Goal: Transaction & Acquisition: Purchase product/service

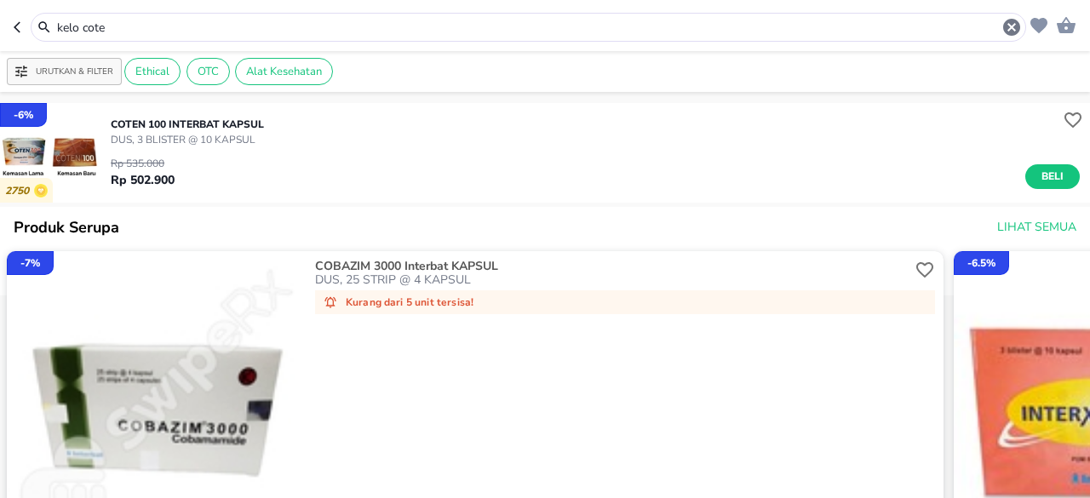
drag, startPoint x: 118, startPoint y: 24, endPoint x: 0, endPoint y: 35, distance: 118.9
click at [0, 35] on header "kelo cote" at bounding box center [545, 25] width 1090 height 51
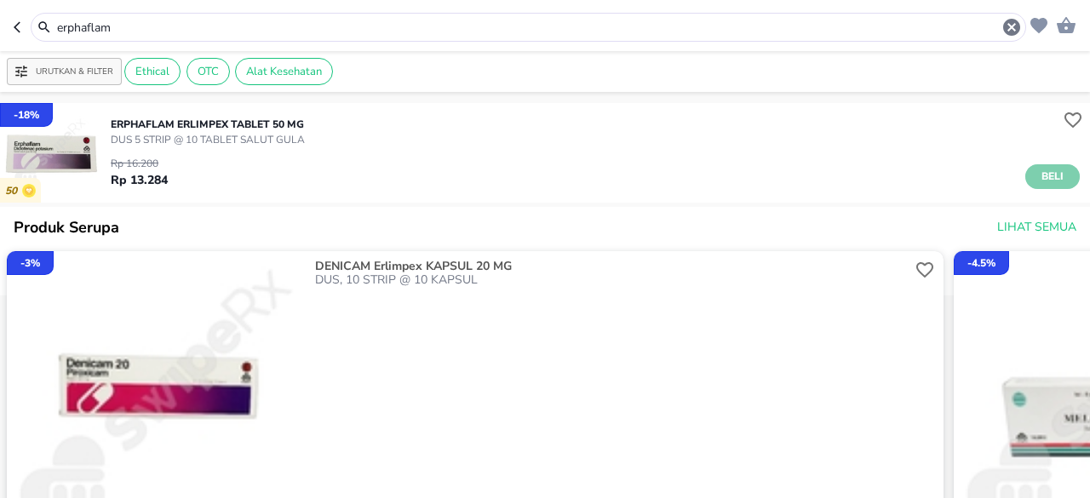
click at [1038, 181] on span "Beli" at bounding box center [1052, 177] width 29 height 18
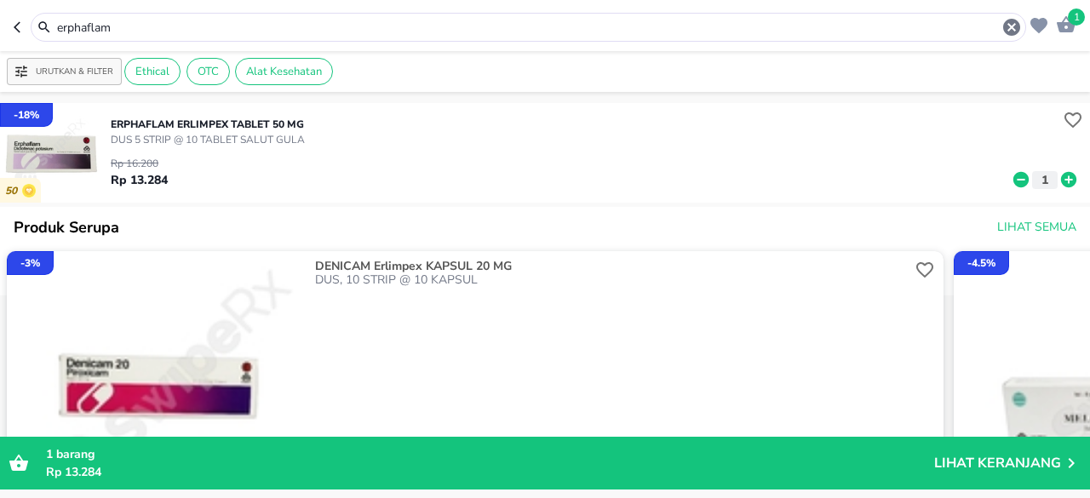
drag, startPoint x: 158, startPoint y: 32, endPoint x: 0, endPoint y: 13, distance: 159.6
click at [0, 20] on header "1 erphaflam" at bounding box center [545, 25] width 1090 height 51
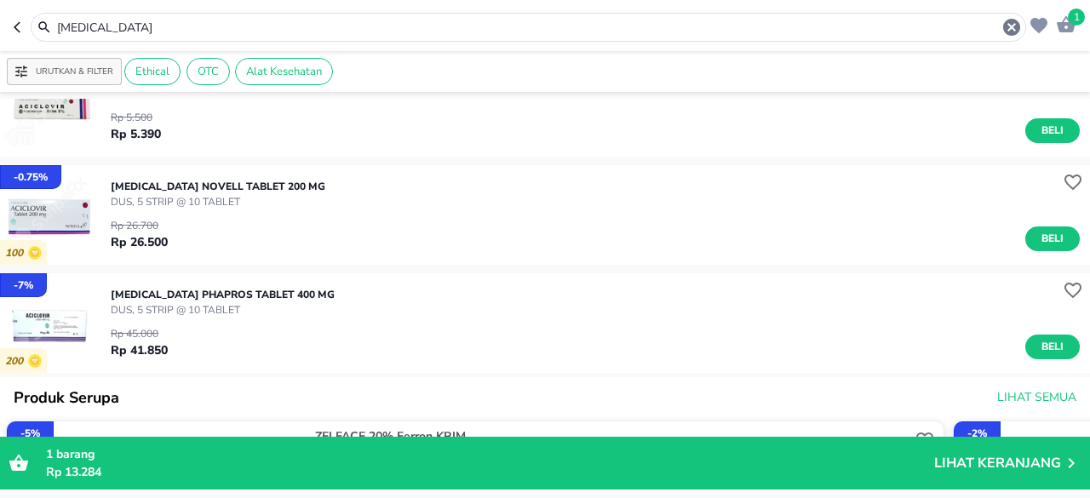
scroll to position [85, 0]
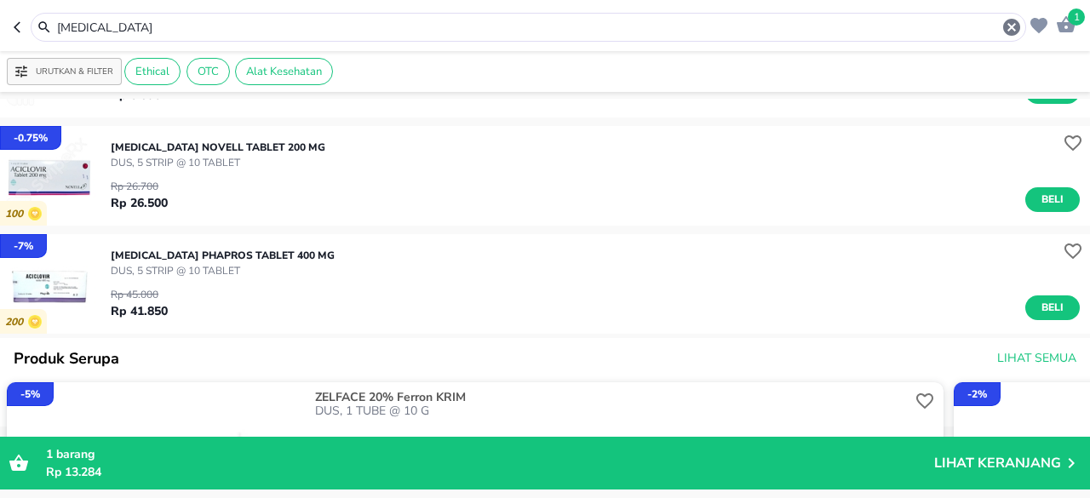
drag, startPoint x: 206, startPoint y: 26, endPoint x: 0, endPoint y: 3, distance: 207.5
click at [0, 14] on header "1 [MEDICAL_DATA]" at bounding box center [545, 25] width 1090 height 51
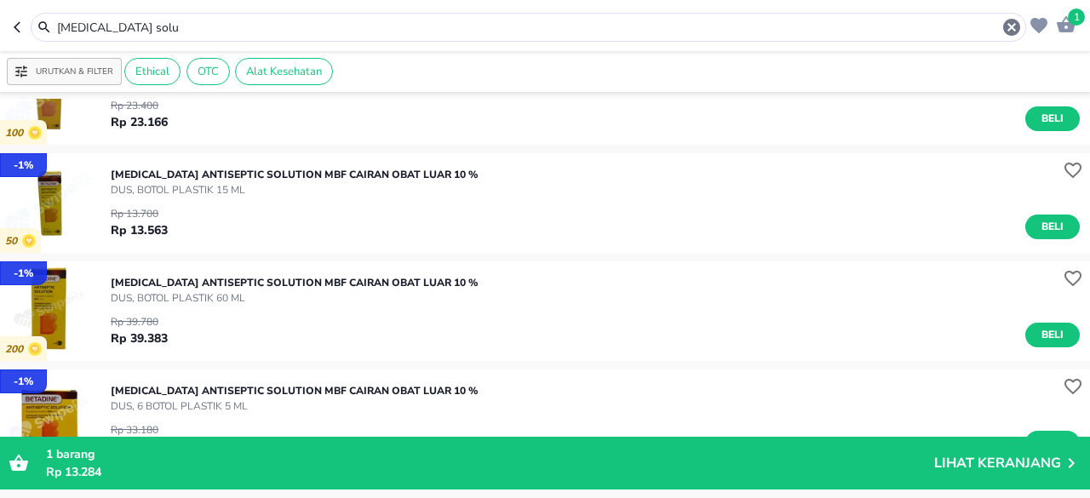
scroll to position [85, 0]
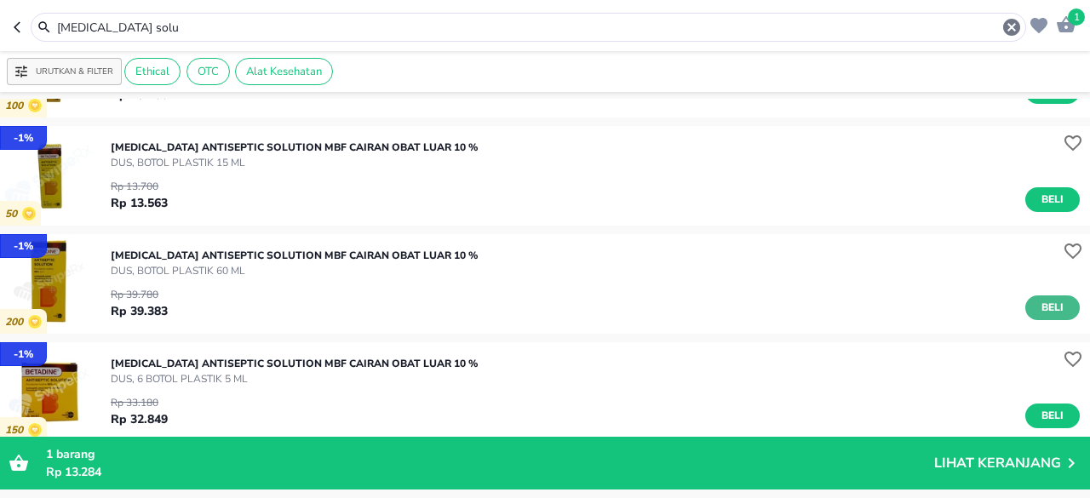
click at [1041, 306] on span "Beli" at bounding box center [1052, 308] width 29 height 18
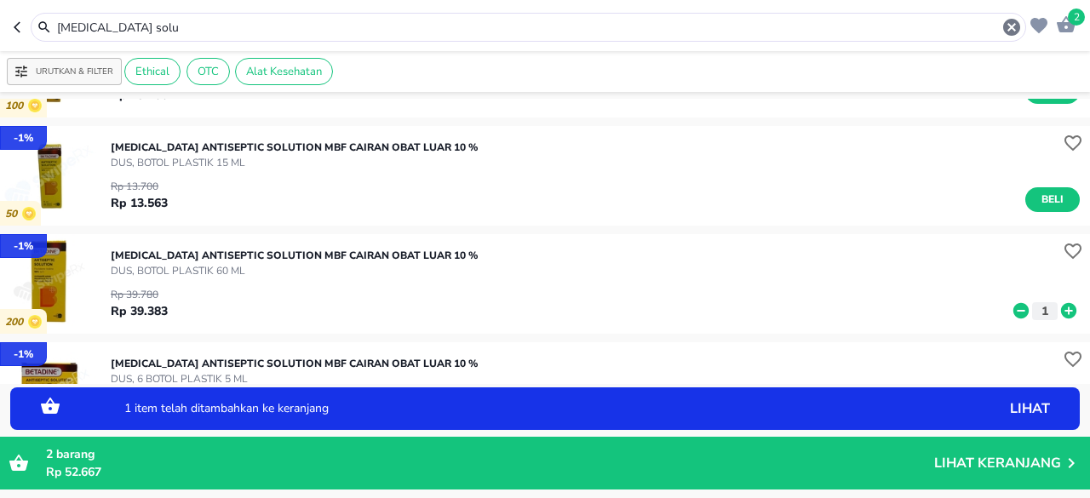
click at [1058, 311] on icon at bounding box center [1069, 311] width 22 height 19
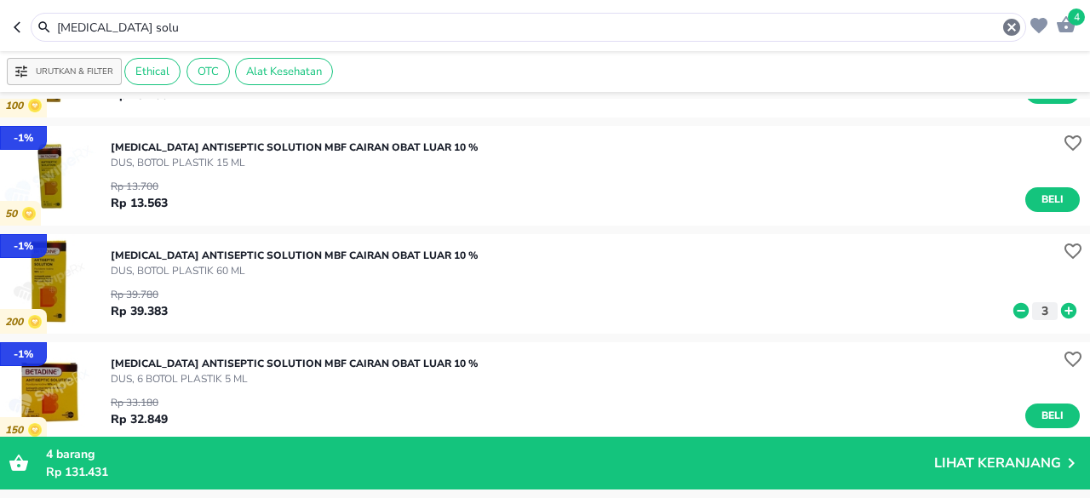
click at [1014, 307] on icon at bounding box center [1021, 310] width 15 height 15
drag, startPoint x: 165, startPoint y: 26, endPoint x: 147, endPoint y: 26, distance: 18.7
click at [147, 26] on input "[MEDICAL_DATA] solu" at bounding box center [528, 28] width 946 height 18
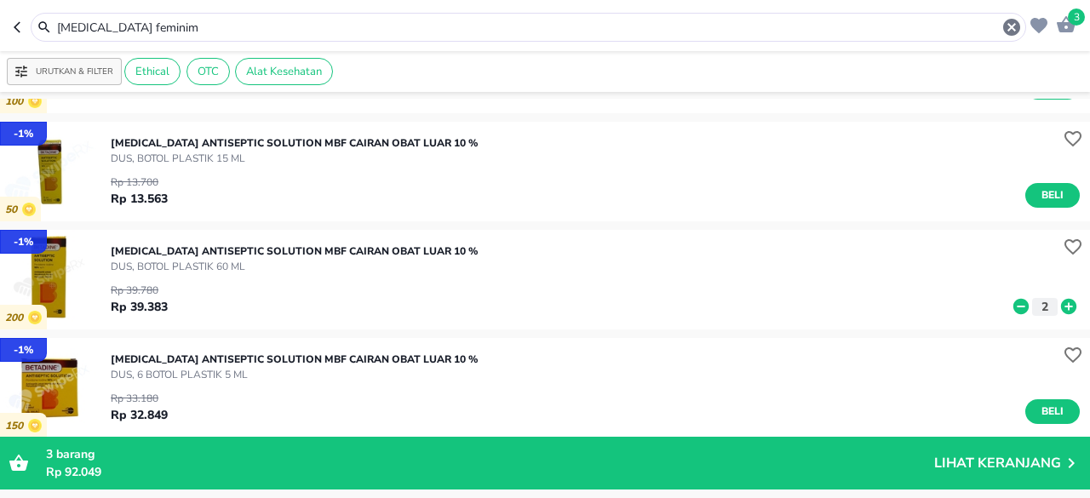
scroll to position [85, 0]
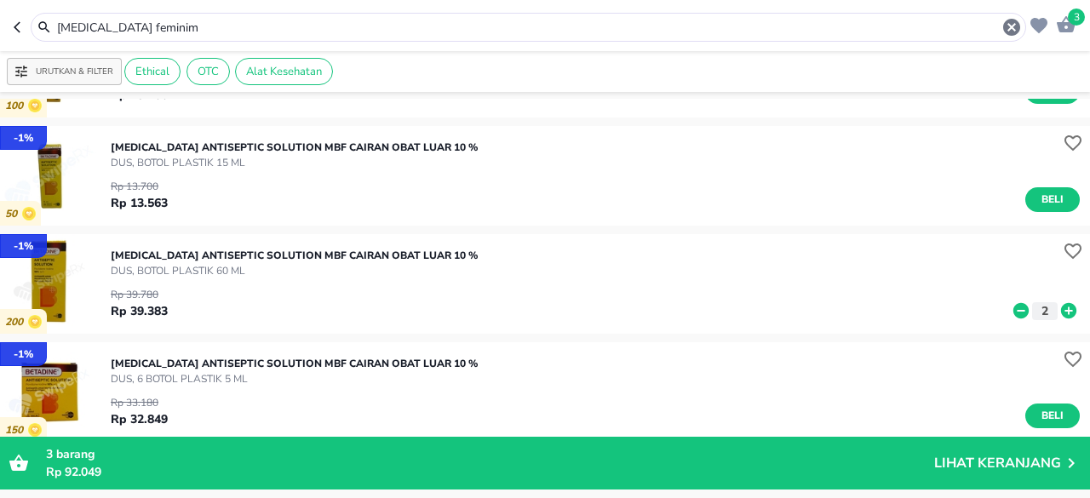
click at [1010, 310] on icon at bounding box center [1021, 311] width 22 height 19
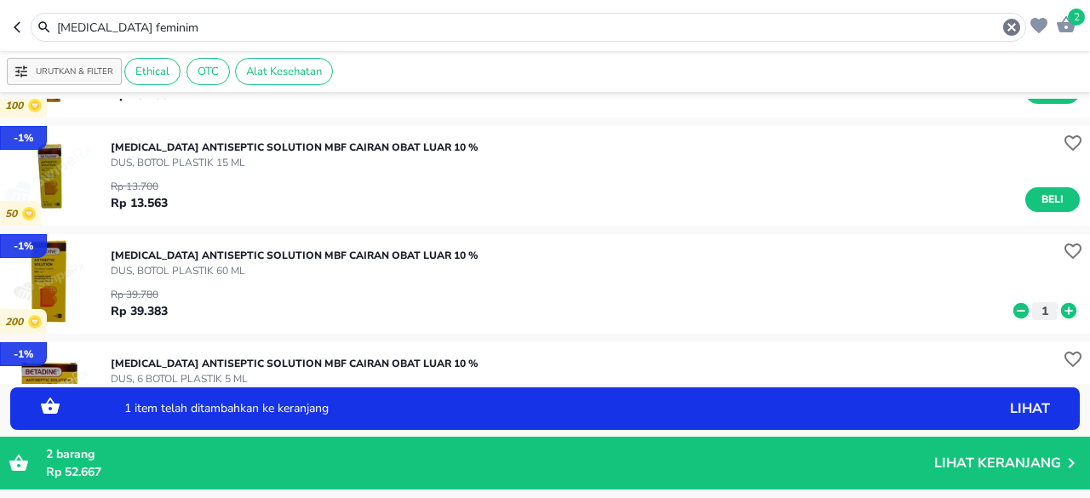
click at [1010, 310] on icon at bounding box center [1021, 311] width 22 height 19
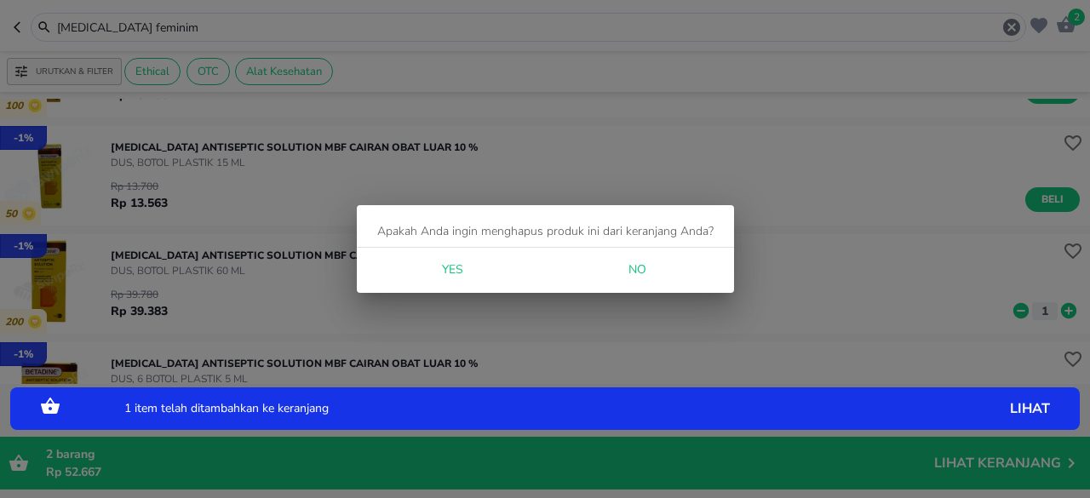
click at [455, 271] on span "Yes" at bounding box center [452, 270] width 41 height 21
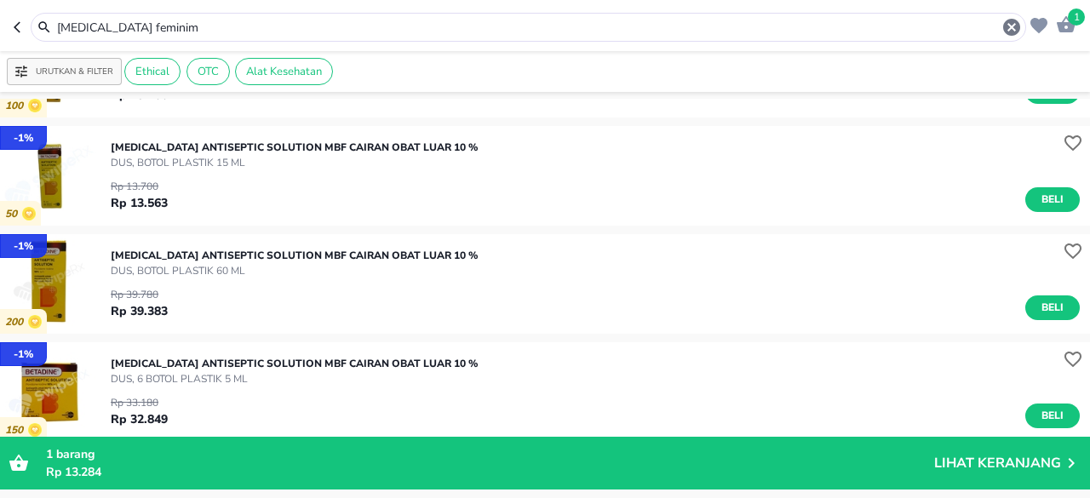
drag, startPoint x: 181, startPoint y: 30, endPoint x: 0, endPoint y: 26, distance: 180.7
click at [0, 25] on header "1 [MEDICAL_DATA] feminim" at bounding box center [545, 25] width 1090 height 51
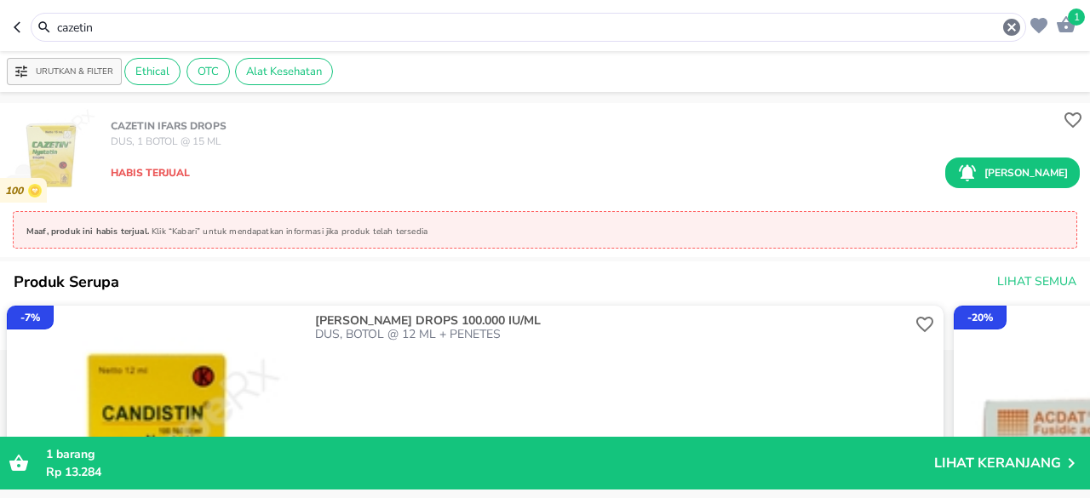
drag, startPoint x: 140, startPoint y: 25, endPoint x: 0, endPoint y: 30, distance: 139.8
click at [0, 30] on header "1 cazetin" at bounding box center [545, 25] width 1090 height 51
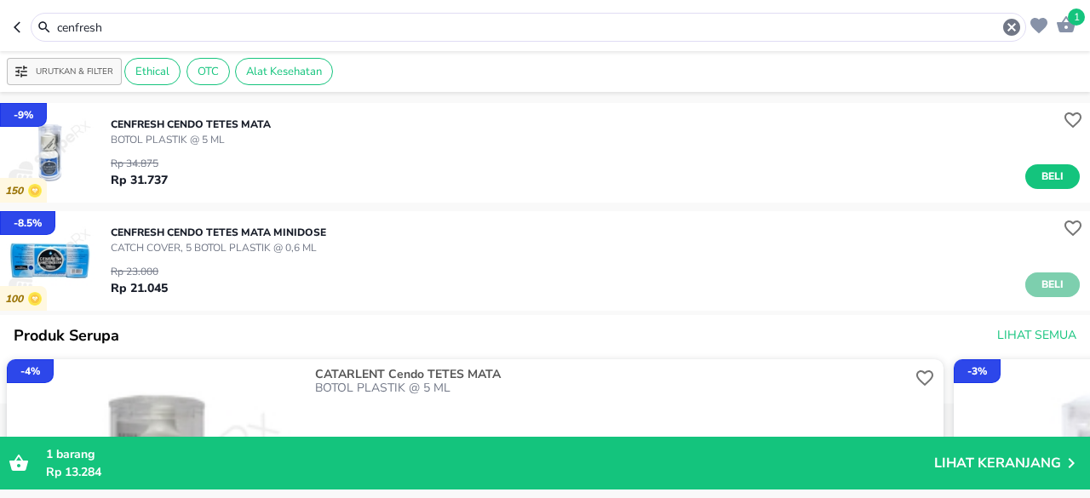
click at [1026, 280] on button "Beli" at bounding box center [1053, 285] width 55 height 25
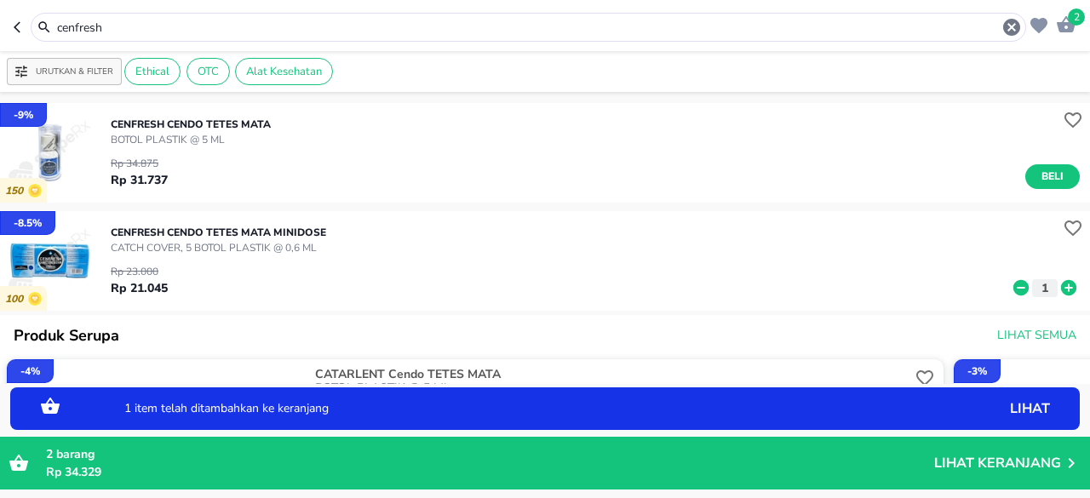
click at [1061, 291] on icon at bounding box center [1068, 287] width 15 height 15
click at [1058, 291] on icon at bounding box center [1069, 288] width 22 height 19
click at [1061, 291] on icon at bounding box center [1068, 287] width 15 height 15
click at [1014, 283] on icon at bounding box center [1021, 287] width 15 height 15
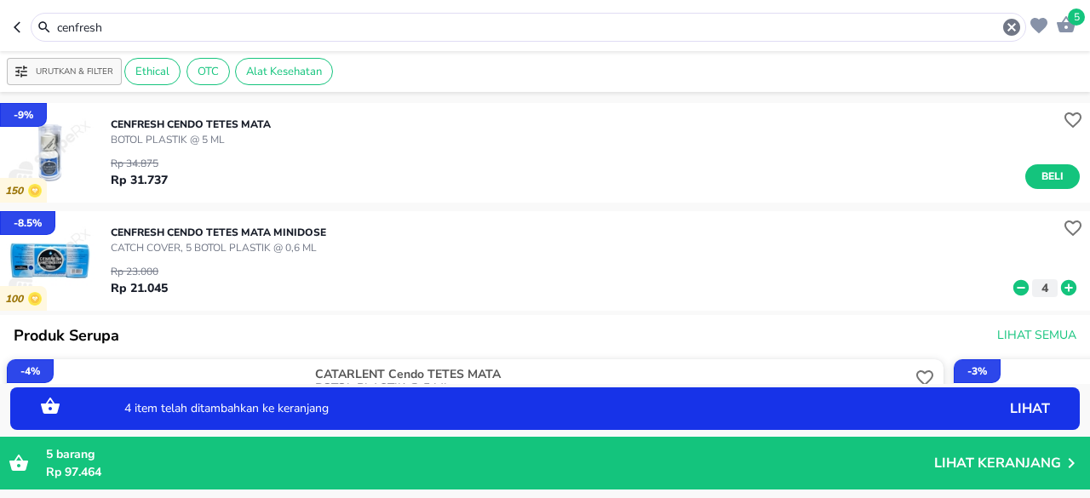
click at [1014, 283] on icon at bounding box center [1021, 287] width 15 height 15
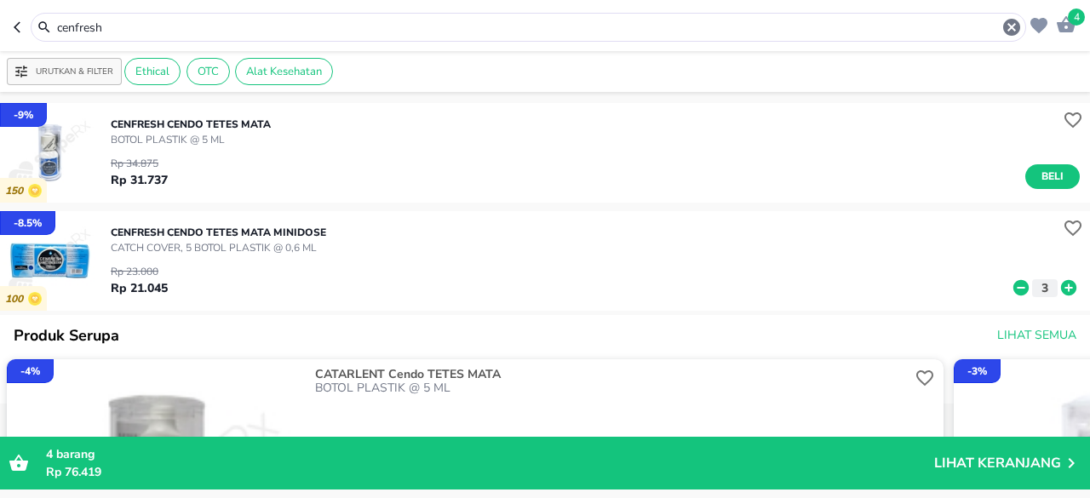
drag, startPoint x: 159, startPoint y: 14, endPoint x: 0, endPoint y: 9, distance: 159.4
click at [0, 9] on header "4 cenfresh" at bounding box center [545, 25] width 1090 height 51
drag, startPoint x: 185, startPoint y: 24, endPoint x: 0, endPoint y: 2, distance: 186.2
click at [0, 2] on header "4 cenfresh" at bounding box center [545, 25] width 1090 height 51
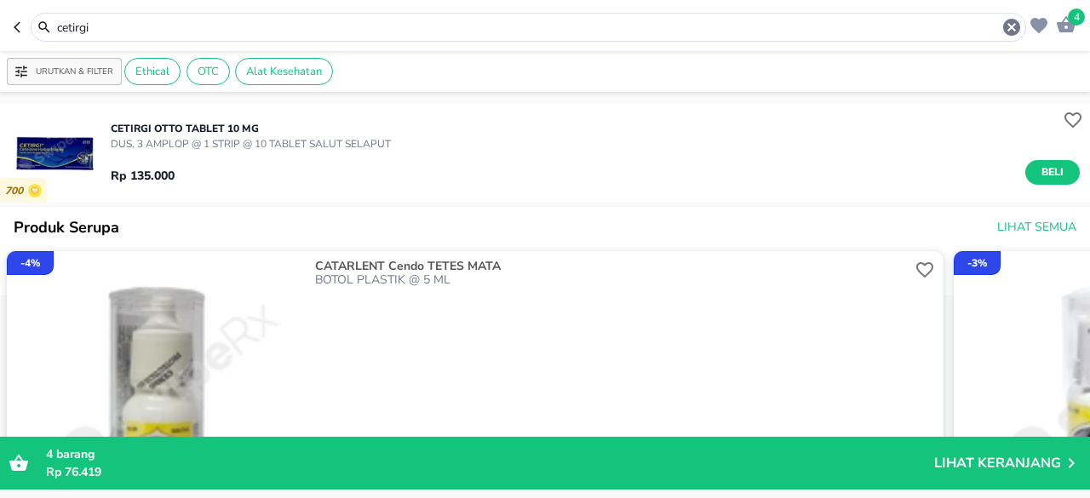
drag, startPoint x: 114, startPoint y: 25, endPoint x: 0, endPoint y: 35, distance: 114.6
click at [0, 32] on header "4 cetirgi" at bounding box center [545, 25] width 1090 height 51
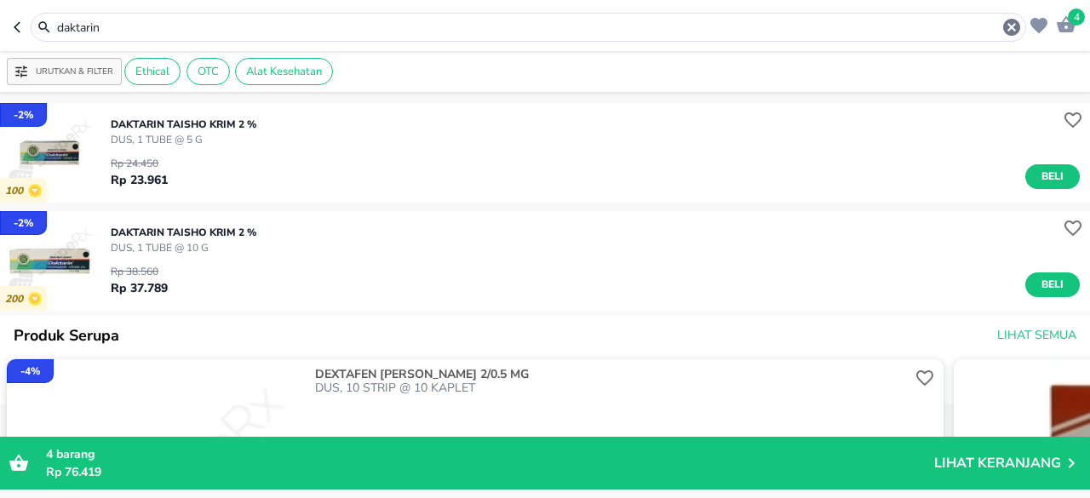
drag, startPoint x: 118, startPoint y: 40, endPoint x: 34, endPoint y: 40, distance: 84.3
click at [34, 40] on div "daktarin" at bounding box center [520, 27] width 1013 height 29
drag, startPoint x: 114, startPoint y: 28, endPoint x: 0, endPoint y: 36, distance: 114.4
click at [0, 36] on header "4 daktarin" at bounding box center [545, 25] width 1090 height 51
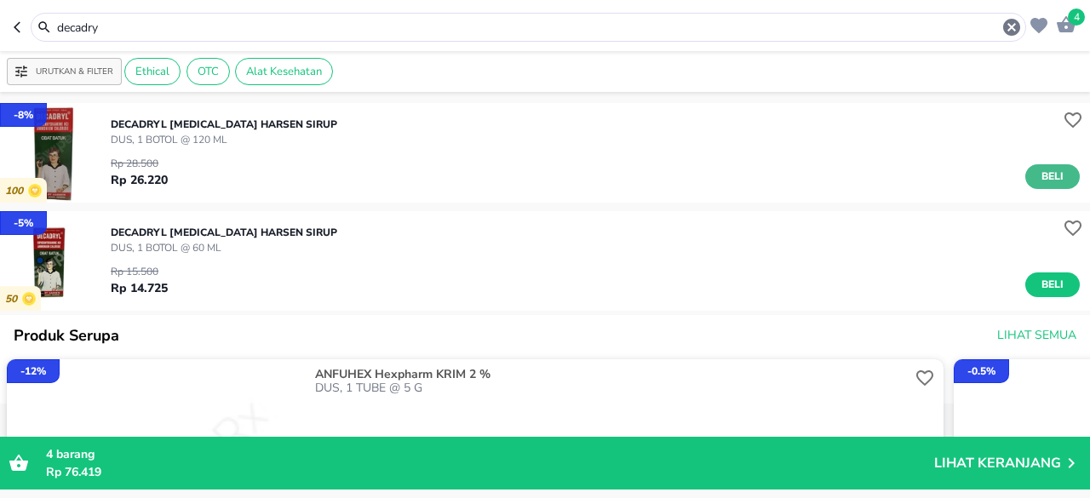
click at [1041, 182] on span "Beli" at bounding box center [1052, 177] width 29 height 18
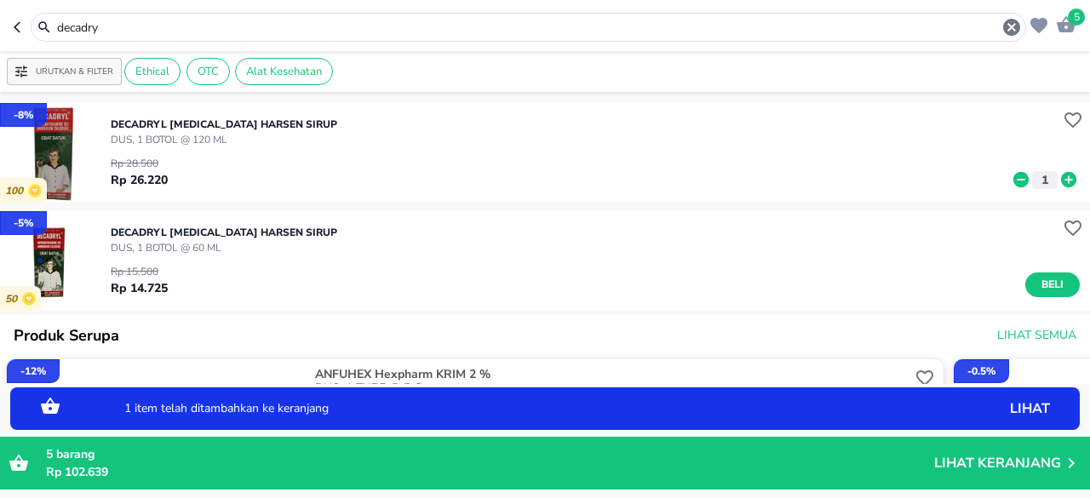
click at [1061, 181] on icon at bounding box center [1068, 179] width 15 height 15
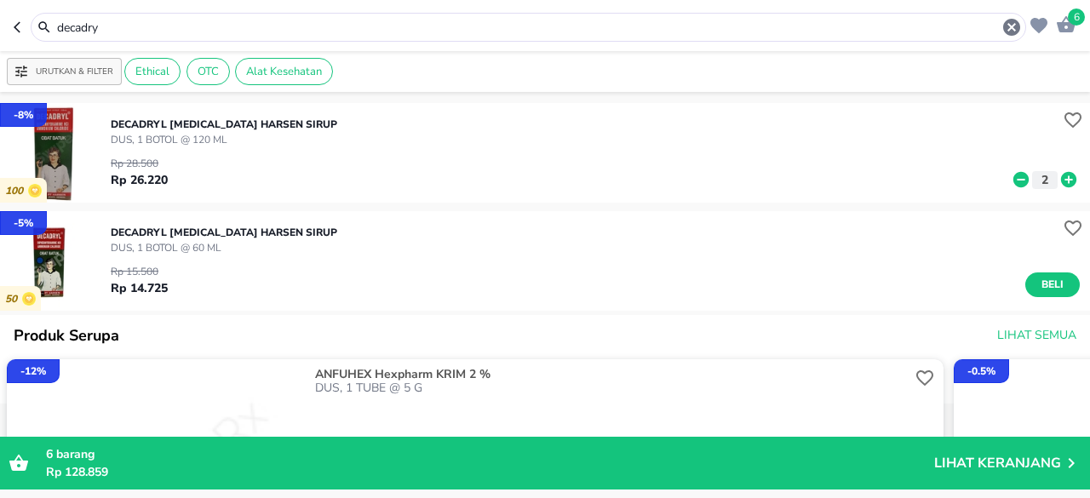
drag, startPoint x: 166, startPoint y: 23, endPoint x: 0, endPoint y: 86, distance: 177.7
click at [0, 86] on div "6 decadry Urutkan & Filter Ethical OTC Alat Kesehatan - 8 % 100 DECADRYL [MEDIC…" at bounding box center [545, 249] width 1090 height 498
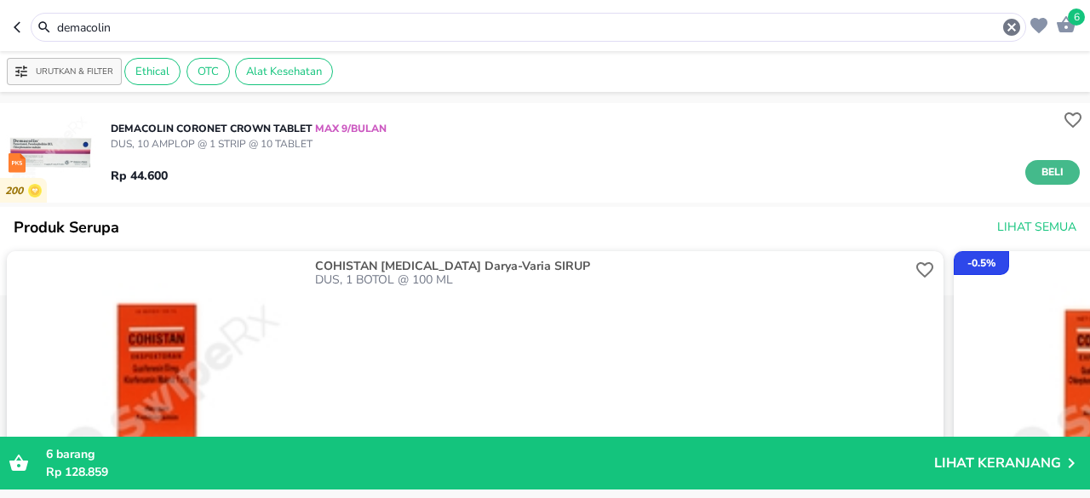
click at [1056, 163] on button "Beli" at bounding box center [1053, 172] width 55 height 25
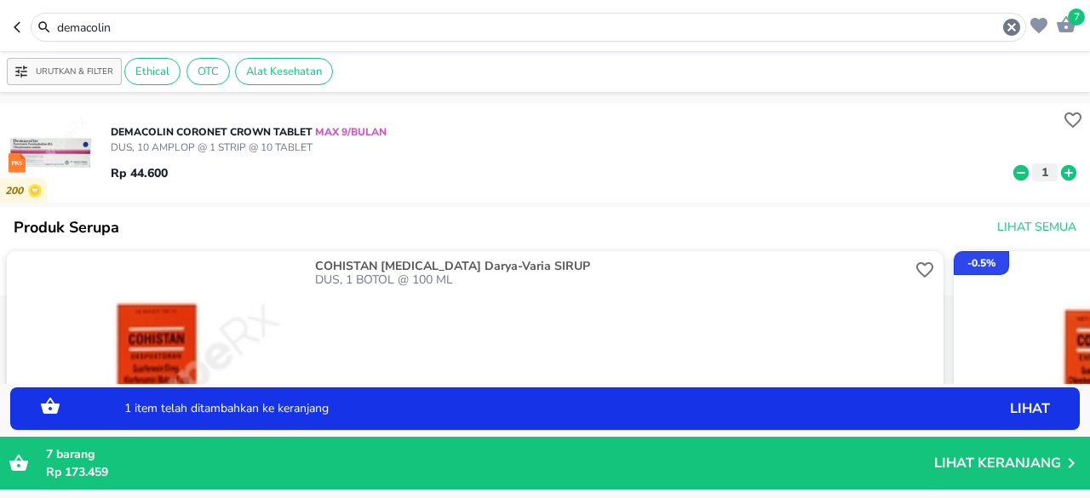
click at [1061, 170] on icon at bounding box center [1068, 171] width 15 height 15
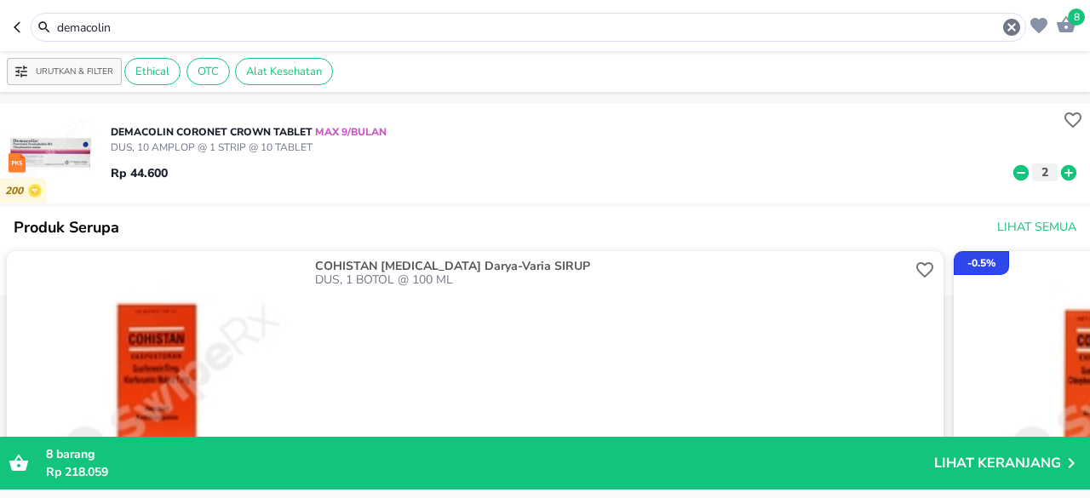
drag, startPoint x: 181, startPoint y: 21, endPoint x: 0, endPoint y: 26, distance: 181.5
click at [0, 26] on header "8 demacolin" at bounding box center [545, 25] width 1090 height 51
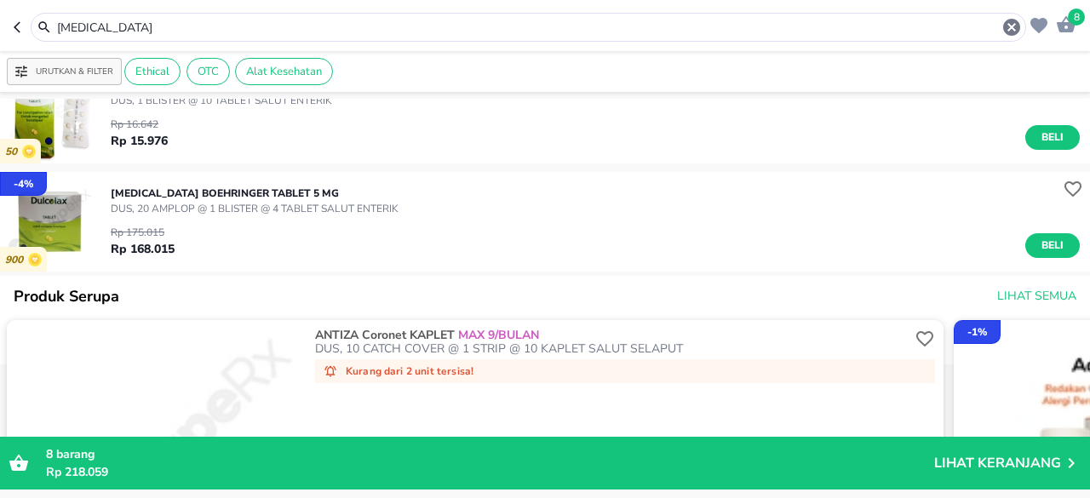
scroll to position [170, 0]
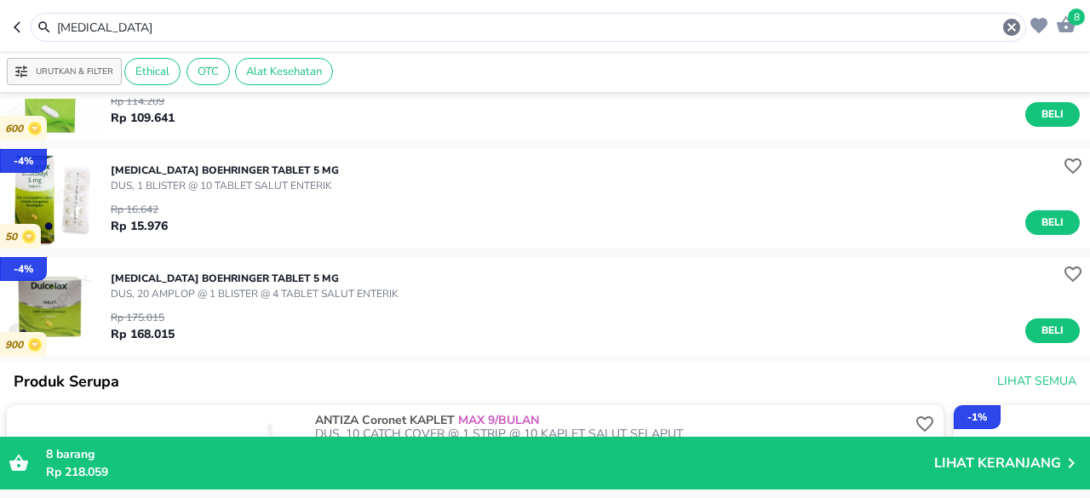
drag, startPoint x: 210, startPoint y: 25, endPoint x: 0, endPoint y: 14, distance: 209.8
click at [0, 14] on header "8 [MEDICAL_DATA]" at bounding box center [545, 25] width 1090 height 51
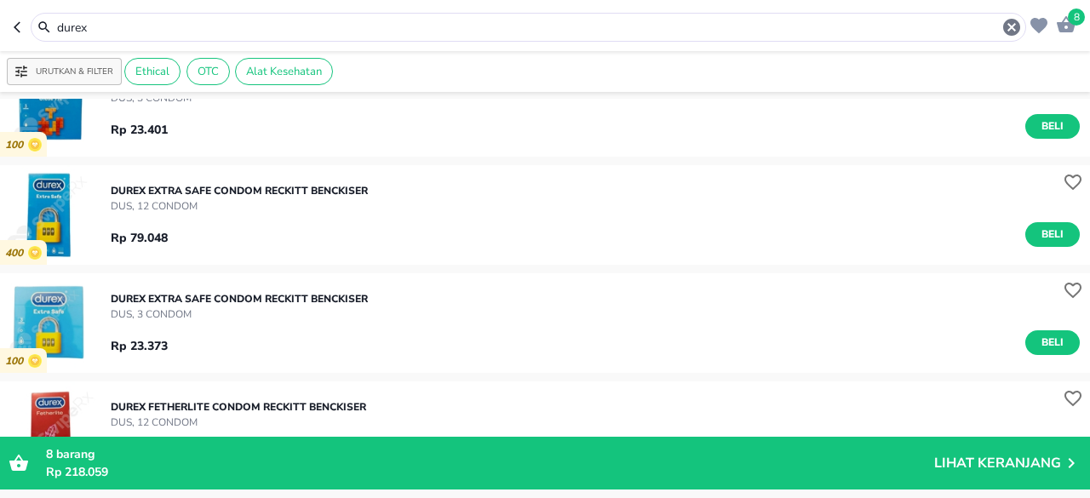
scroll to position [85, 0]
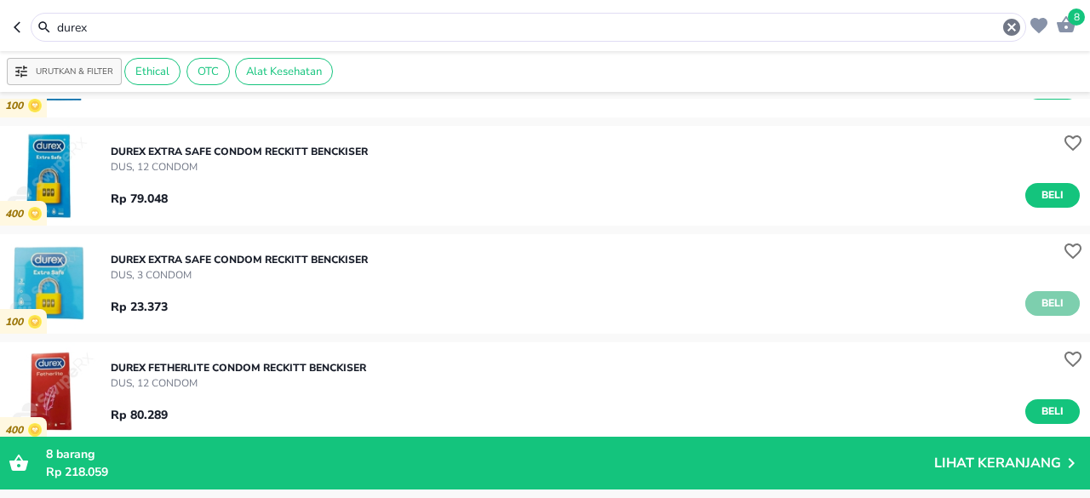
click at [1055, 312] on button "Beli" at bounding box center [1053, 303] width 55 height 25
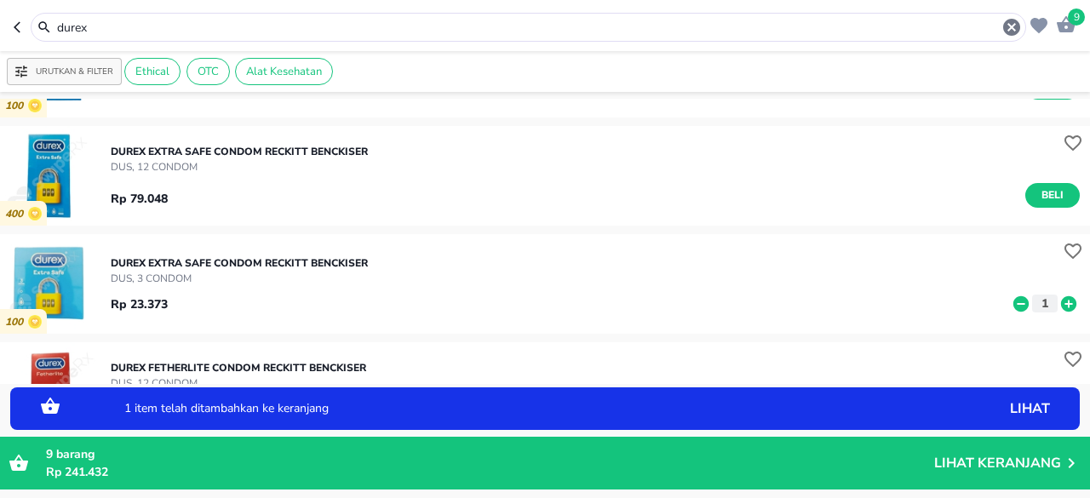
click at [1061, 306] on icon at bounding box center [1068, 303] width 15 height 15
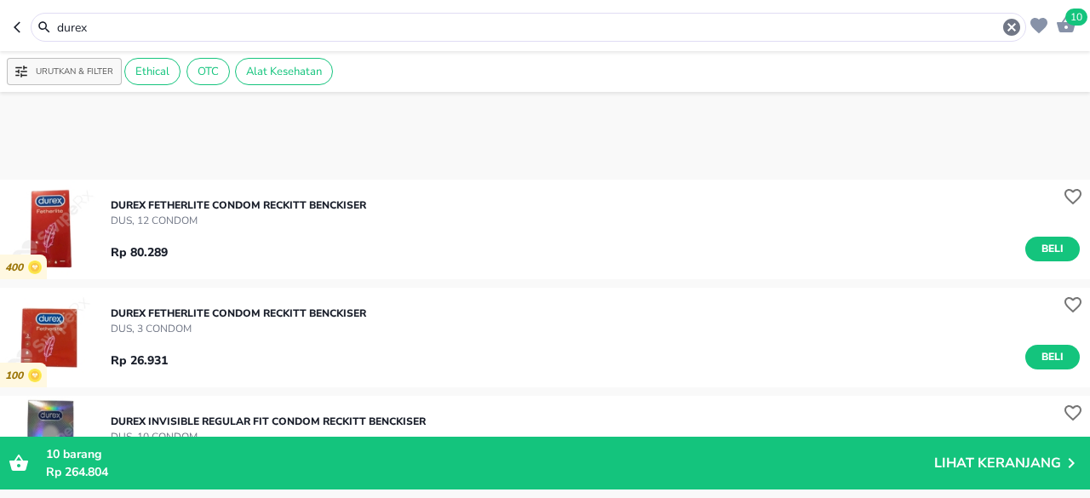
scroll to position [0, 0]
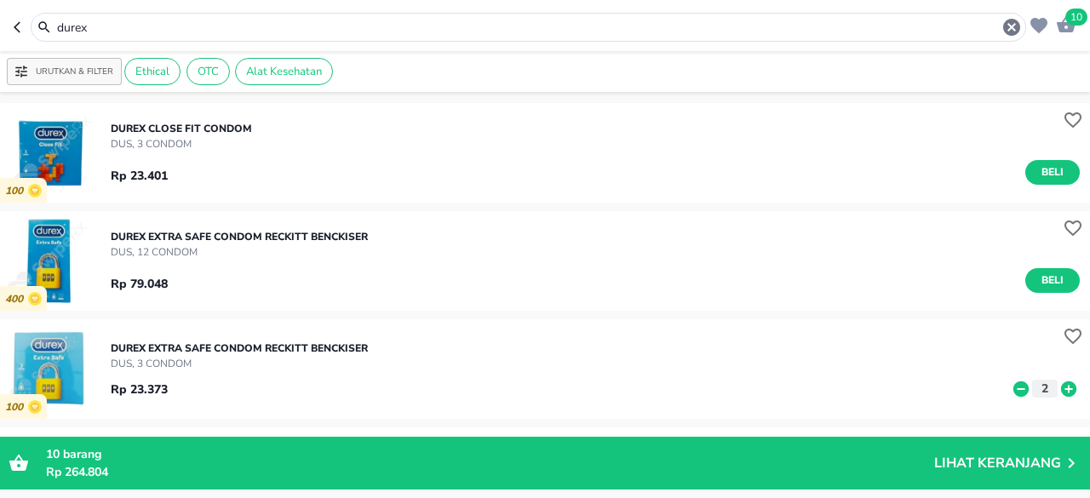
click at [174, 36] on div "durex" at bounding box center [538, 27] width 967 height 20
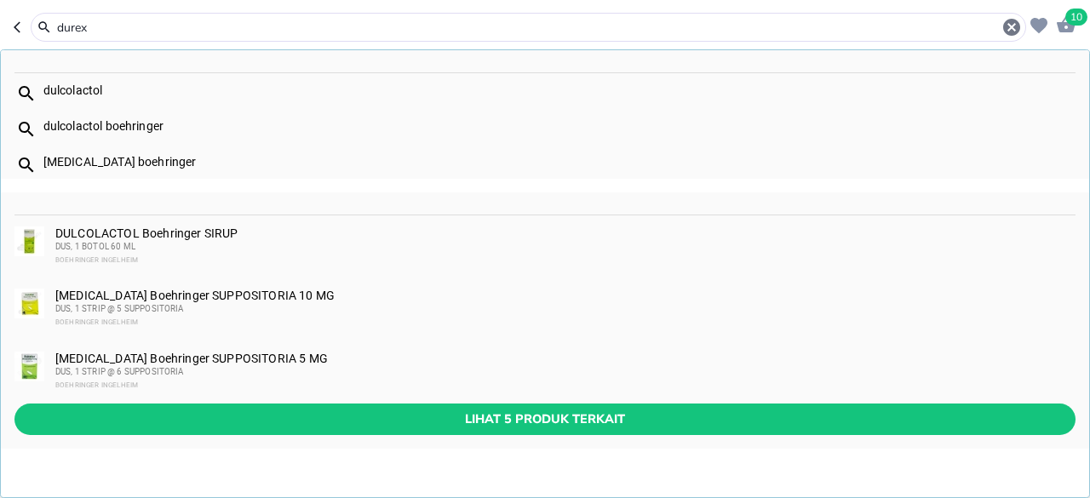
click at [169, 28] on input "durex" at bounding box center [528, 28] width 946 height 18
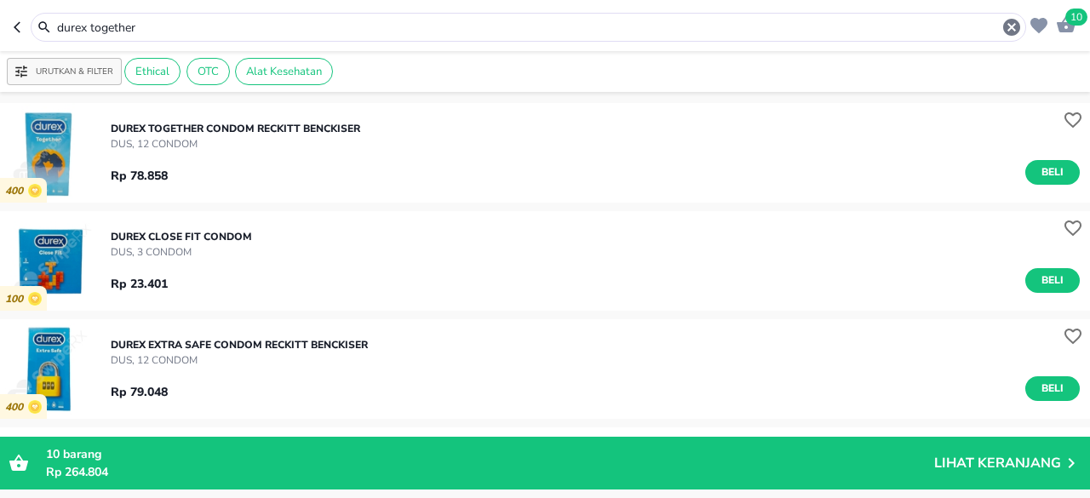
drag, startPoint x: 203, startPoint y: 26, endPoint x: 0, endPoint y: 52, distance: 204.4
click at [0, 52] on div "10 durex together Urutkan & Filter Ethical OTC Alat Kesehatan 400 DUREX TOGETHE…" at bounding box center [545, 249] width 1090 height 498
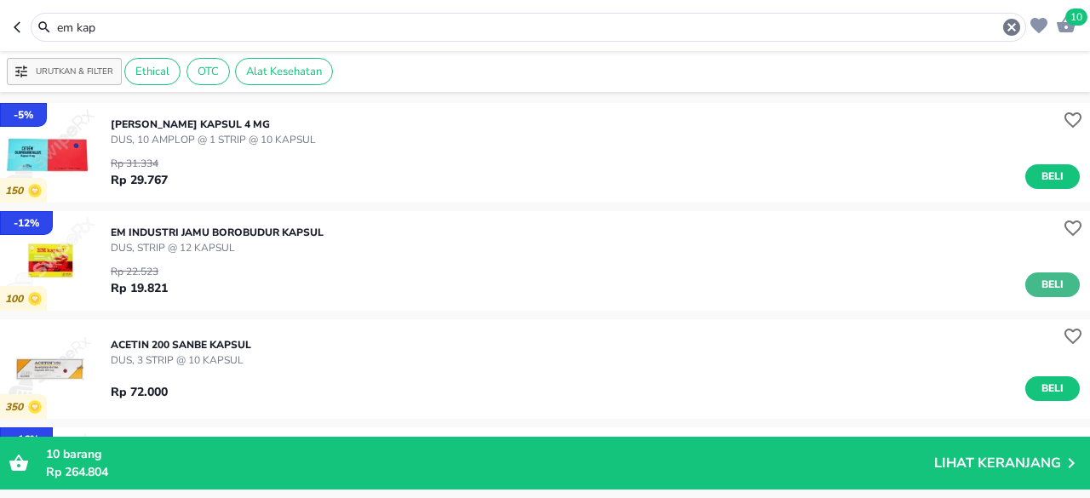
click at [1038, 276] on span "Beli" at bounding box center [1052, 285] width 29 height 18
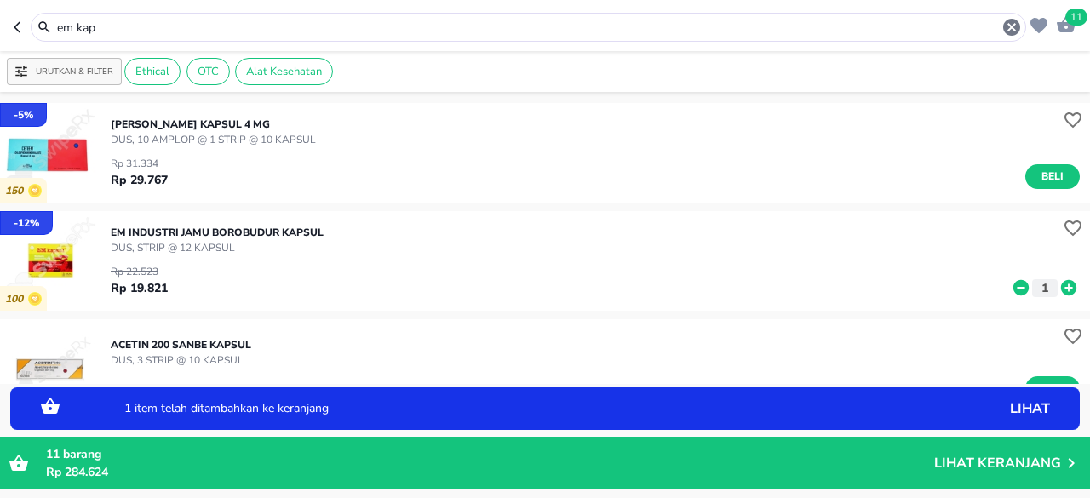
click at [1061, 289] on icon at bounding box center [1068, 287] width 15 height 15
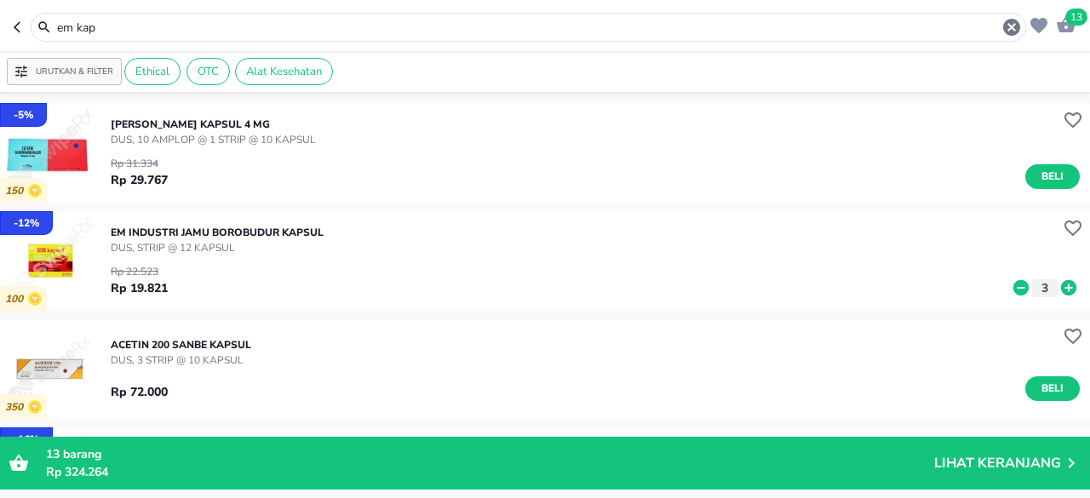
click at [1014, 291] on icon at bounding box center [1021, 287] width 15 height 15
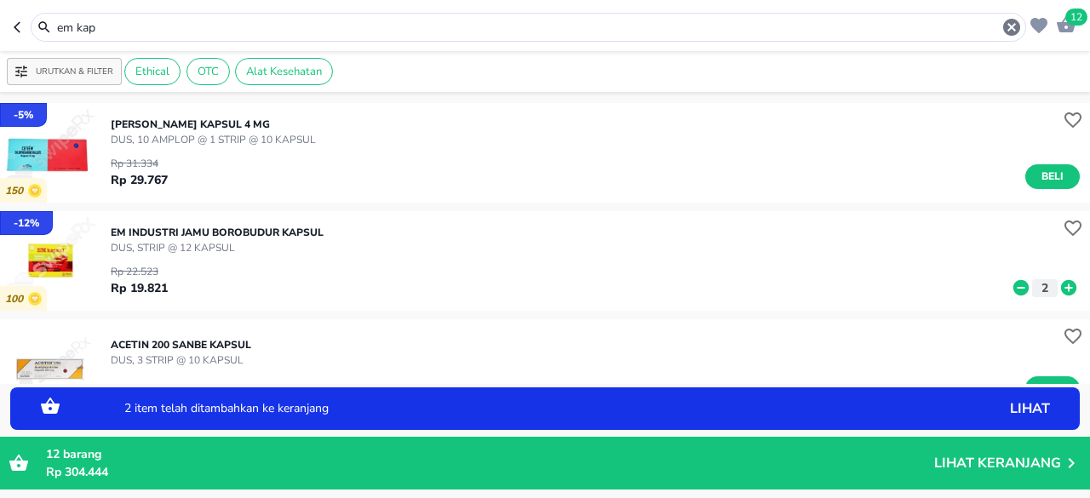
click at [1014, 291] on icon at bounding box center [1021, 287] width 15 height 15
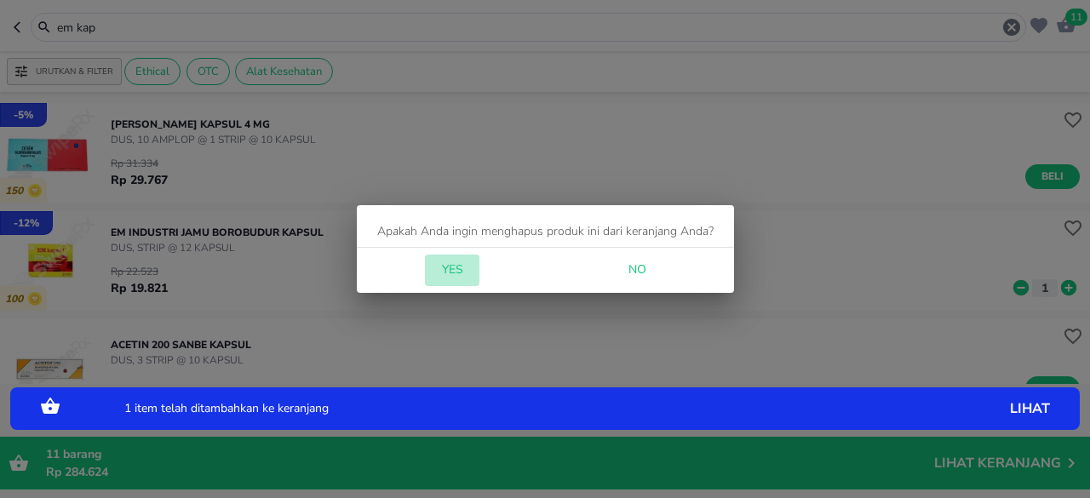
click at [448, 267] on span "Yes" at bounding box center [452, 270] width 41 height 21
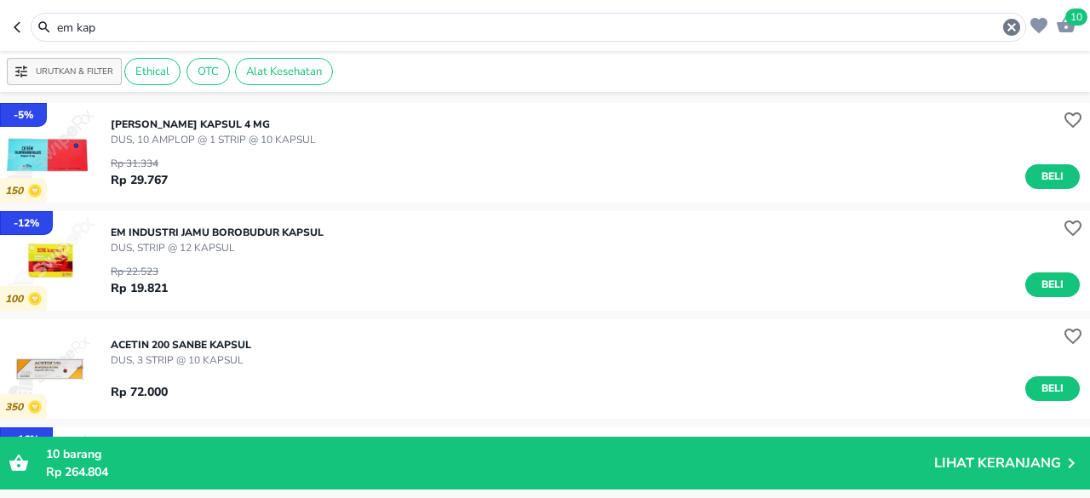
drag, startPoint x: 124, startPoint y: 26, endPoint x: 0, endPoint y: 29, distance: 123.6
click at [0, 29] on header "10 em kap" at bounding box center [545, 25] width 1090 height 51
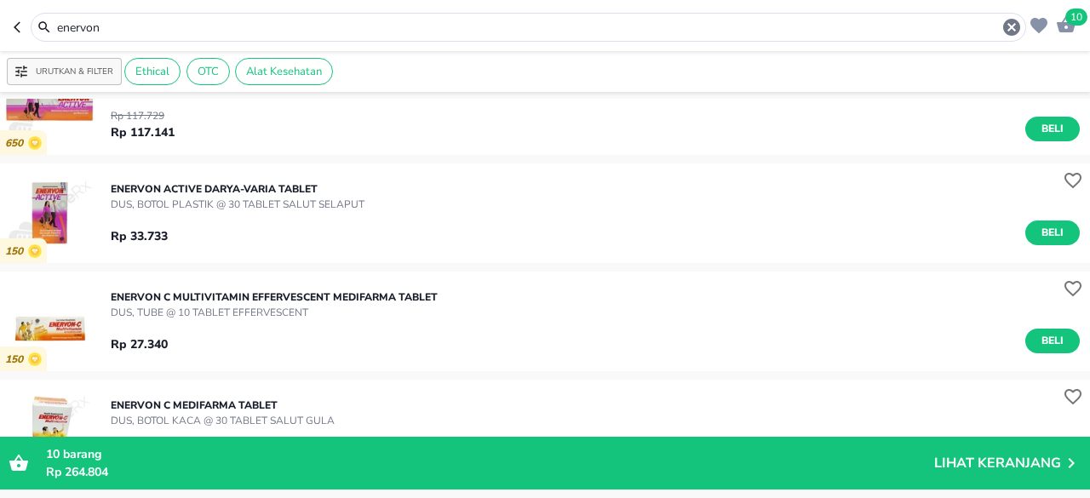
scroll to position [85, 0]
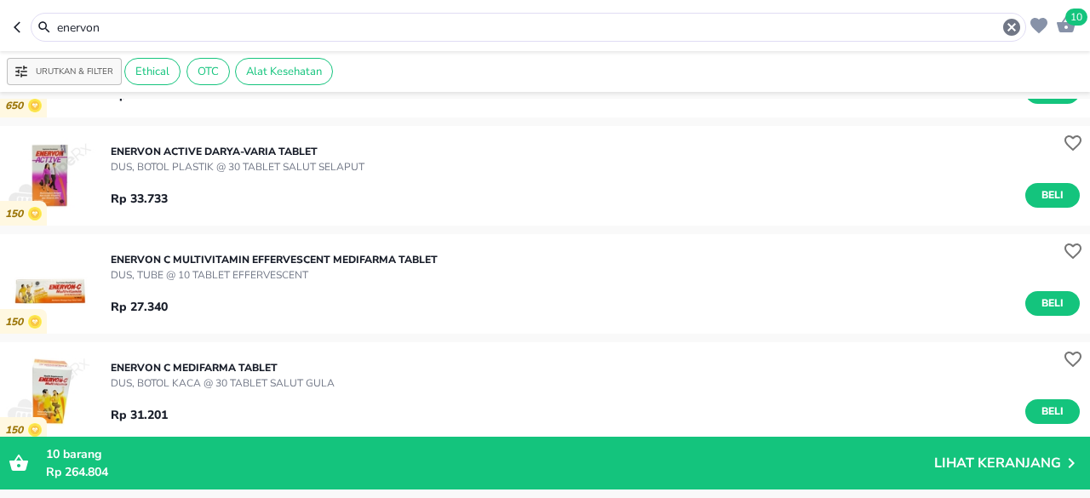
drag, startPoint x: 179, startPoint y: 33, endPoint x: 0, endPoint y: 33, distance: 178.9
click at [0, 33] on header "10 enervon" at bounding box center [545, 25] width 1090 height 51
type input "d"
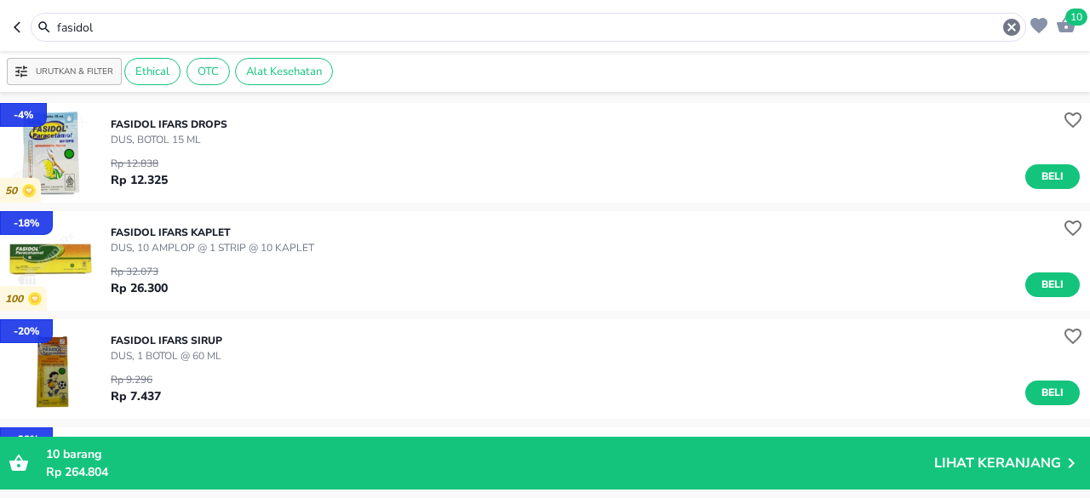
drag, startPoint x: 103, startPoint y: 14, endPoint x: 0, endPoint y: -15, distance: 107.3
click at [0, 0] on html "Halo Apotek Kreator Kesehatan, selamat datang! 10 fasidol Urutkan & Filter Ethi…" at bounding box center [545, 0] width 1090 height 0
drag, startPoint x: 118, startPoint y: 23, endPoint x: 0, endPoint y: 13, distance: 118.0
click at [0, 13] on header "10 fasidol" at bounding box center [545, 25] width 1090 height 51
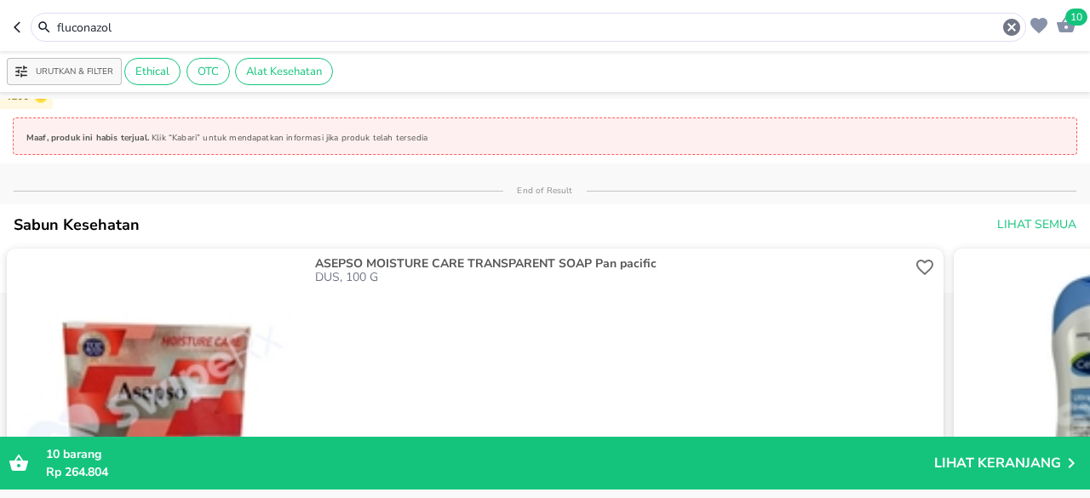
scroll to position [767, 0]
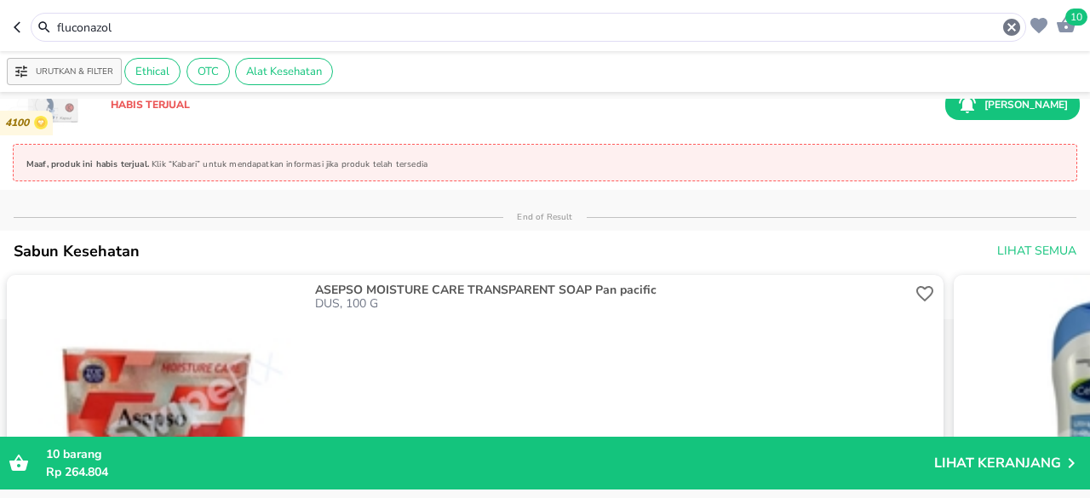
drag, startPoint x: 140, startPoint y: 23, endPoint x: 0, endPoint y: -9, distance: 143.4
click at [0, 0] on html "Halo Apotek Kreator Kesehatan, selamat datang! 10 fluconazol Urutkan & Filter E…" at bounding box center [545, 0] width 1090 height 0
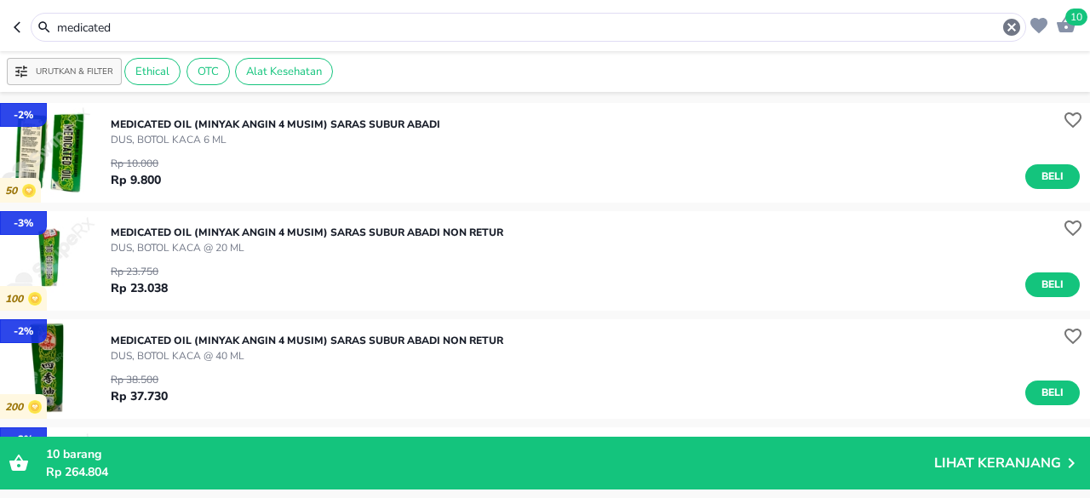
click at [1061, 165] on div "Rp 10.000 Rp 9.800 Beli" at bounding box center [595, 168] width 969 height 42
click at [1041, 175] on span "Beli" at bounding box center [1052, 177] width 29 height 18
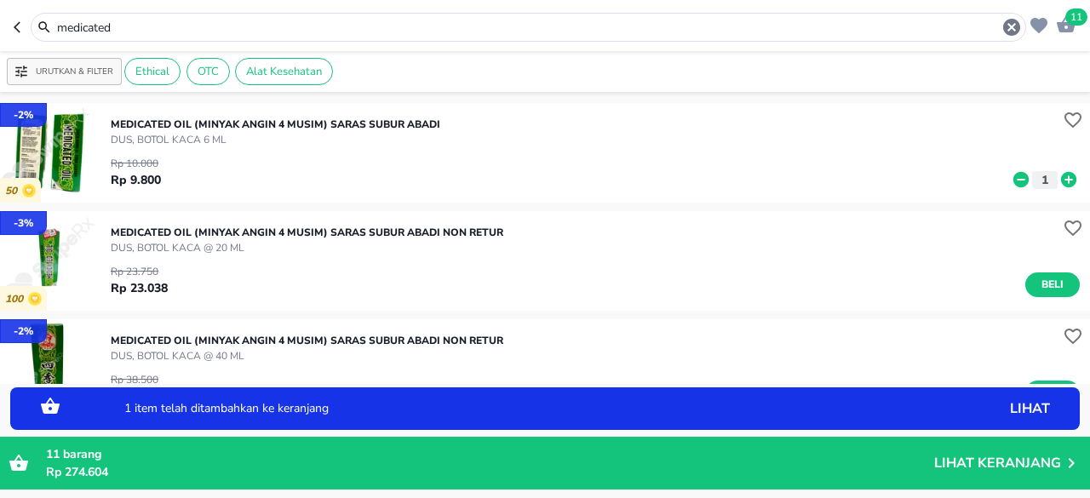
click at [1058, 177] on icon at bounding box center [1069, 179] width 22 height 19
click at [1061, 181] on icon at bounding box center [1068, 179] width 15 height 15
click at [1052, 299] on div "MEDICATED OIL (MINYAK ANGIN 4 MUSIM) Saras Subur Abadi NON RETUR DUS, BOTOL KAC…" at bounding box center [601, 260] width 980 height 89
click at [1050, 288] on span "Beli" at bounding box center [1052, 285] width 29 height 18
click at [1058, 288] on icon at bounding box center [1069, 288] width 22 height 19
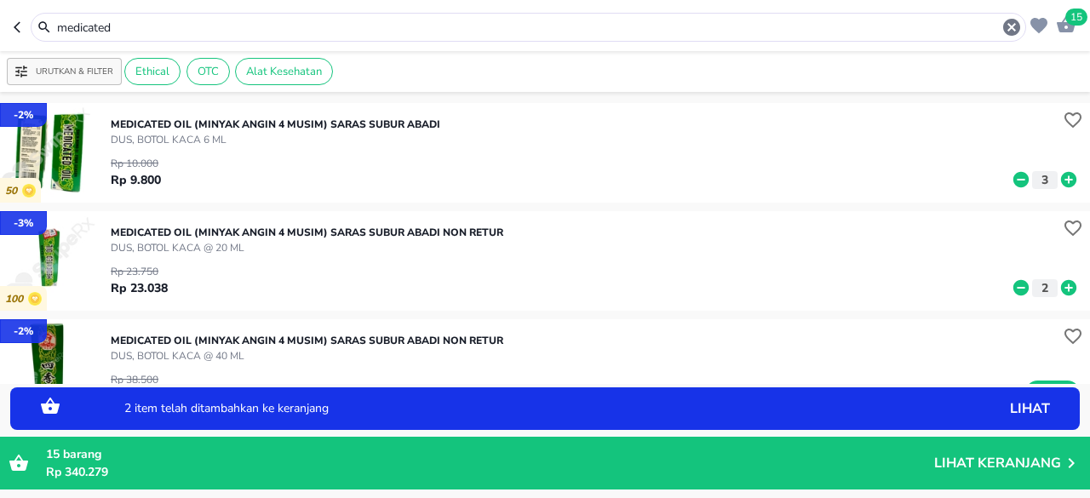
click at [1058, 288] on icon at bounding box center [1069, 288] width 22 height 19
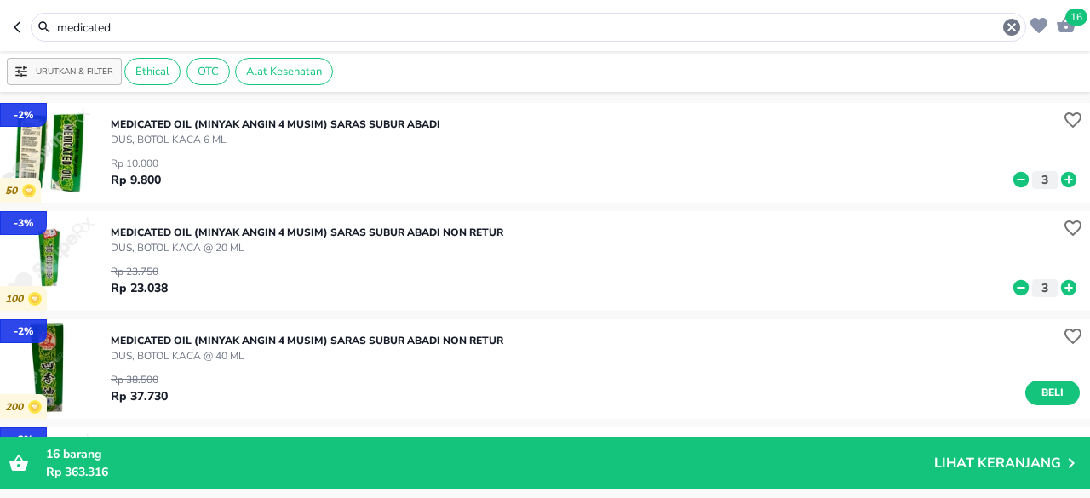
drag, startPoint x: 256, startPoint y: 23, endPoint x: 0, endPoint y: 47, distance: 256.7
click at [0, 40] on header "16 medicated" at bounding box center [545, 25] width 1090 height 51
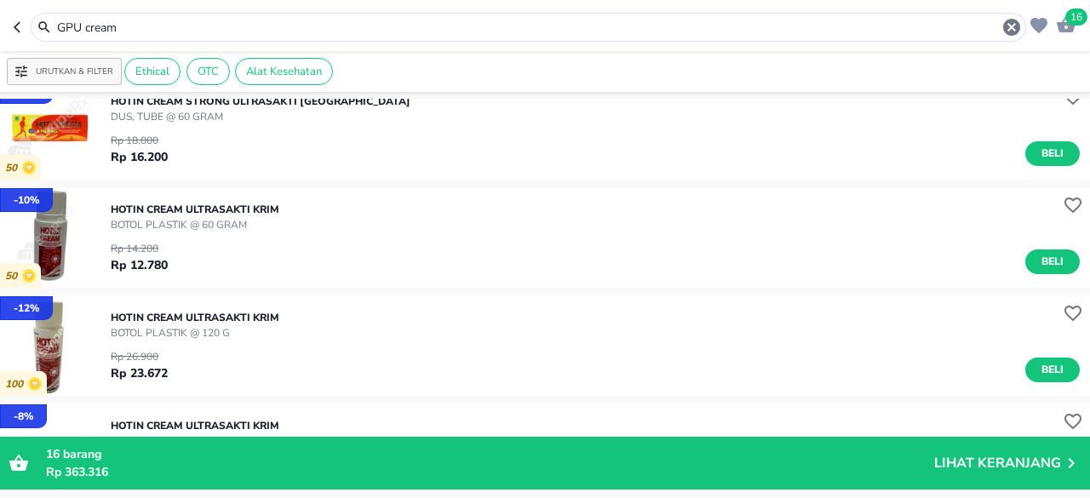
scroll to position [1348, 0]
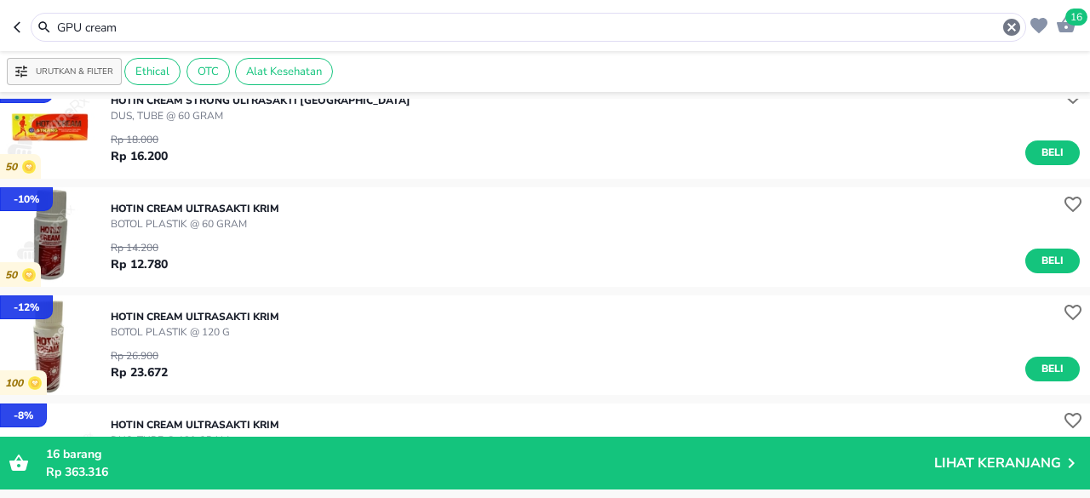
drag, startPoint x: 162, startPoint y: 27, endPoint x: 0, endPoint y: 32, distance: 161.9
click at [0, 35] on header "16 GPU cream" at bounding box center [545, 25] width 1090 height 51
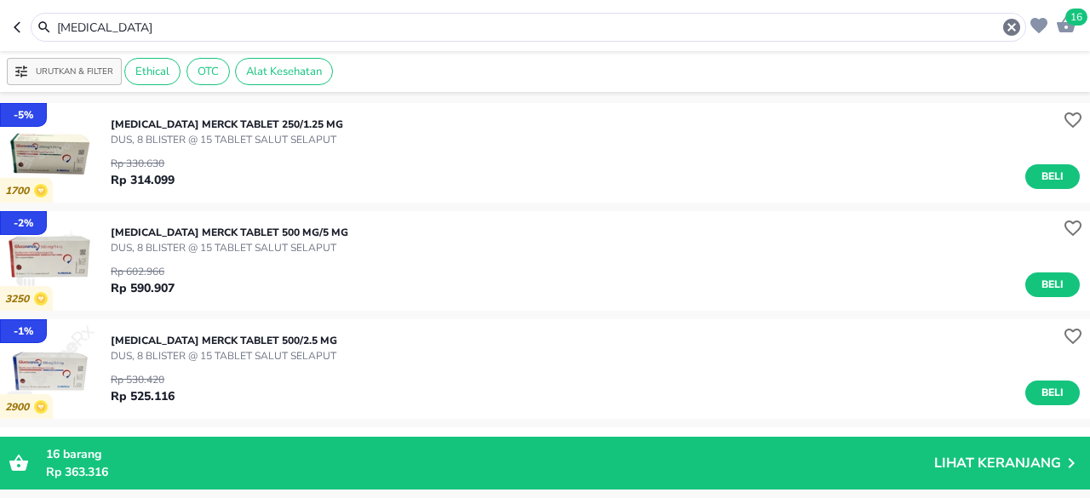
drag, startPoint x: 141, startPoint y: 16, endPoint x: 0, endPoint y: 4, distance: 141.1
click at [0, 4] on header "16 [MEDICAL_DATA]" at bounding box center [545, 25] width 1090 height 51
drag, startPoint x: 155, startPoint y: 25, endPoint x: 0, endPoint y: 10, distance: 155.7
click at [0, 9] on header "16 [MEDICAL_DATA]" at bounding box center [545, 25] width 1090 height 51
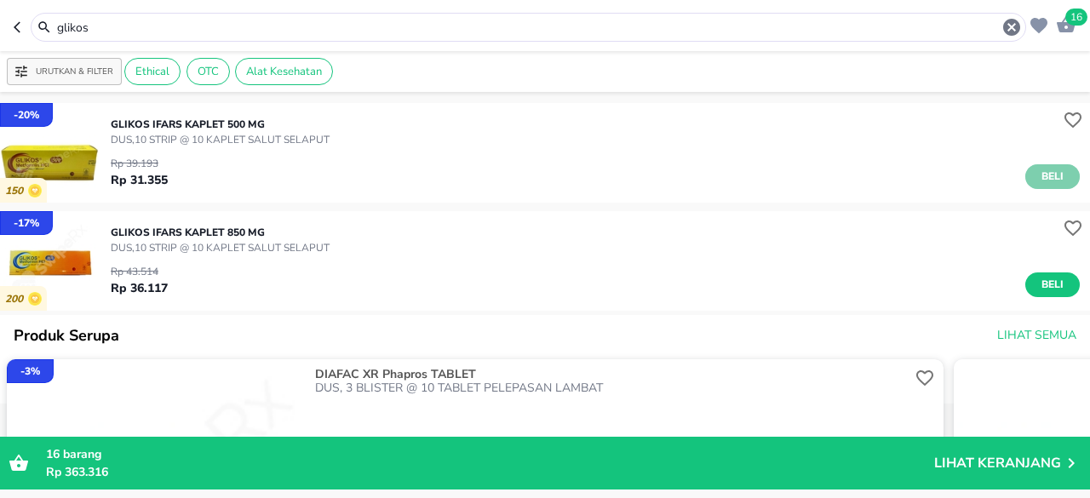
click at [1056, 174] on button "Beli" at bounding box center [1053, 176] width 55 height 25
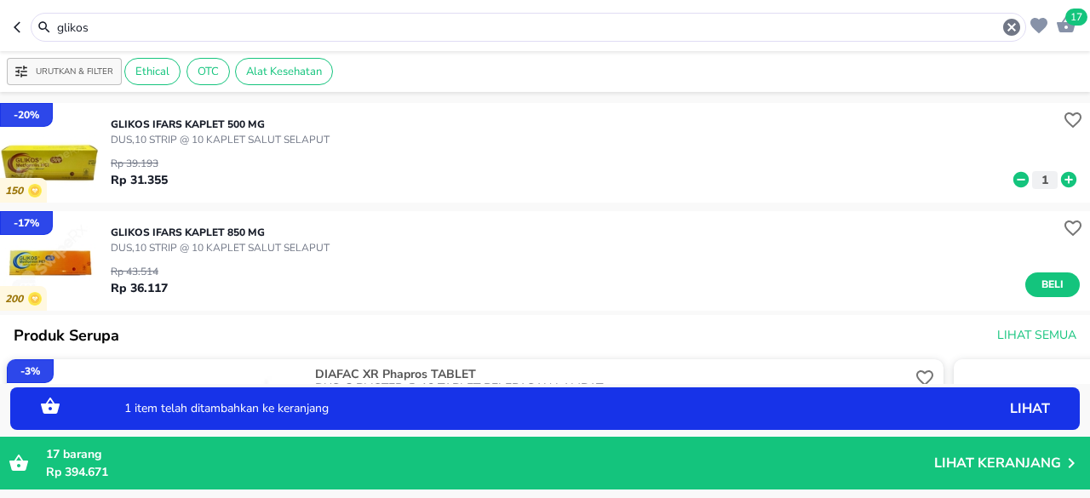
click at [1061, 174] on icon at bounding box center [1068, 179] width 15 height 15
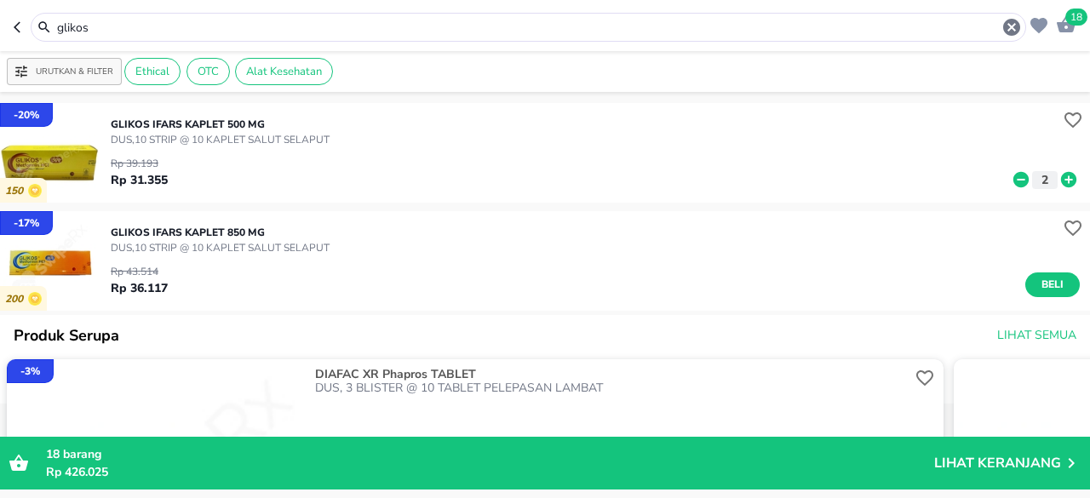
drag, startPoint x: 179, startPoint y: 23, endPoint x: 0, endPoint y: 37, distance: 179.5
click at [0, 38] on header "18 glikos" at bounding box center [545, 25] width 1090 height 51
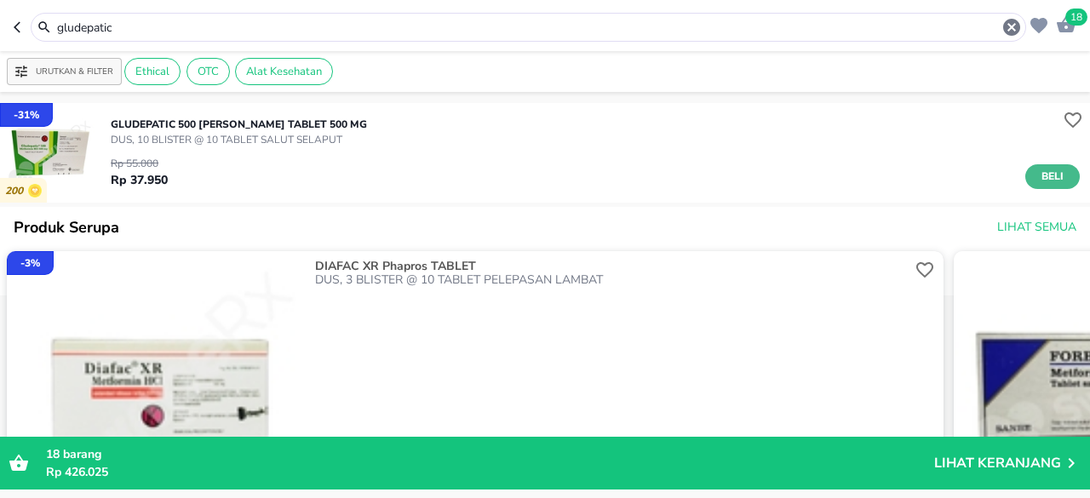
click at [1026, 188] on button "Beli" at bounding box center [1053, 176] width 55 height 25
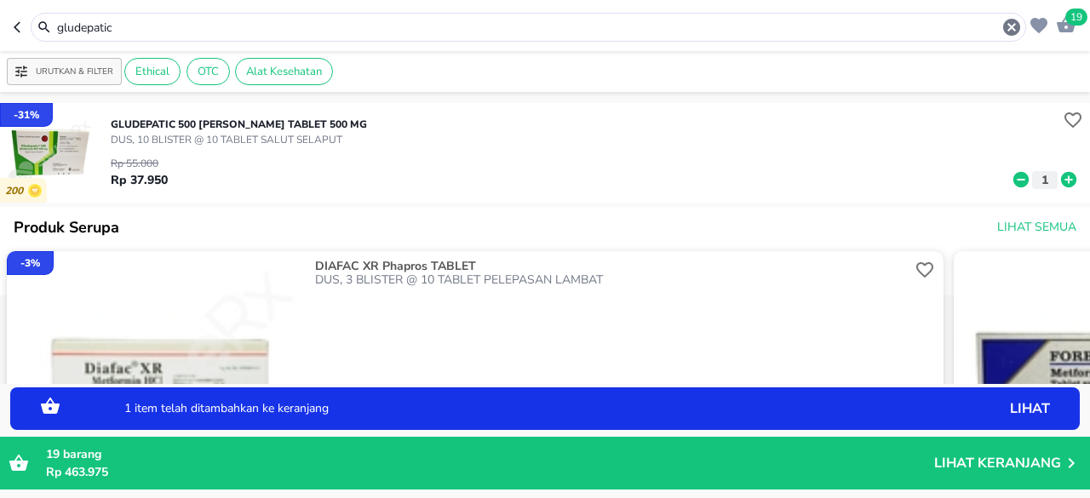
click at [1058, 182] on icon at bounding box center [1069, 179] width 22 height 19
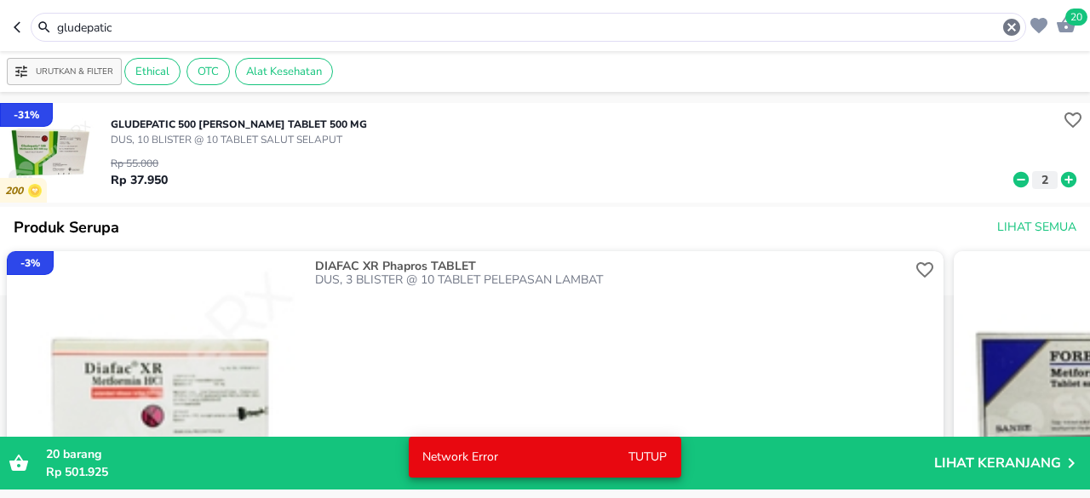
drag, startPoint x: 191, startPoint y: 19, endPoint x: 0, endPoint y: 9, distance: 191.1
click at [0, 10] on header "20 gludepatic" at bounding box center [545, 25] width 1090 height 51
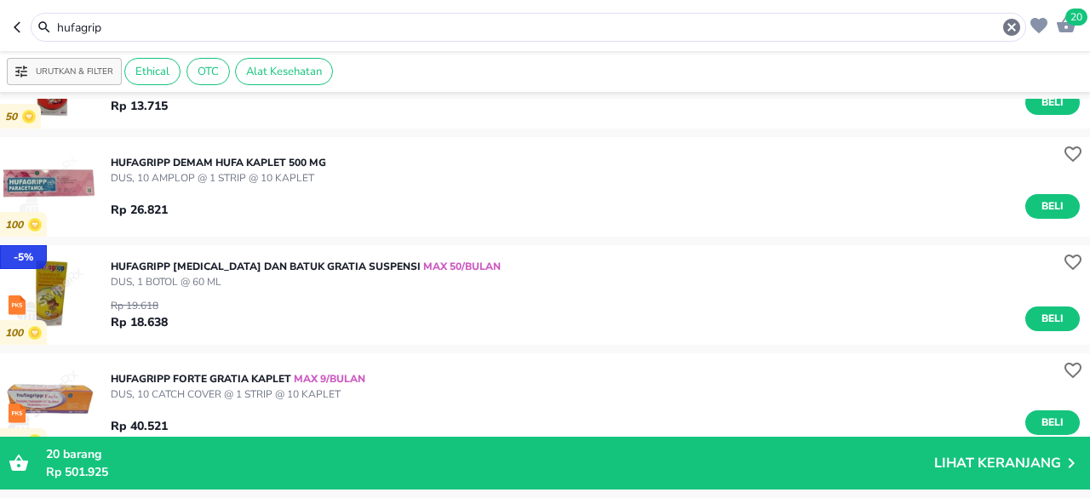
scroll to position [426, 0]
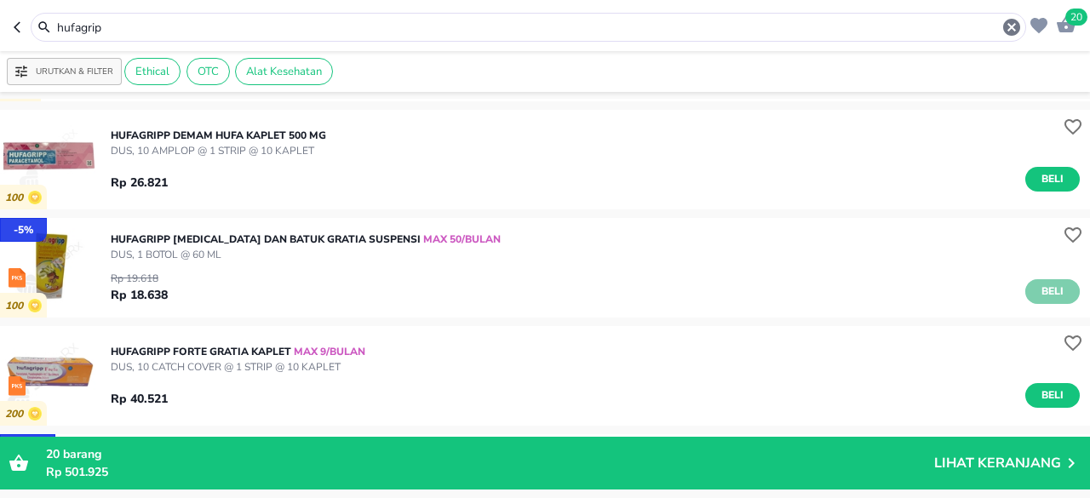
click at [1040, 299] on span "Beli" at bounding box center [1052, 292] width 29 height 18
click at [1062, 295] on icon at bounding box center [1068, 294] width 15 height 15
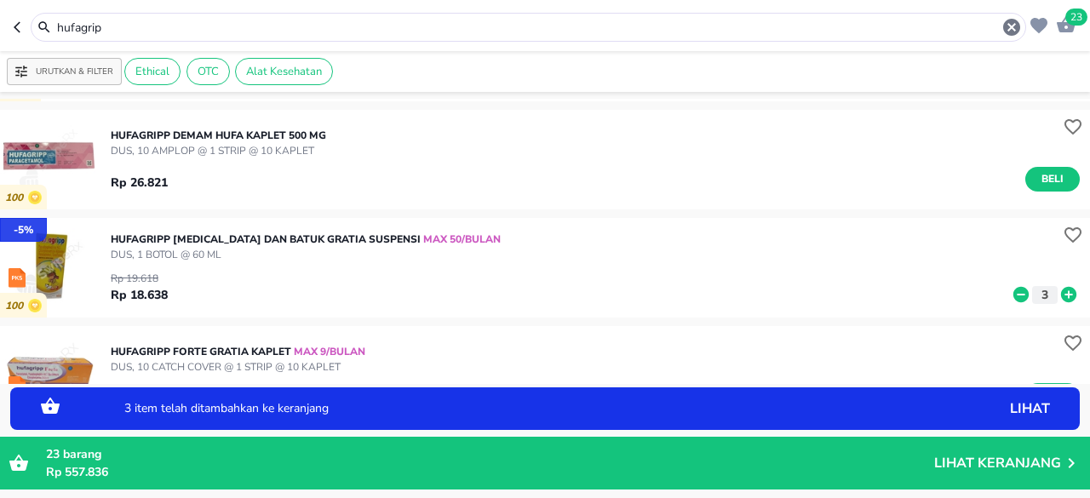
click at [1062, 295] on icon at bounding box center [1068, 294] width 15 height 15
click at [1058, 295] on icon at bounding box center [1069, 294] width 22 height 19
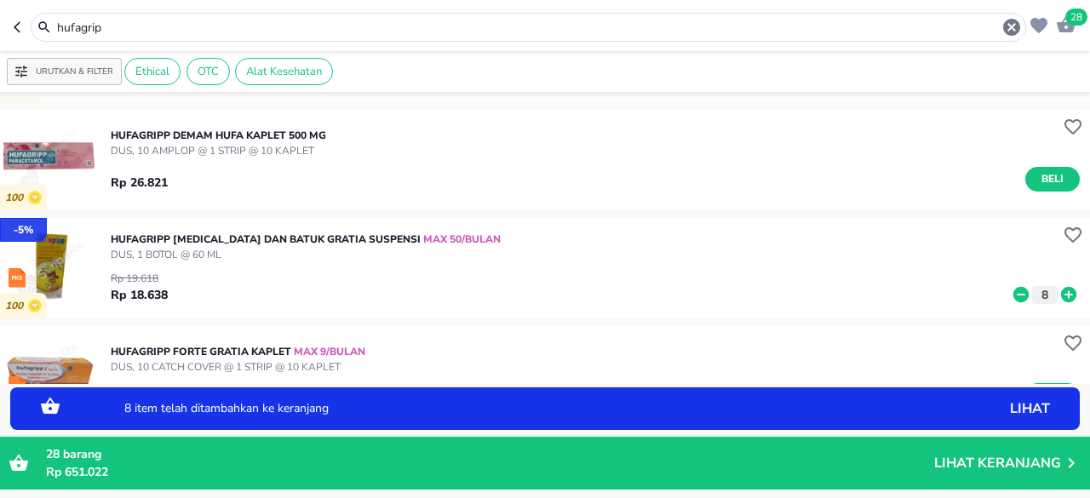
click at [1058, 295] on icon at bounding box center [1069, 294] width 22 height 19
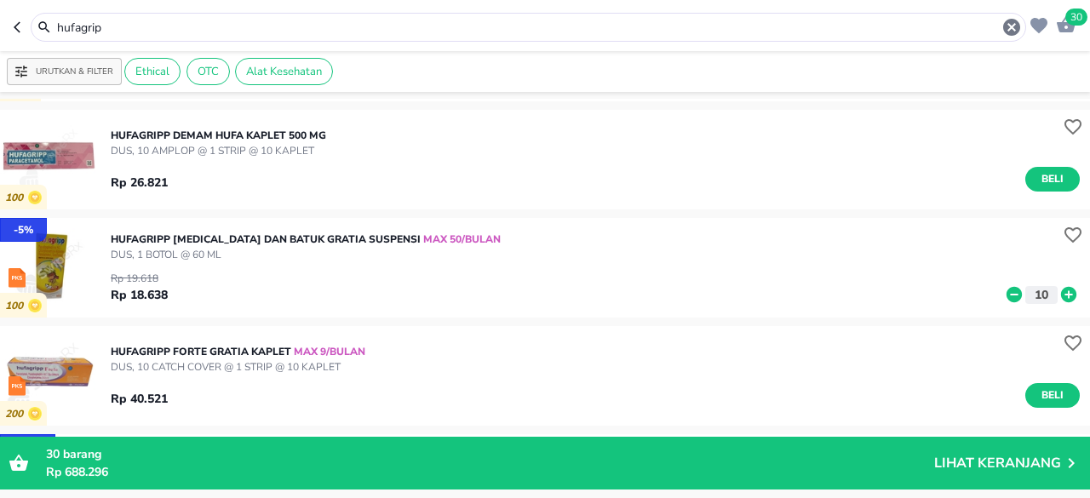
drag, startPoint x: 141, startPoint y: 34, endPoint x: 0, endPoint y: 3, distance: 144.9
click at [0, 3] on header "30 hufagrip" at bounding box center [545, 25] width 1090 height 51
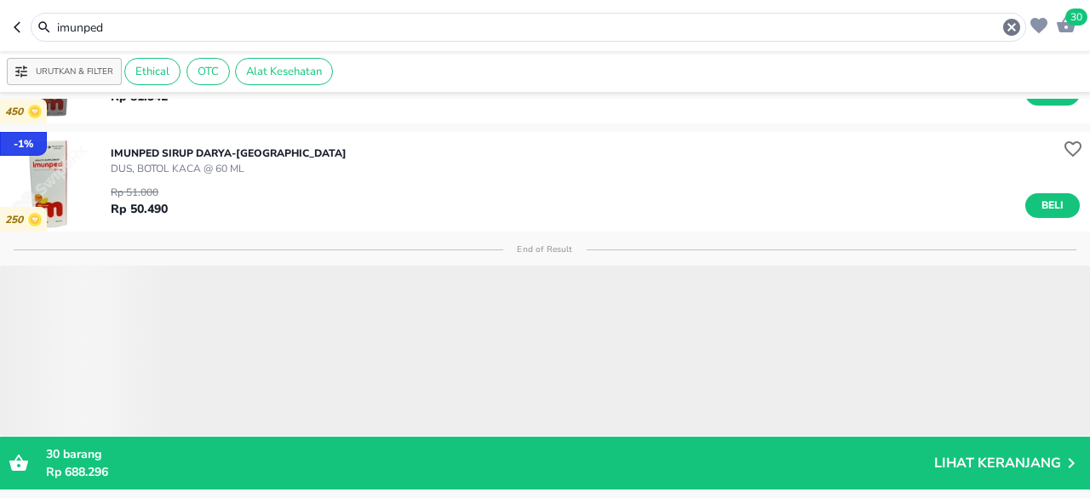
scroll to position [182, 0]
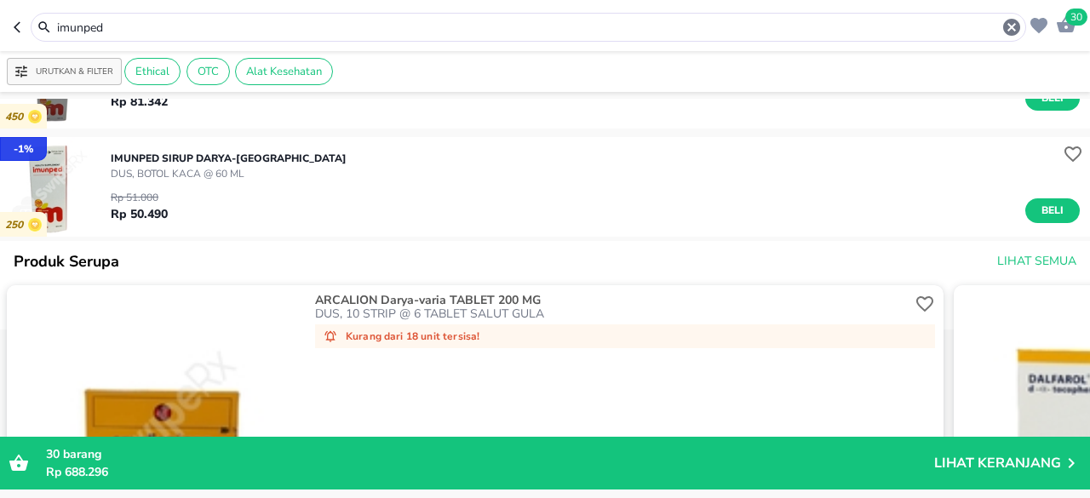
drag, startPoint x: 281, startPoint y: 30, endPoint x: 37, endPoint y: 32, distance: 244.5
click at [39, 32] on div "imunped" at bounding box center [528, 27] width 987 height 20
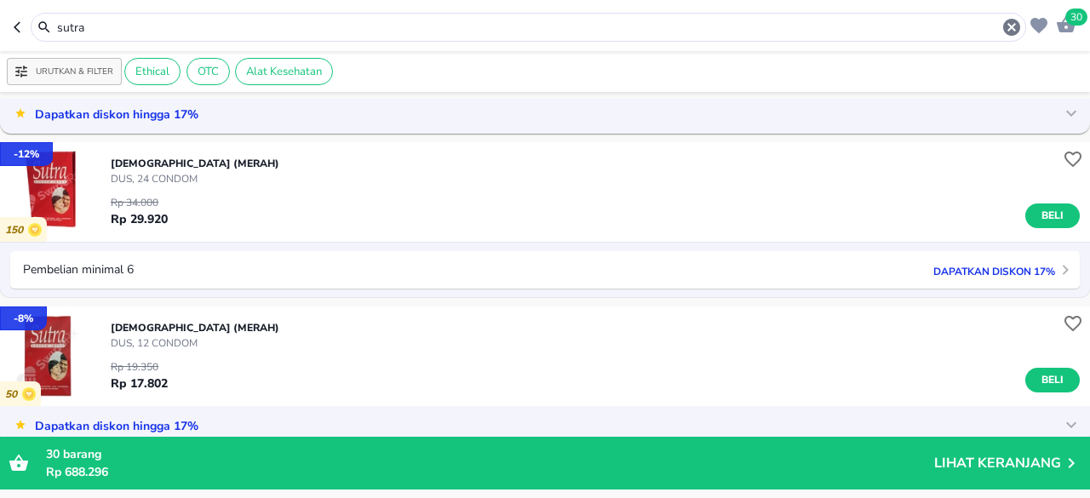
scroll to position [170, 0]
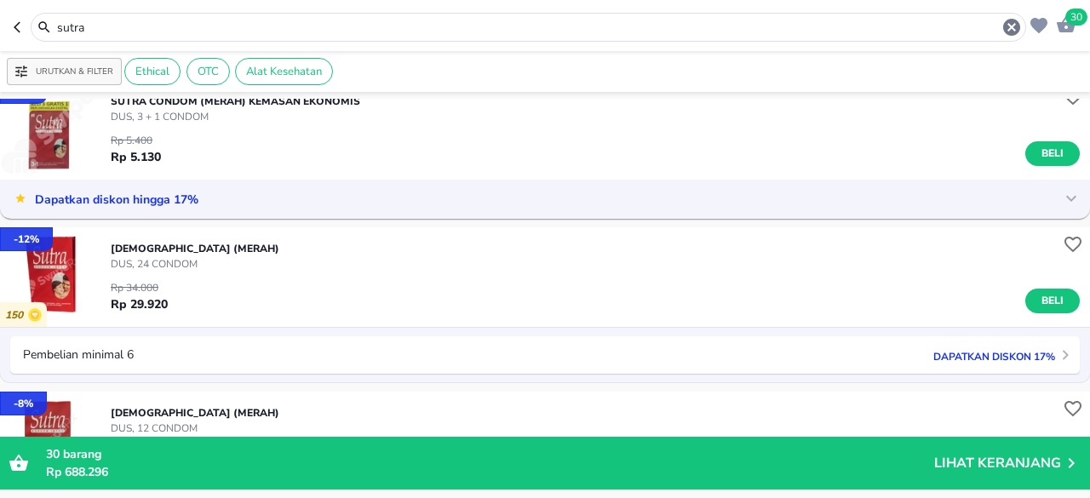
click at [996, 198] on div "Dapatkan diskon hingga 17%" at bounding box center [530, 198] width 1043 height 20
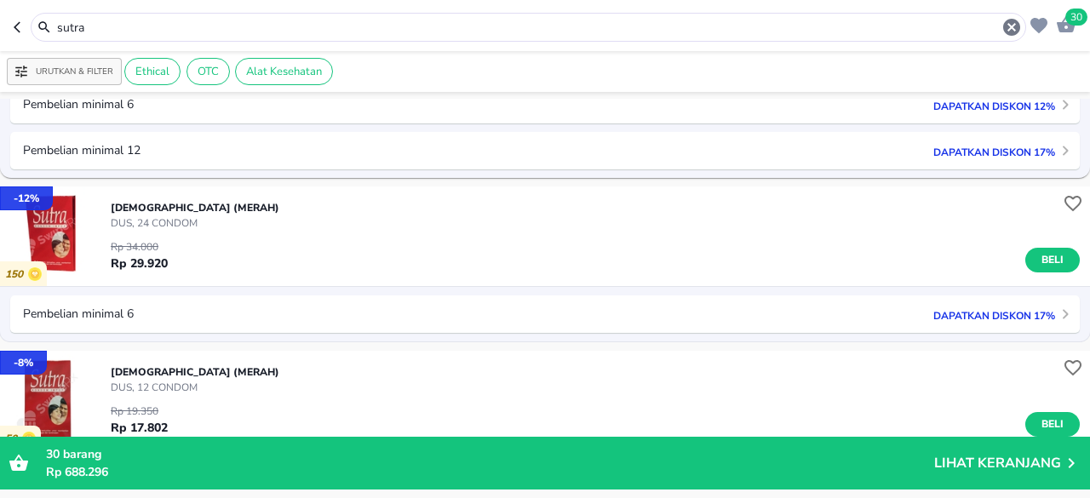
scroll to position [596, 0]
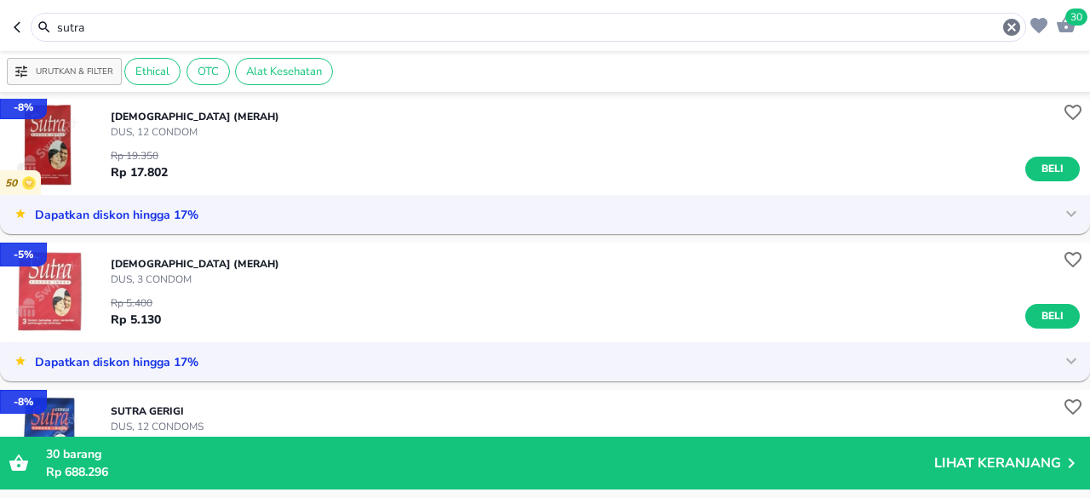
click at [0, 46] on header "30 sutra" at bounding box center [545, 25] width 1090 height 51
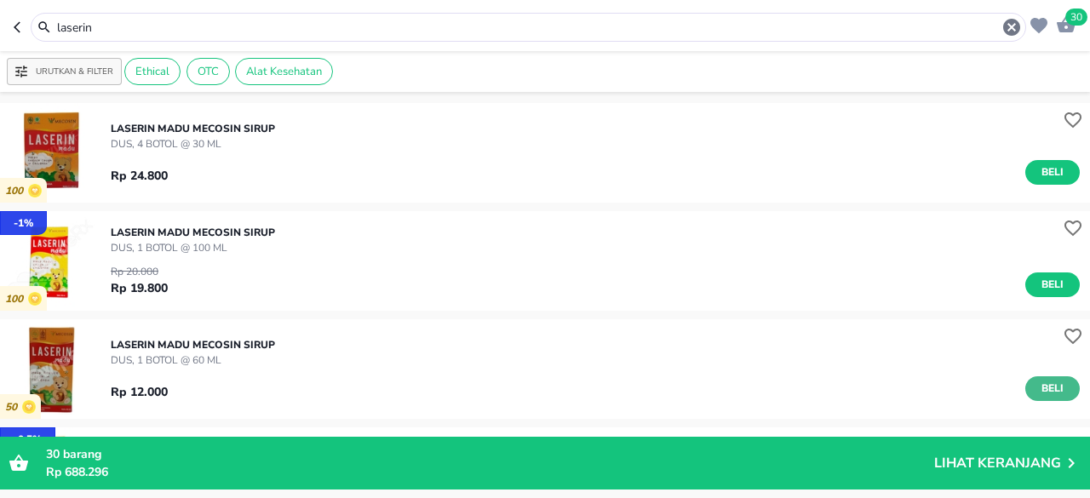
click at [1038, 383] on span "Beli" at bounding box center [1052, 389] width 29 height 18
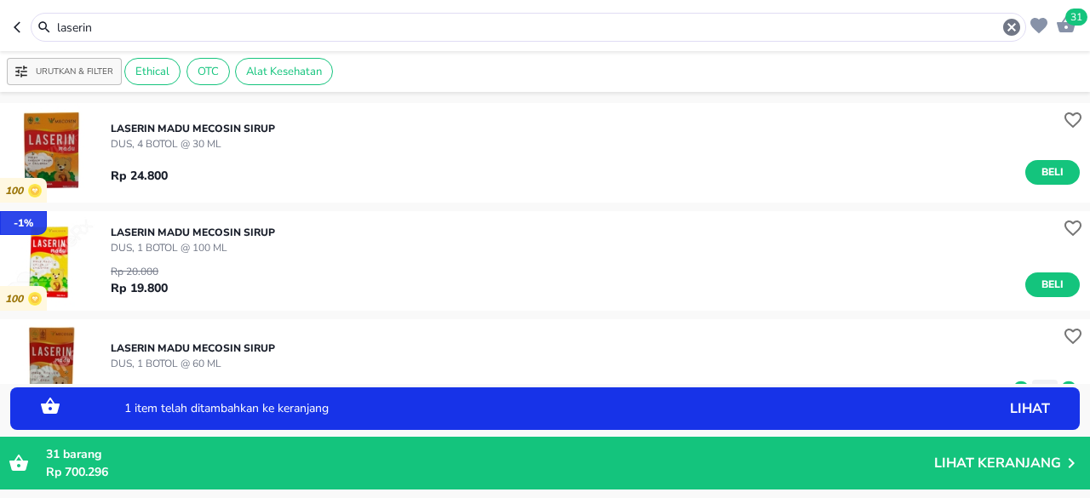
scroll to position [85, 0]
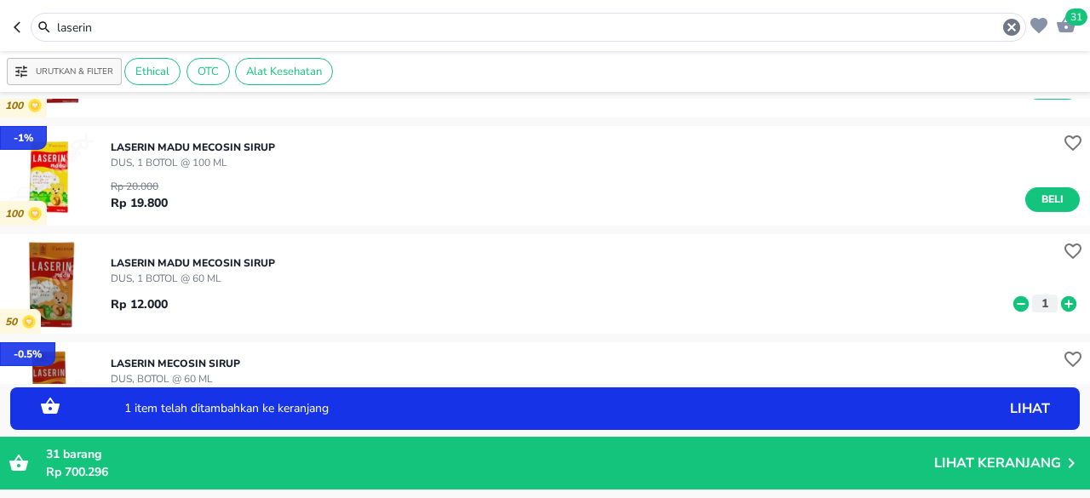
click at [1061, 307] on icon at bounding box center [1068, 303] width 15 height 15
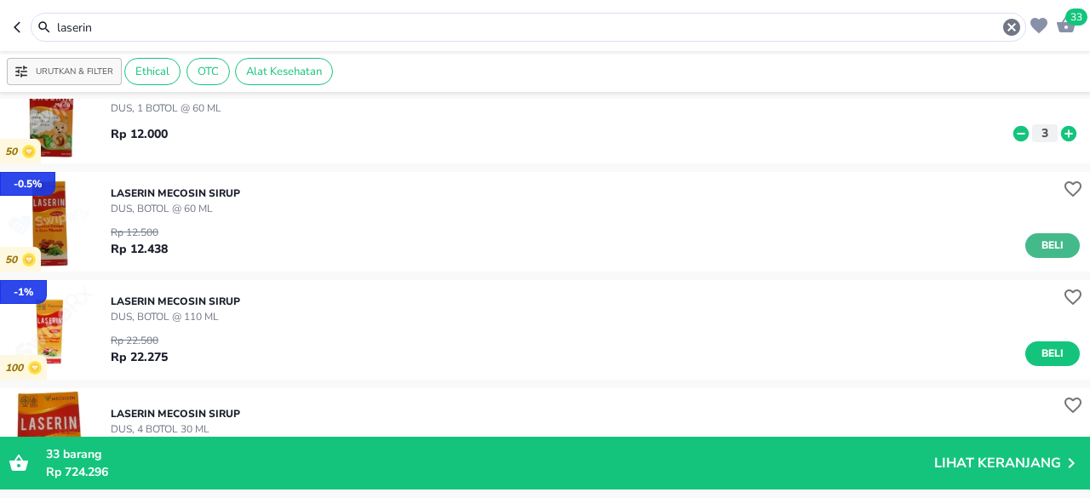
scroll to position [170, 0]
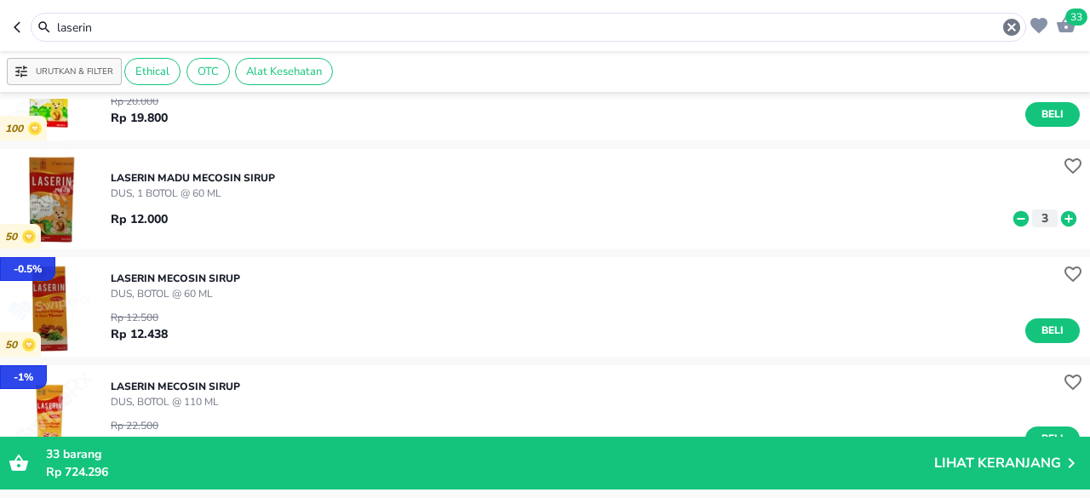
click at [1010, 219] on icon at bounding box center [1021, 219] width 22 height 19
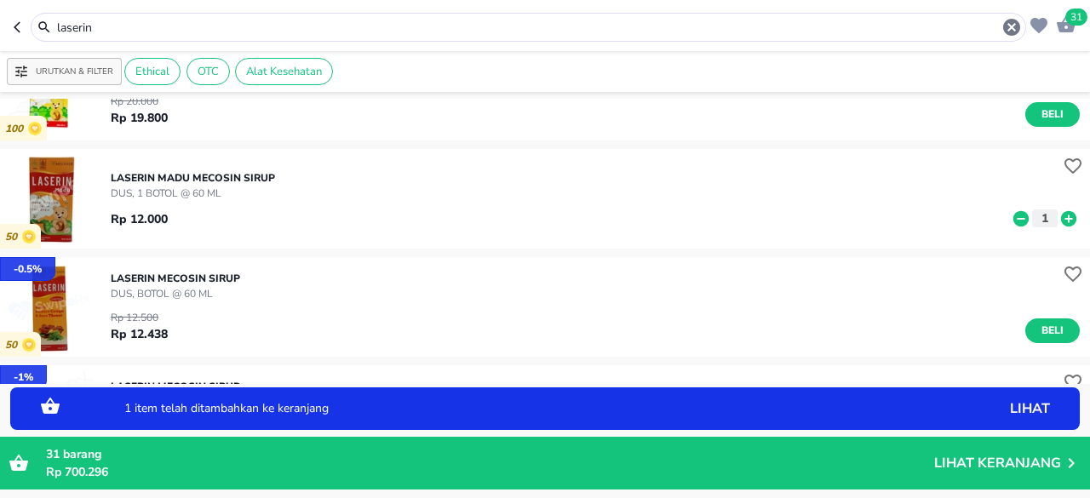
click at [1010, 219] on icon at bounding box center [1021, 219] width 22 height 19
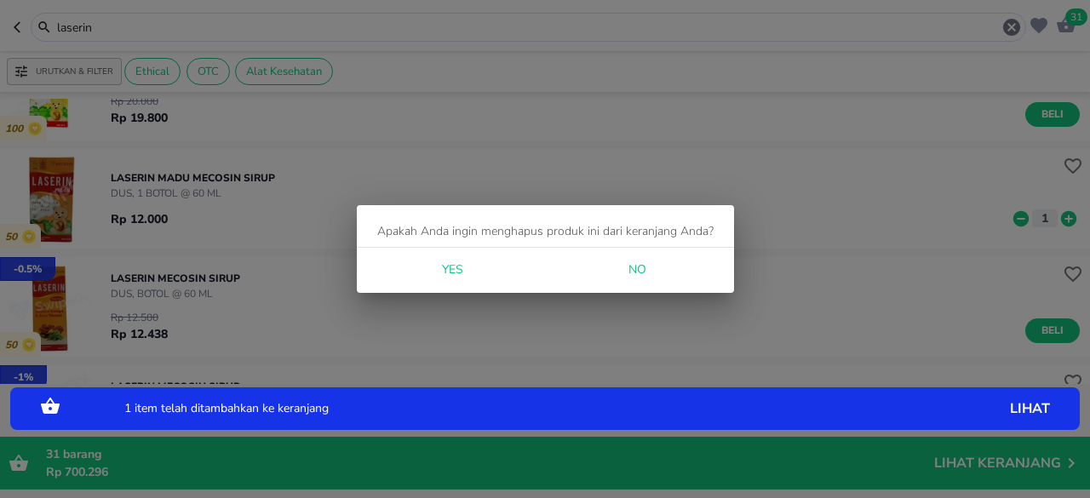
click at [442, 265] on span "Yes" at bounding box center [452, 270] width 41 height 21
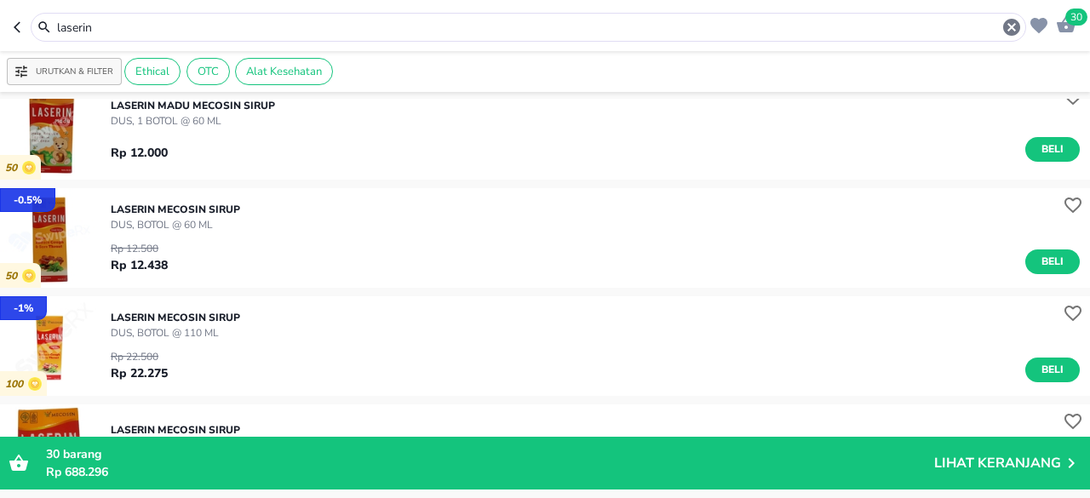
scroll to position [256, 0]
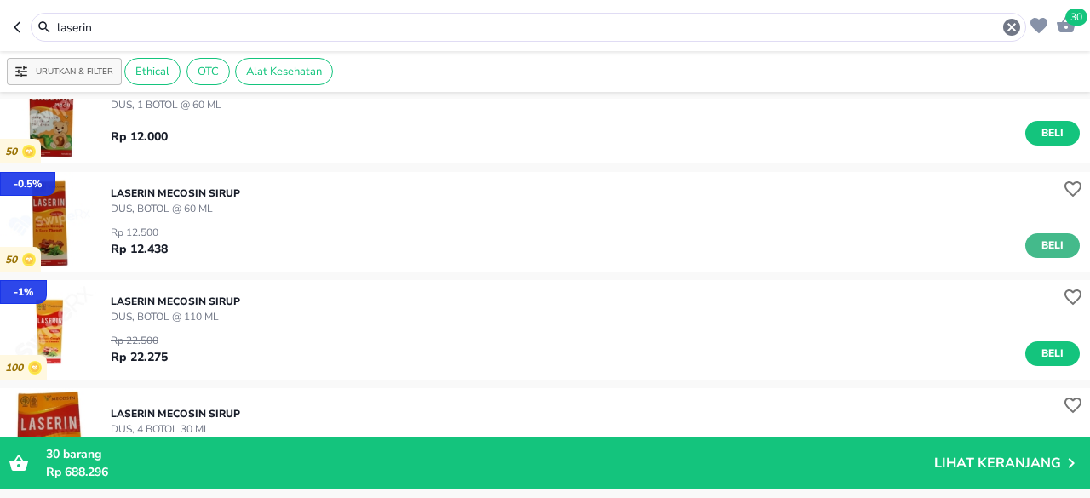
click at [1036, 233] on div "Rp 12.500 Rp 12.438 Beli" at bounding box center [595, 237] width 969 height 42
click at [1043, 244] on span "Beli" at bounding box center [1052, 246] width 29 height 18
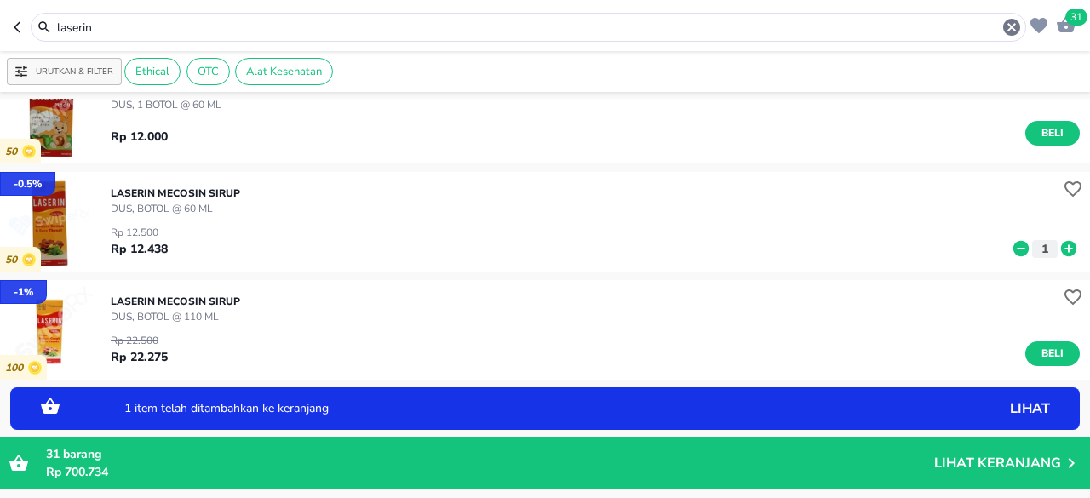
click at [1058, 249] on icon at bounding box center [1069, 248] width 22 height 19
click at [1041, 347] on span "Beli" at bounding box center [1052, 354] width 29 height 18
click at [1058, 348] on icon at bounding box center [1069, 357] width 22 height 19
click at [1061, 351] on icon at bounding box center [1068, 356] width 15 height 15
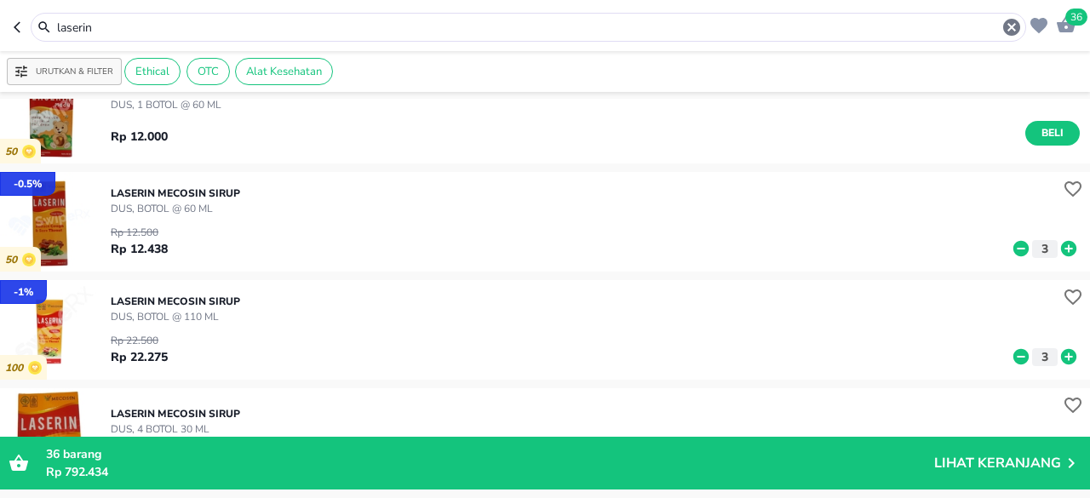
drag, startPoint x: 161, startPoint y: 27, endPoint x: 0, endPoint y: 60, distance: 164.2
click at [0, 60] on div "36 laserin Urutkan & Filter Ethical OTC Alat Kesehatan 100 LASERIN MADU Mecosin…" at bounding box center [545, 249] width 1090 height 498
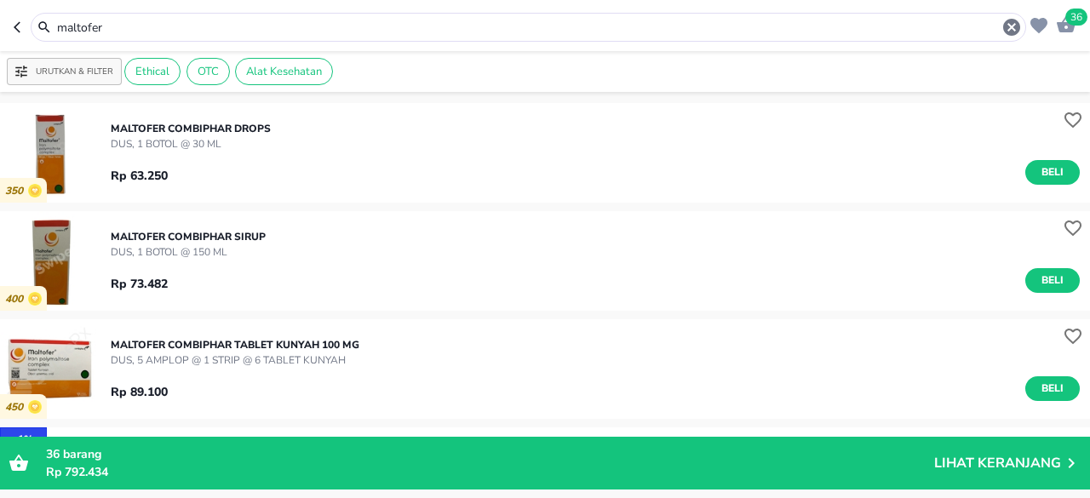
scroll to position [256, 0]
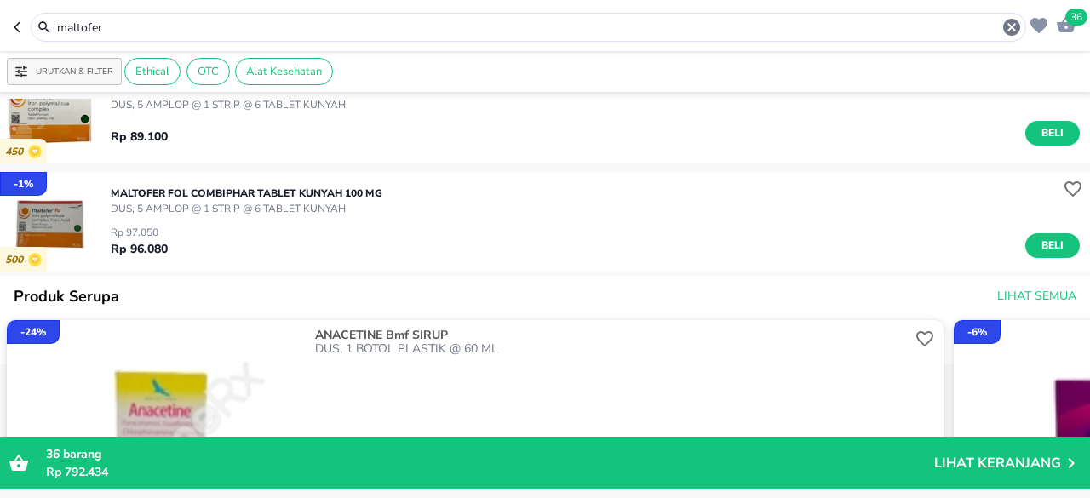
drag, startPoint x: 114, startPoint y: 25, endPoint x: 0, endPoint y: 106, distance: 139.9
click at [0, 106] on div "36 maltofer Urutkan & Filter Ethical OTC Alat Kesehatan 350 MALTOFER Combiphar …" at bounding box center [545, 249] width 1090 height 498
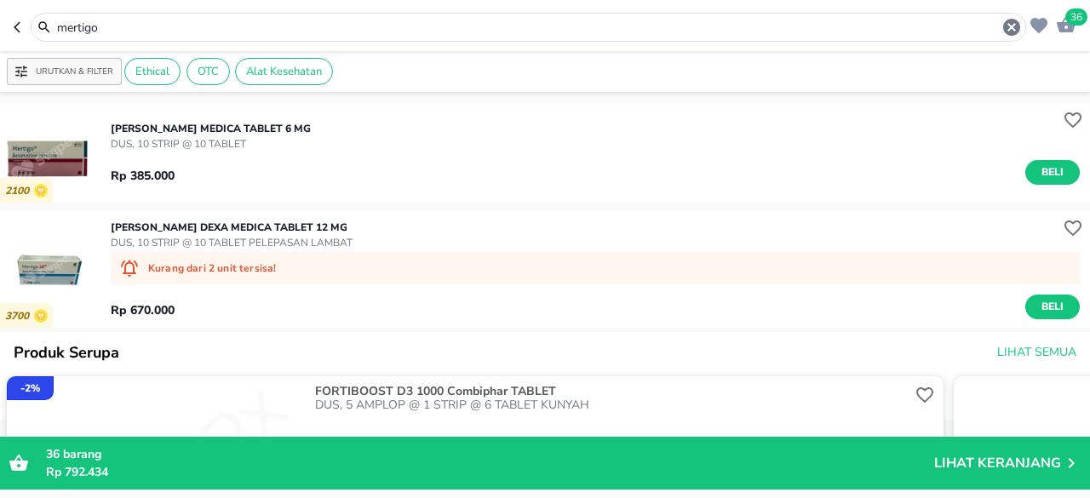
drag, startPoint x: 149, startPoint y: 21, endPoint x: 0, endPoint y: 62, distance: 154.6
click at [0, 67] on div "36 mertigo Urutkan & Filter Ethical OTC Alat Kesehatan 2100 MERTIGO Dexa Medica…" at bounding box center [545, 249] width 1090 height 498
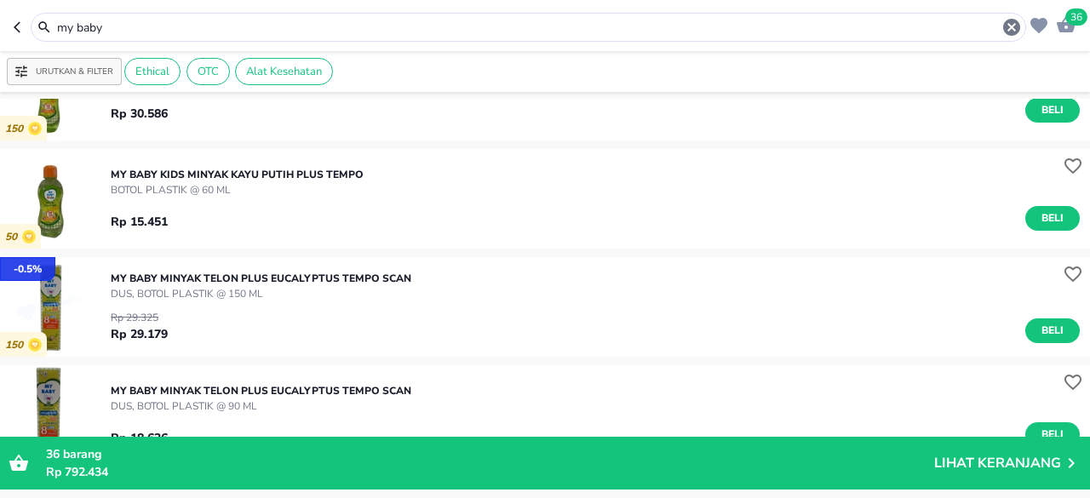
scroll to position [341, 0]
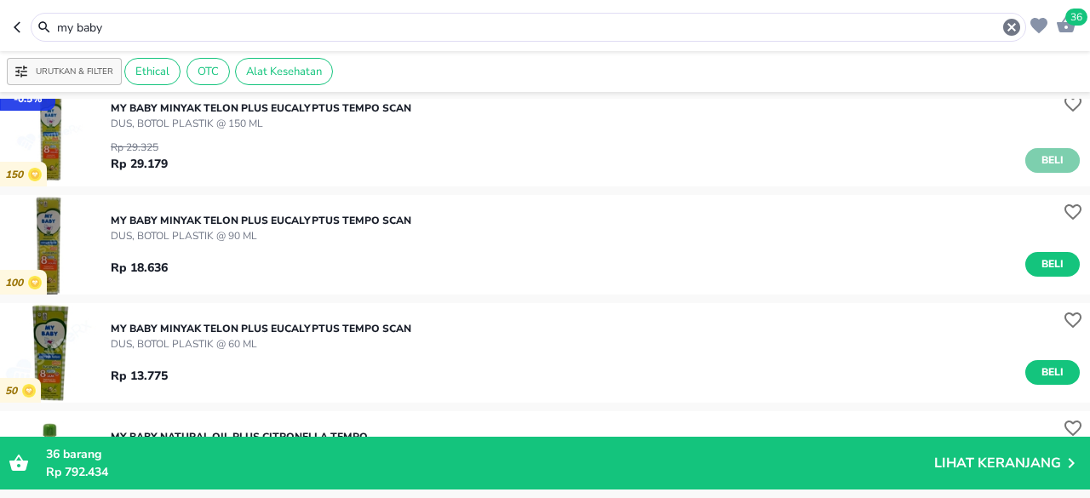
click at [1038, 159] on span "Beli" at bounding box center [1052, 161] width 29 height 18
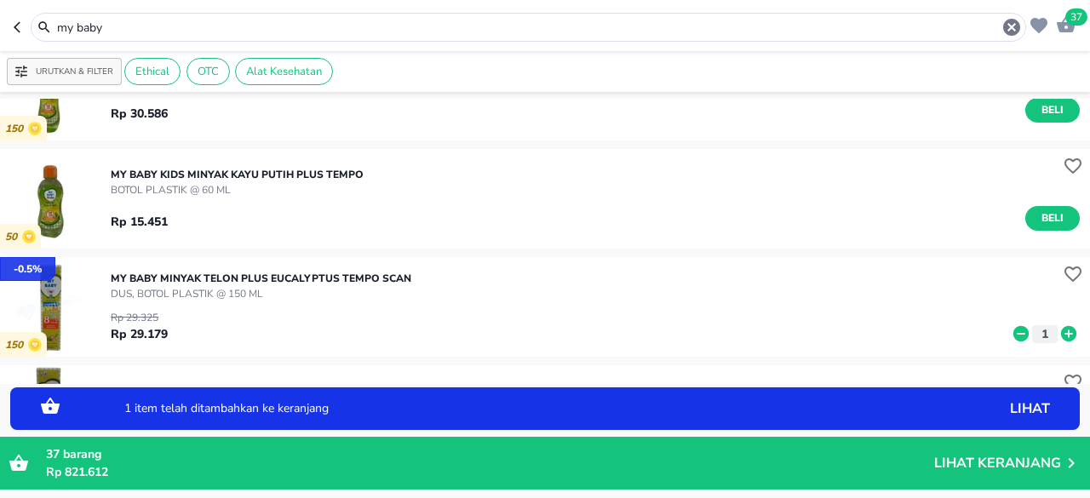
scroll to position [256, 0]
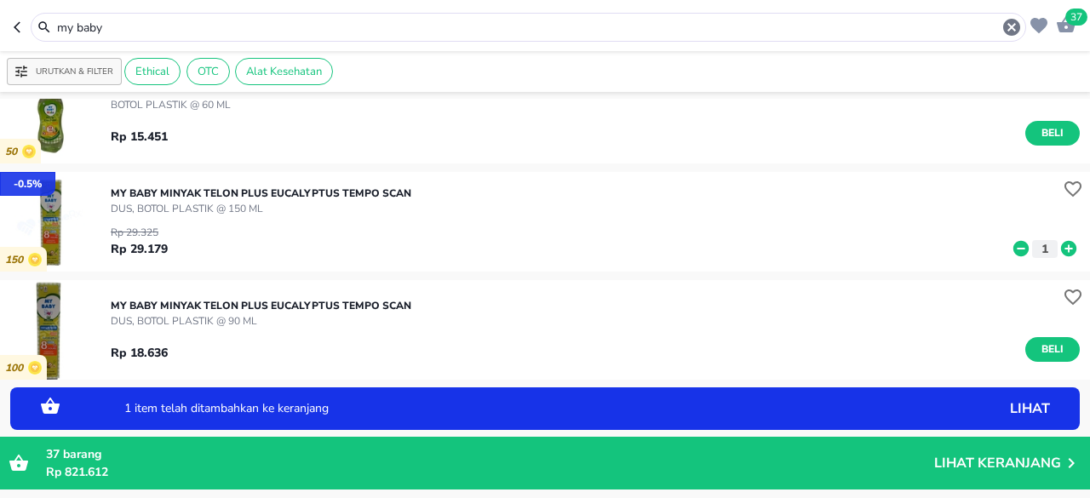
click at [1014, 243] on icon at bounding box center [1021, 248] width 15 height 15
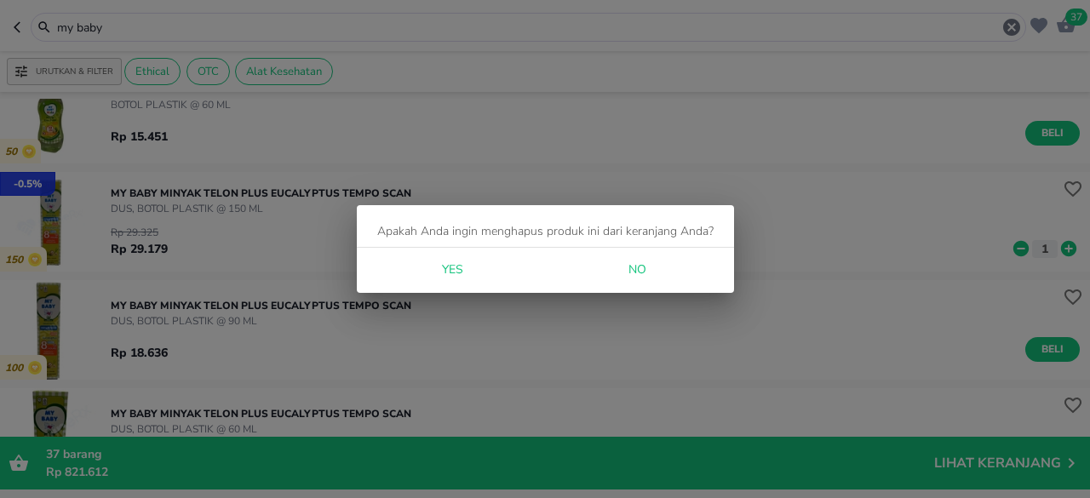
click at [456, 274] on span "Yes" at bounding box center [452, 270] width 41 height 21
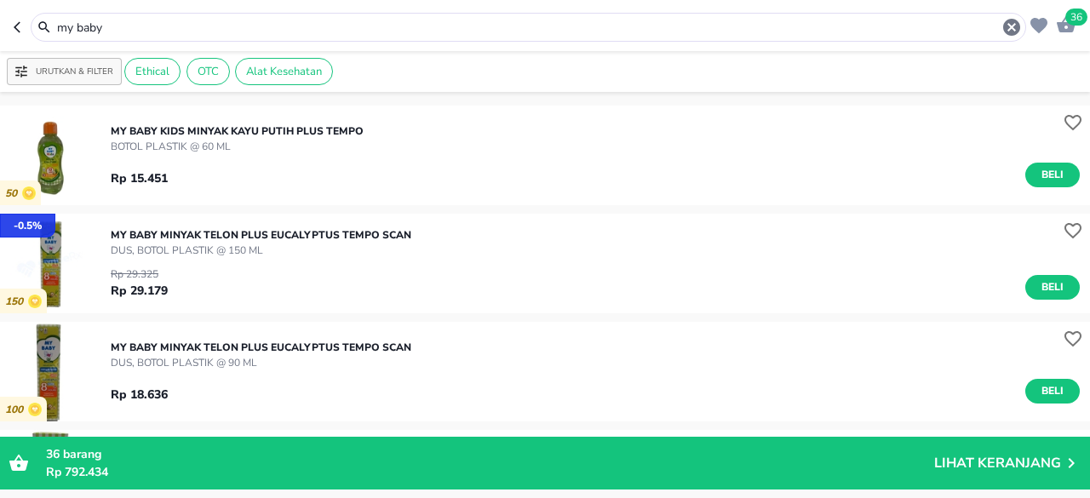
scroll to position [341, 0]
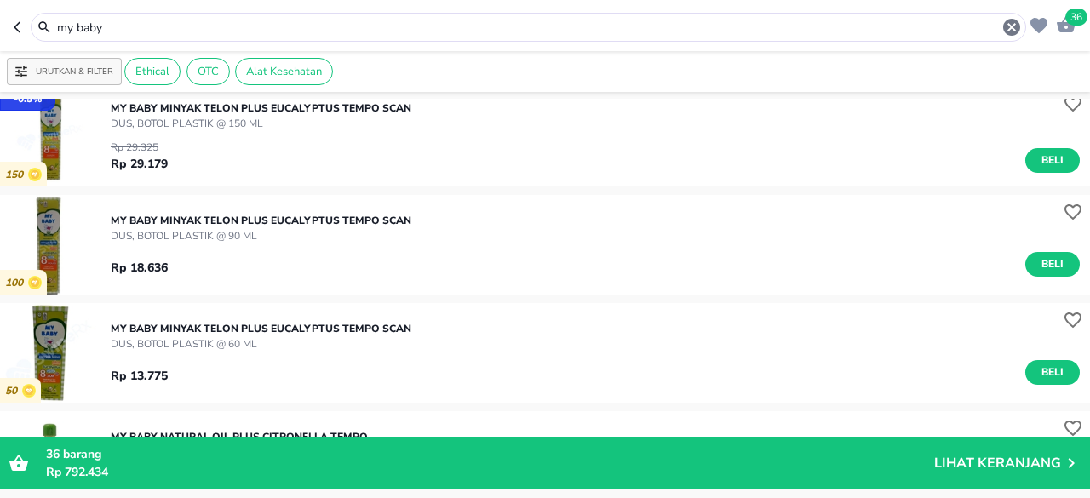
drag, startPoint x: 144, startPoint y: 29, endPoint x: 0, endPoint y: 26, distance: 144.0
click at [0, 26] on header "36 my baby" at bounding box center [545, 25] width 1090 height 51
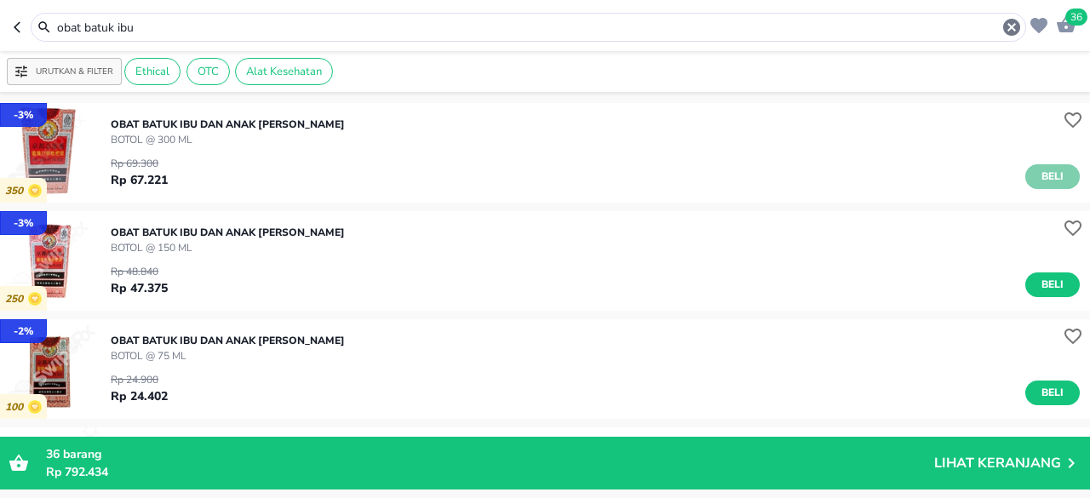
click at [1044, 166] on button "Beli" at bounding box center [1053, 176] width 55 height 25
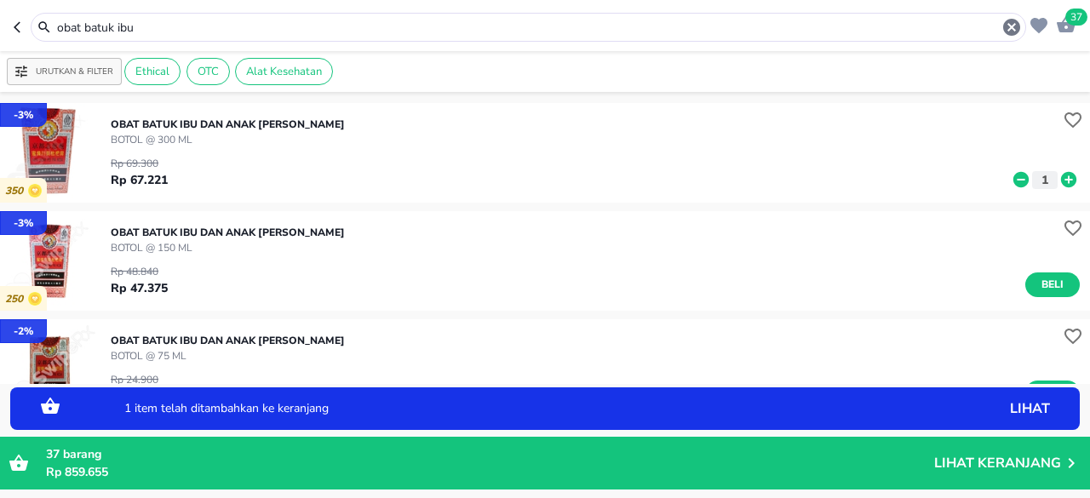
click at [1058, 180] on icon at bounding box center [1069, 179] width 22 height 19
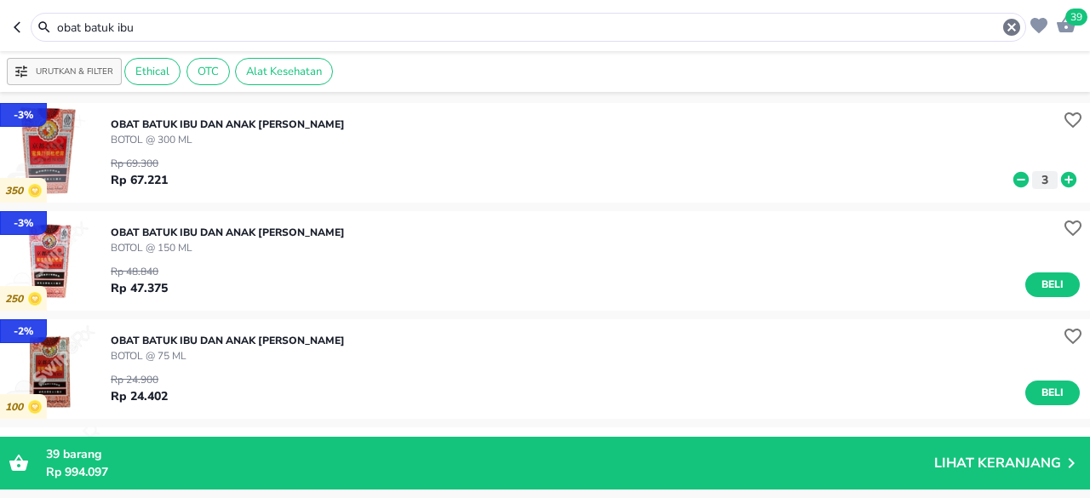
drag, startPoint x: 201, startPoint y: 22, endPoint x: 0, endPoint y: 85, distance: 210.7
click at [0, 93] on div "39 obat batuk ibu Urutkan & Filter Ethical OTC Alat Kesehatan - 3 % 350 OBAT BA…" at bounding box center [545, 249] width 1090 height 498
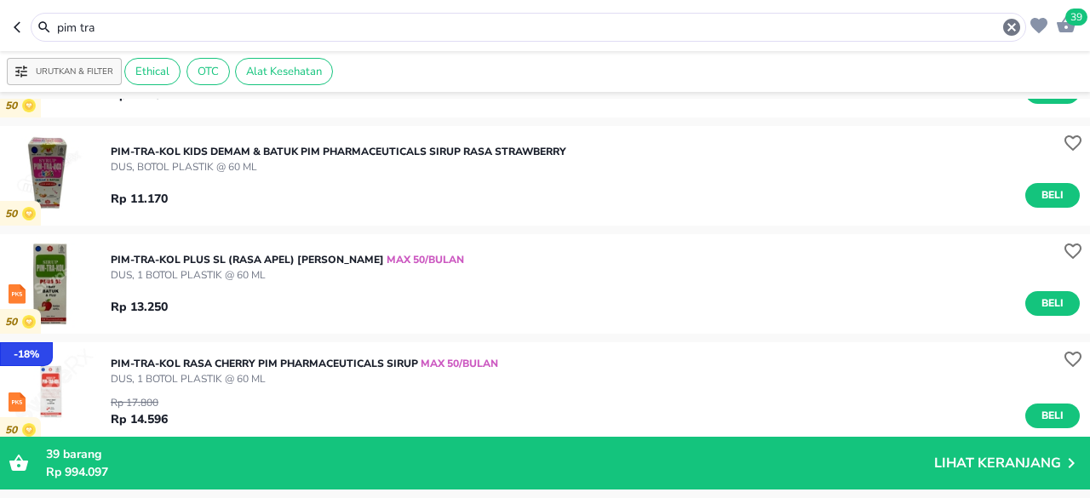
scroll to position [170, 0]
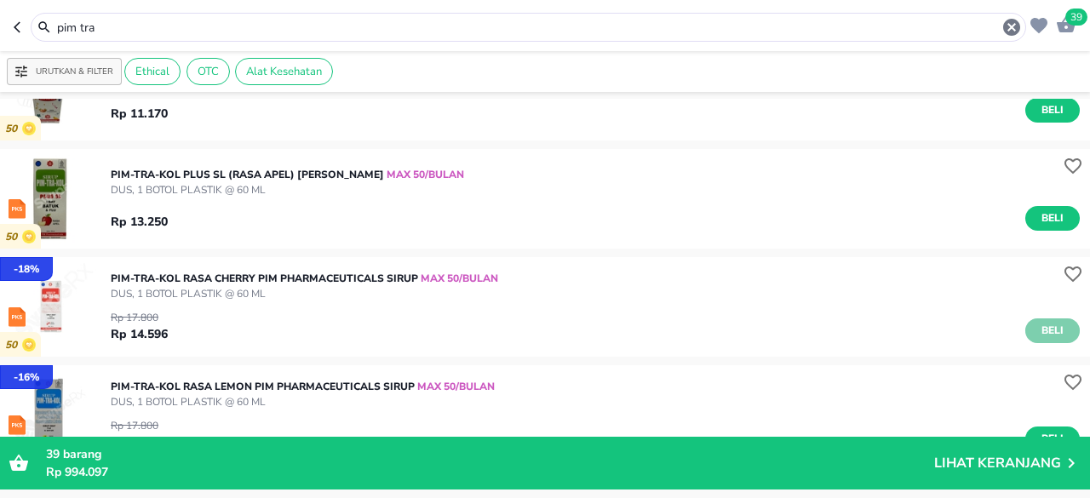
click at [1044, 333] on span "Beli" at bounding box center [1052, 331] width 29 height 18
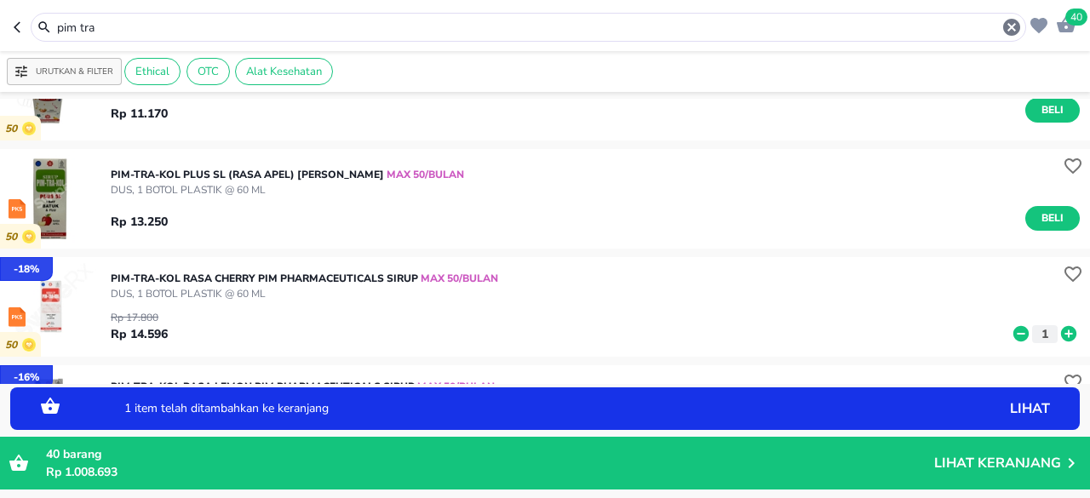
click at [1063, 331] on icon at bounding box center [1068, 333] width 15 height 15
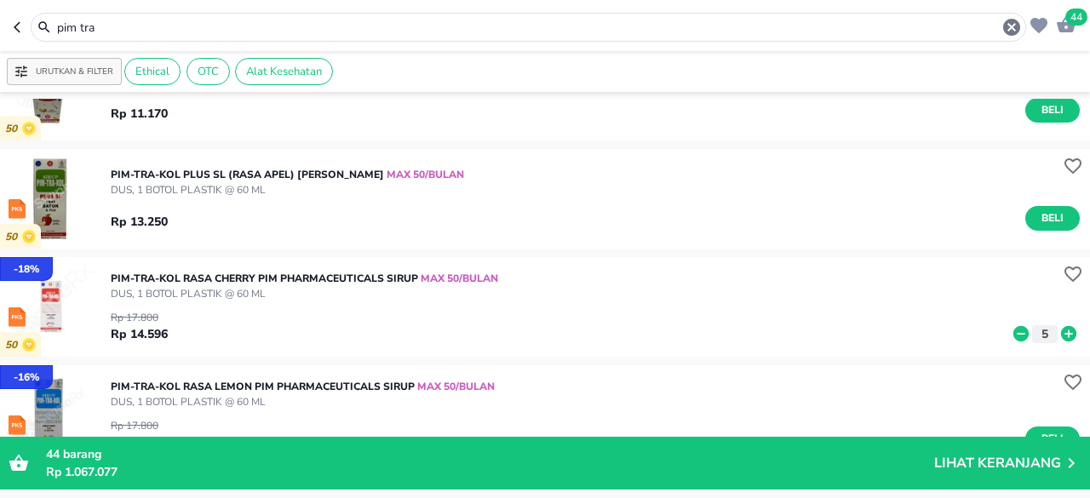
drag, startPoint x: 96, startPoint y: 30, endPoint x: 0, endPoint y: -8, distance: 103.3
click at [0, 0] on html "Halo Apotek Kreator Kesehatan, selamat datang! 44 pim tra Urutkan & Filter Ethi…" at bounding box center [545, 0] width 1090 height 0
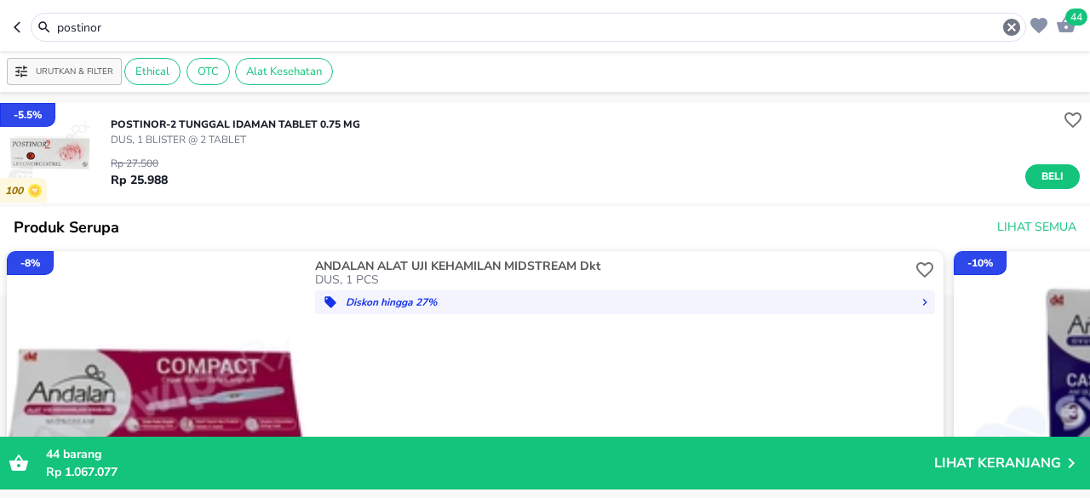
drag, startPoint x: 198, startPoint y: 29, endPoint x: 0, endPoint y: 22, distance: 197.8
click at [0, 22] on header "44 postinor" at bounding box center [545, 25] width 1090 height 51
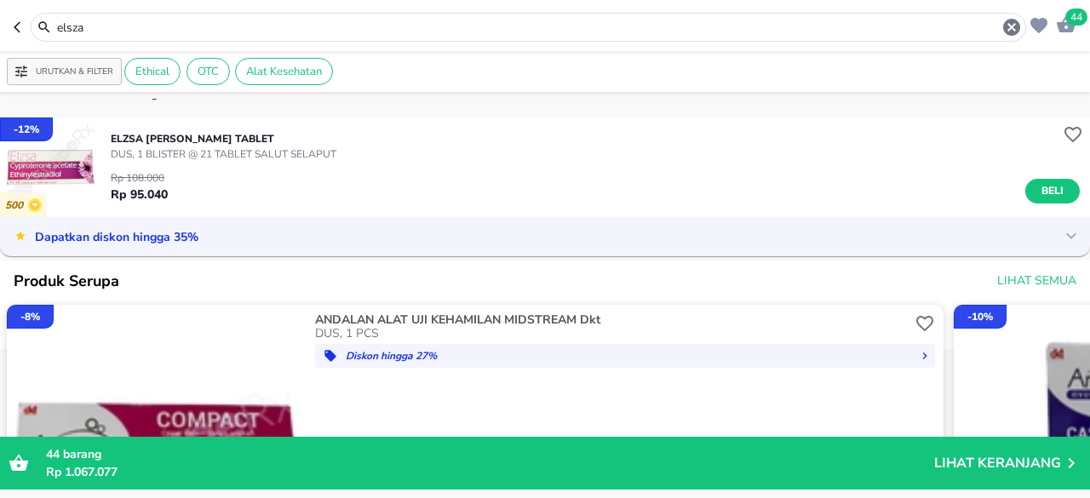
scroll to position [85, 0]
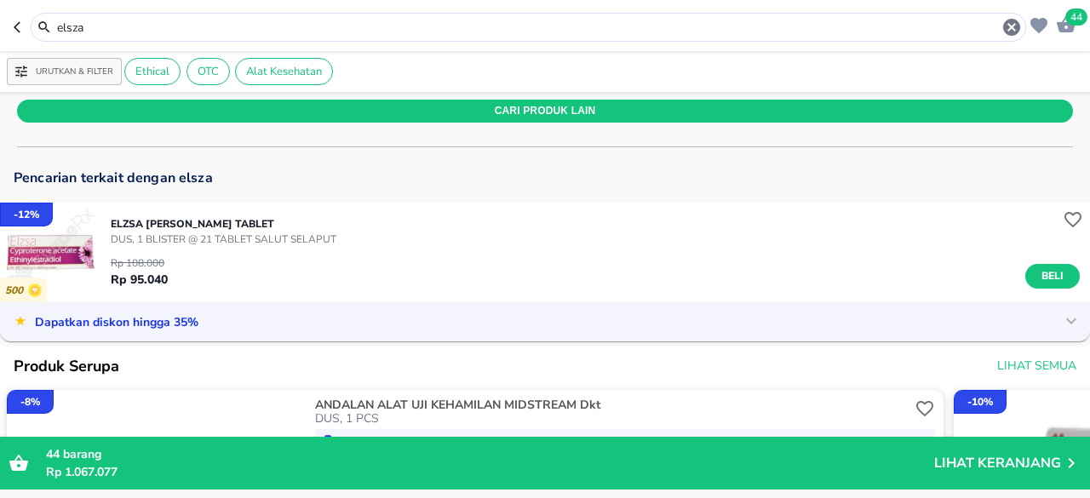
click at [985, 316] on div "Dapatkan diskon hingga 35%" at bounding box center [530, 321] width 1043 height 20
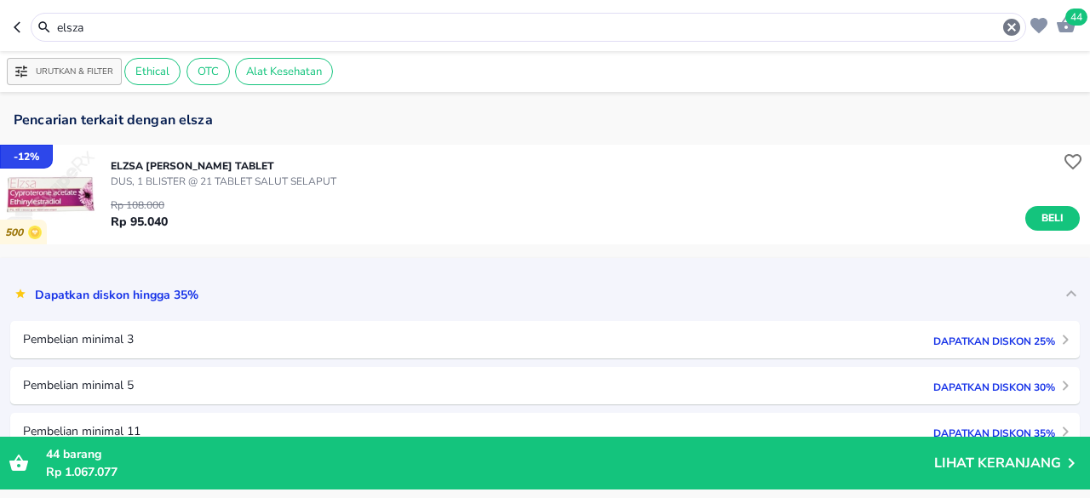
scroll to position [170, 0]
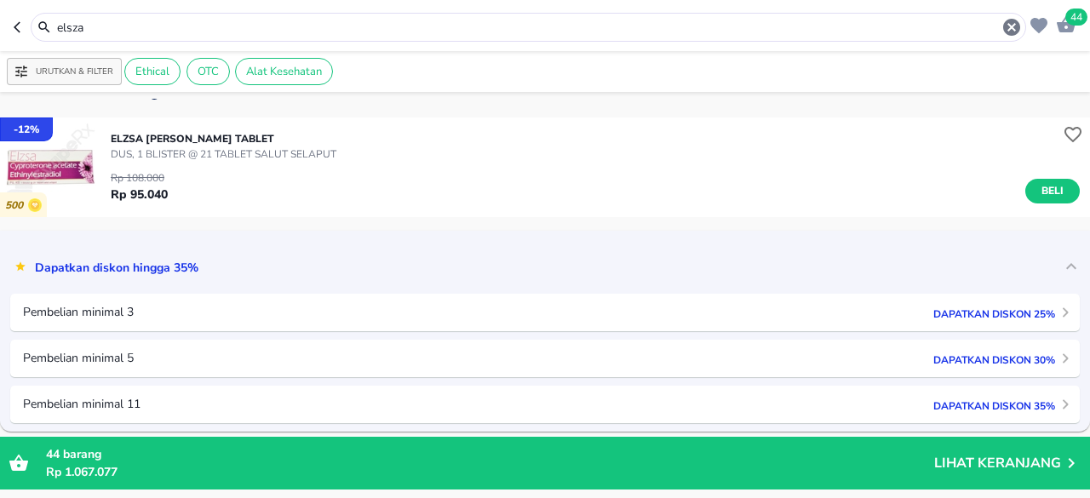
click at [58, 23] on input "elsza" at bounding box center [528, 28] width 946 height 18
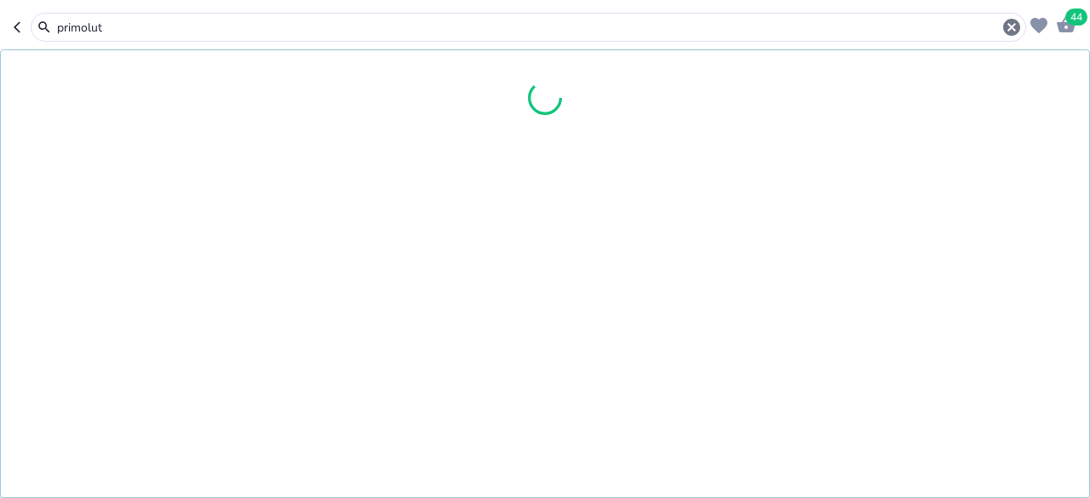
type input "primolut"
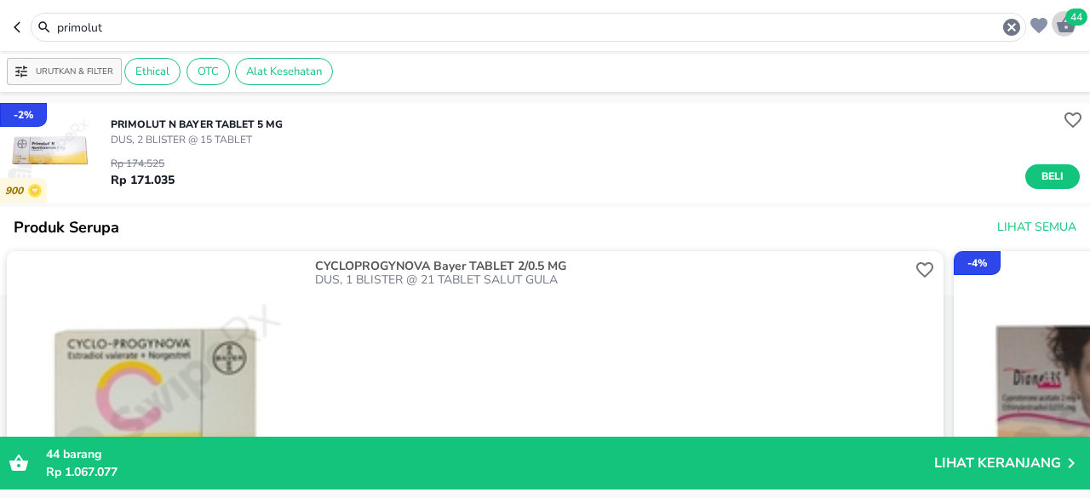
click at [1068, 23] on span "44" at bounding box center [1077, 17] width 22 height 17
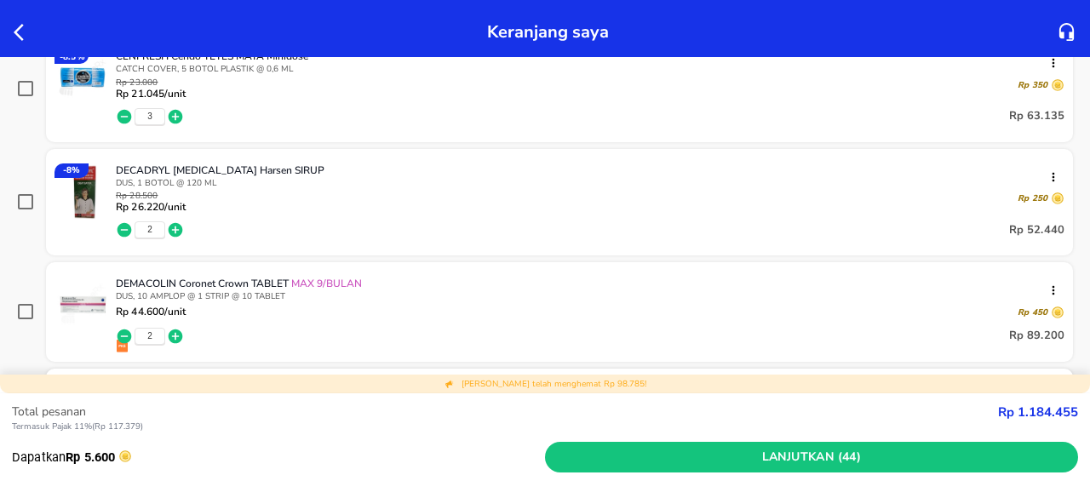
scroll to position [256, 0]
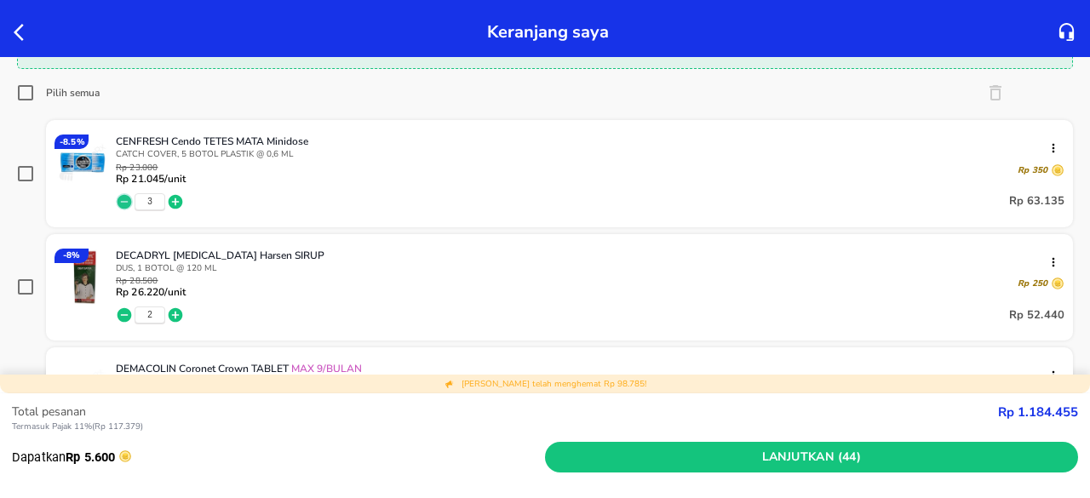
click at [129, 193] on icon "button" at bounding box center [124, 201] width 17 height 17
click at [126, 195] on icon "button" at bounding box center [125, 201] width 14 height 14
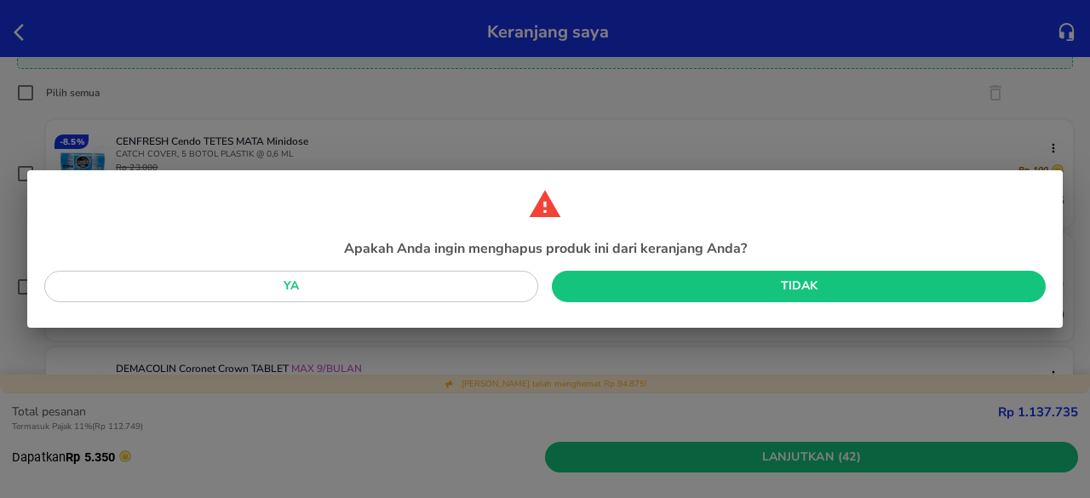
click at [350, 291] on span "Ya" at bounding box center [291, 286] width 467 height 21
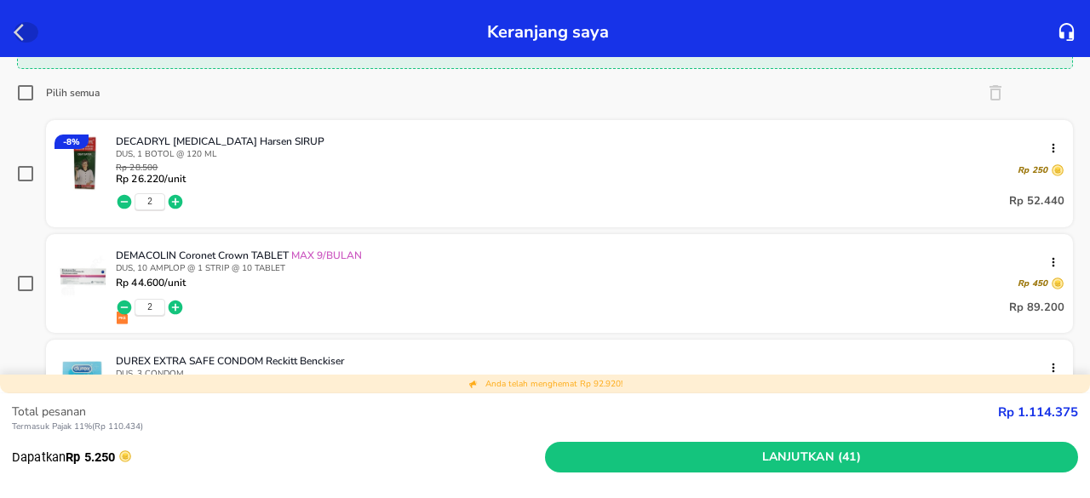
click at [19, 32] on icon "button" at bounding box center [24, 32] width 20 height 20
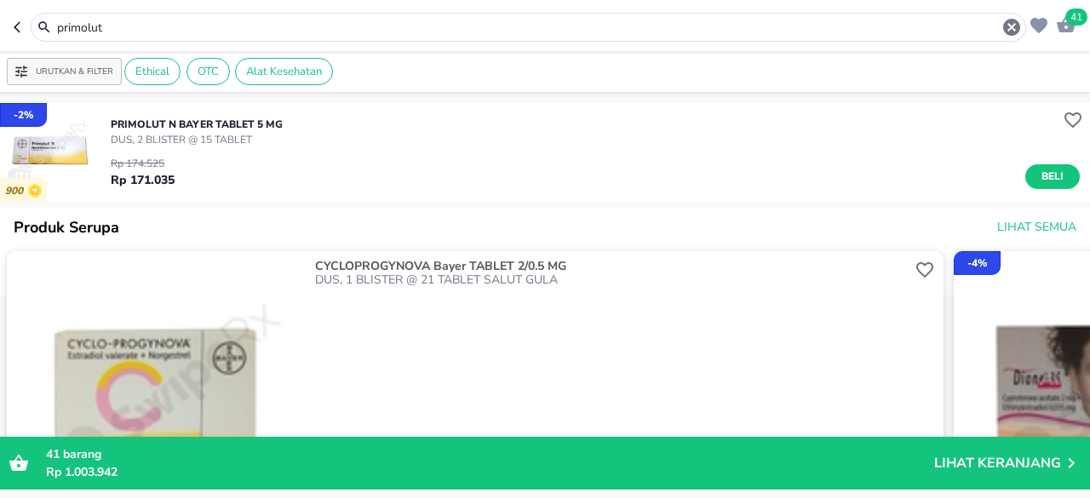
drag, startPoint x: 218, startPoint y: 26, endPoint x: 0, endPoint y: 60, distance: 220.6
click at [0, 54] on div "41 primolut Urutkan & Filter Ethical OTC Alat Kesehatan - 2 % 900 PRIMOLUT N Ba…" at bounding box center [545, 249] width 1090 height 498
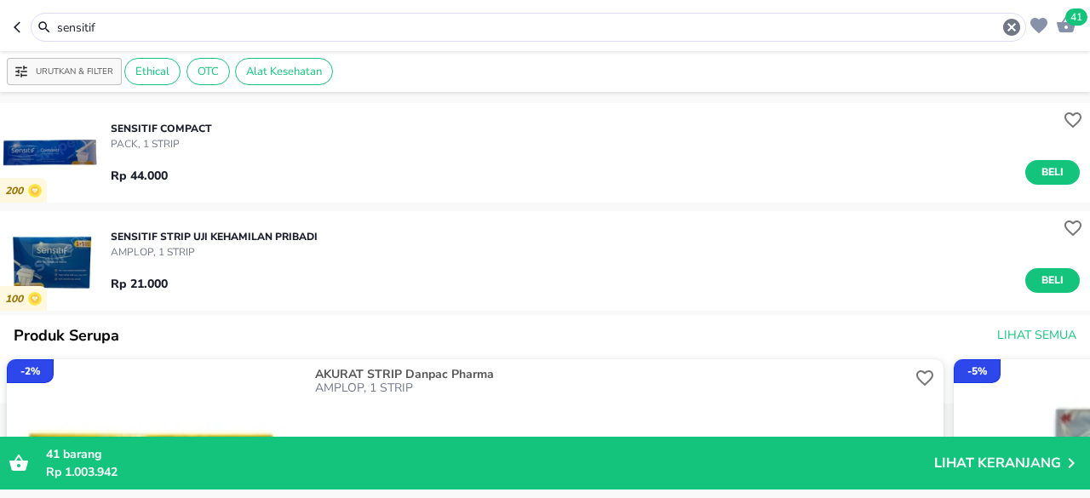
drag, startPoint x: 208, startPoint y: 26, endPoint x: 0, endPoint y: 51, distance: 209.4
click at [0, 50] on header "41 sensitif" at bounding box center [545, 25] width 1090 height 51
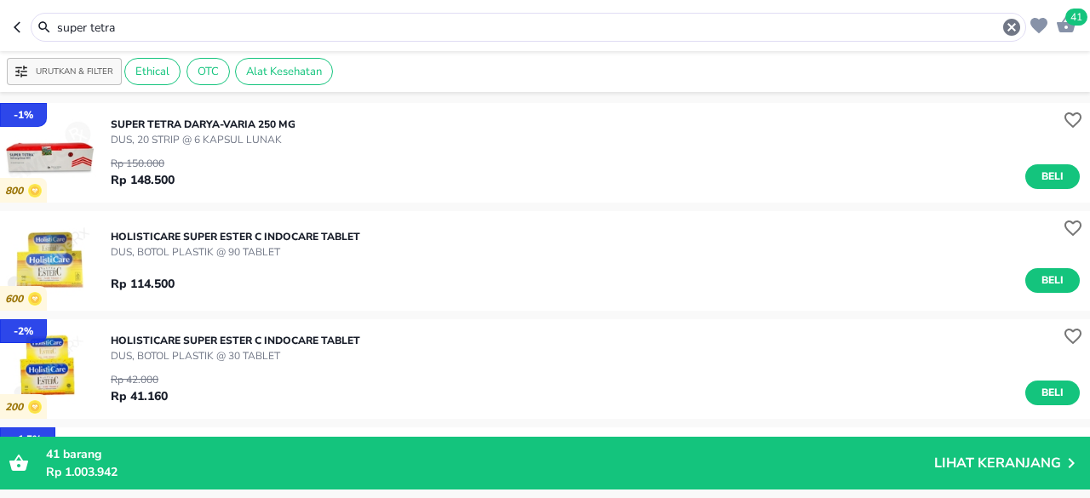
drag, startPoint x: 121, startPoint y: 20, endPoint x: 0, endPoint y: -71, distance: 151.5
click at [0, 0] on html "Halo Apotek Kreator Kesehatan, selamat datang! 41 super tetra Urutkan & Filter …" at bounding box center [545, 0] width 1090 height 0
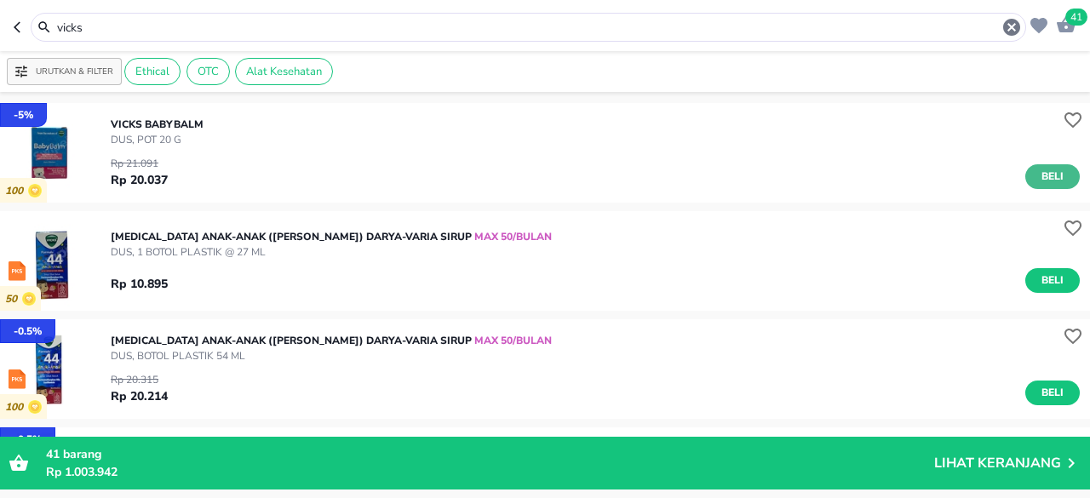
click at [1038, 181] on span "Beli" at bounding box center [1052, 177] width 29 height 18
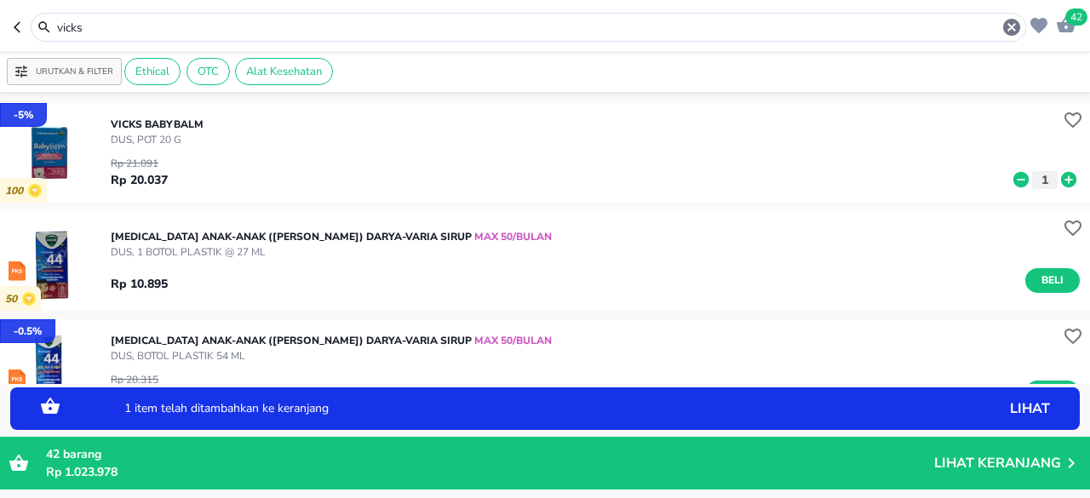
click at [1061, 181] on icon at bounding box center [1068, 179] width 15 height 15
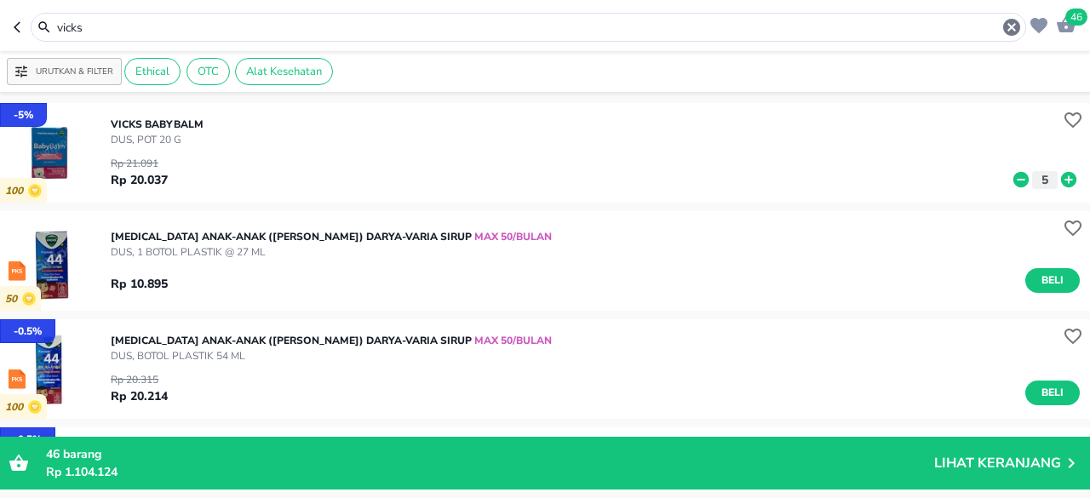
drag, startPoint x: 194, startPoint y: 26, endPoint x: 0, endPoint y: -22, distance: 200.2
click at [0, 0] on html "Halo Apotek Kreator Kesehatan, selamat datang! 46 vicks Urutkan & Filter Ethica…" at bounding box center [545, 0] width 1090 height 0
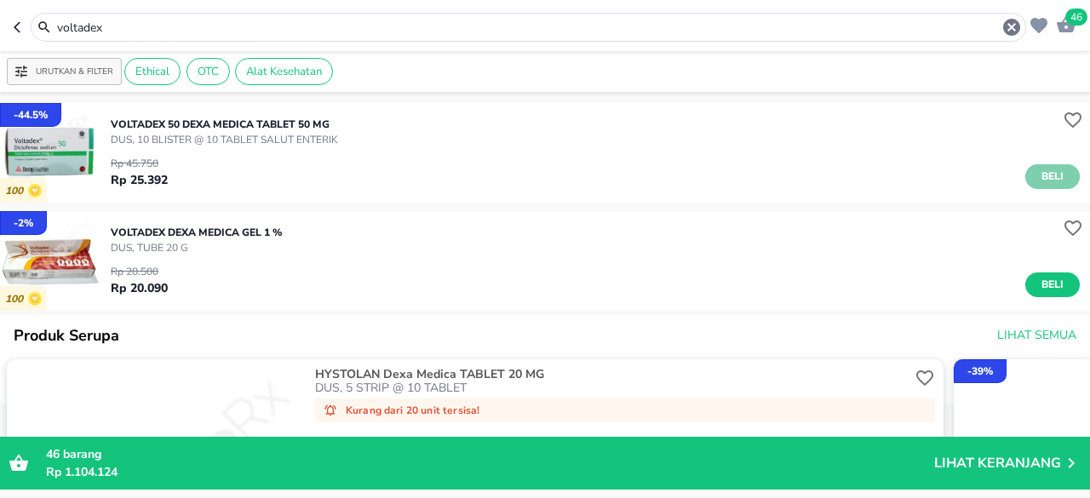
click at [1026, 173] on button "Beli" at bounding box center [1053, 176] width 55 height 25
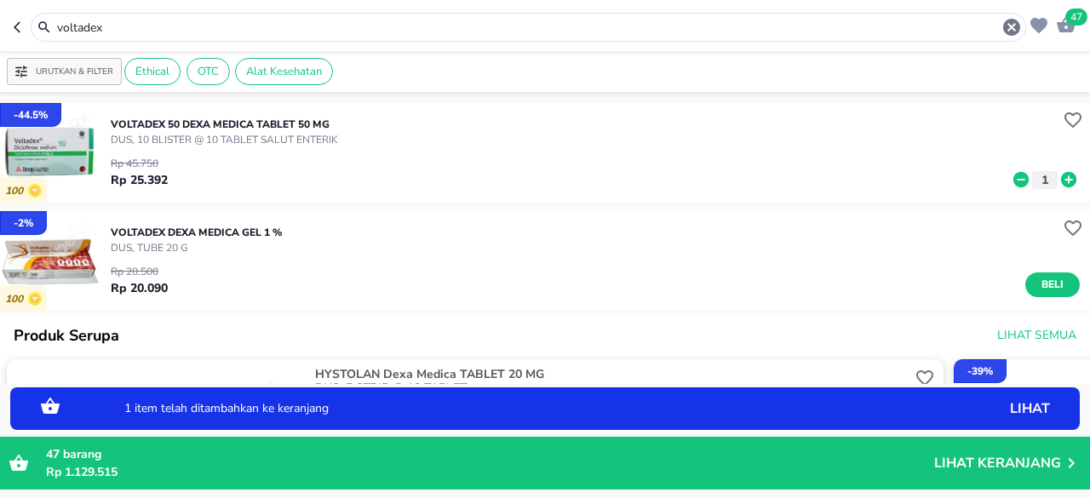
click at [1061, 178] on icon at bounding box center [1068, 179] width 15 height 15
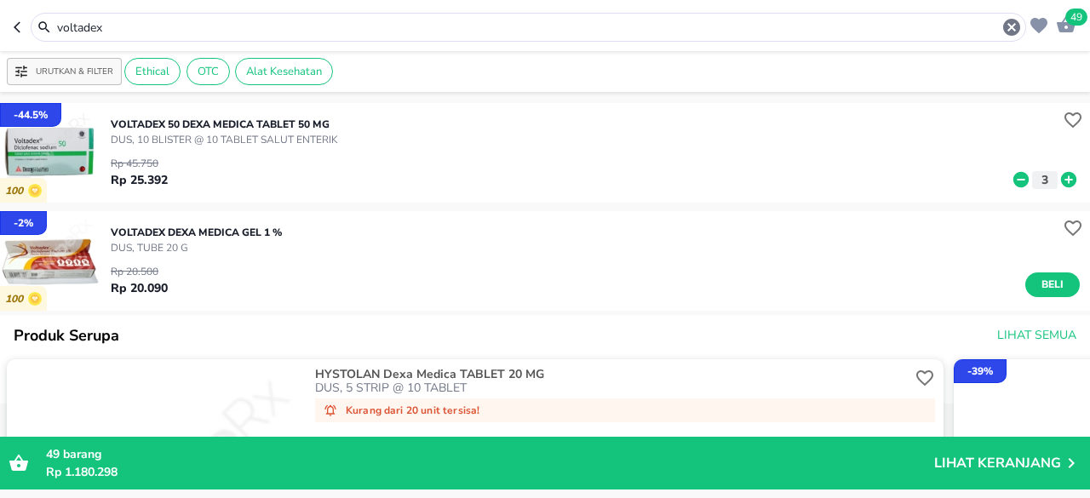
drag, startPoint x: 141, startPoint y: 25, endPoint x: 0, endPoint y: 5, distance: 142.8
click at [0, 5] on header "49 voltadex" at bounding box center [545, 25] width 1090 height 51
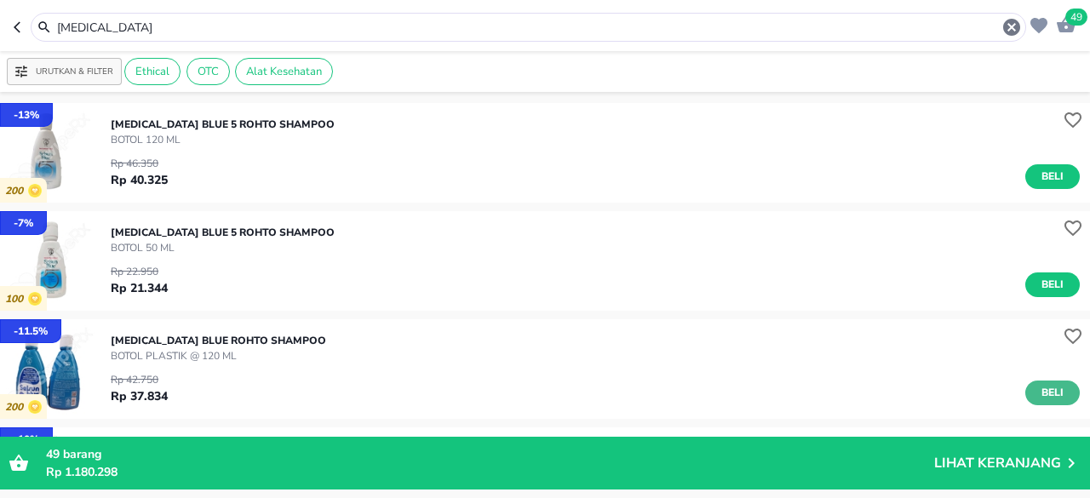
click at [1058, 402] on button "Beli" at bounding box center [1053, 393] width 55 height 25
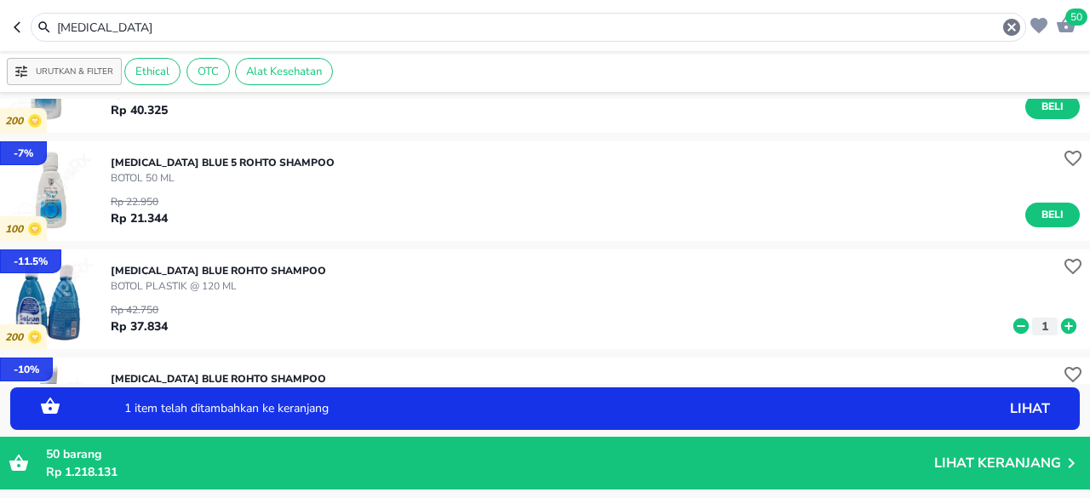
scroll to position [170, 0]
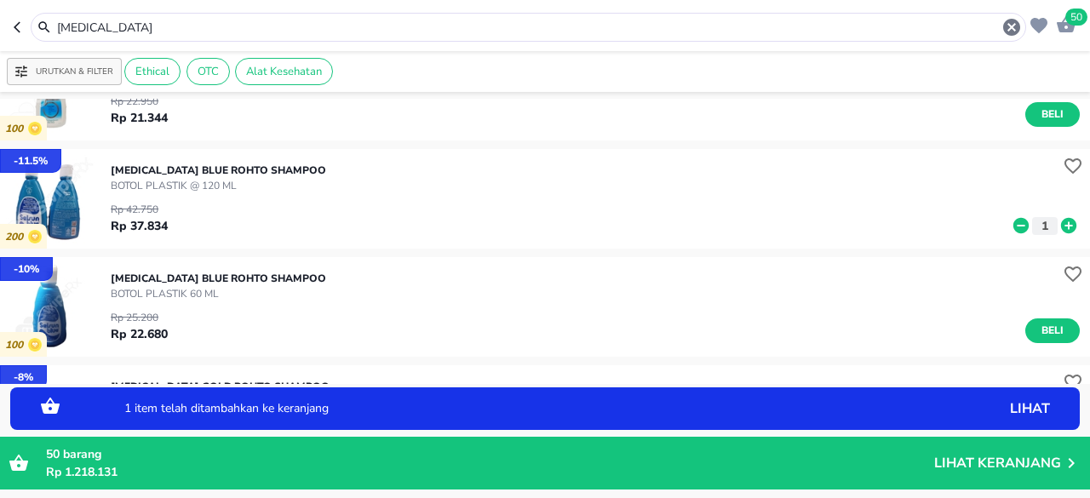
click at [1061, 224] on icon at bounding box center [1068, 225] width 15 height 15
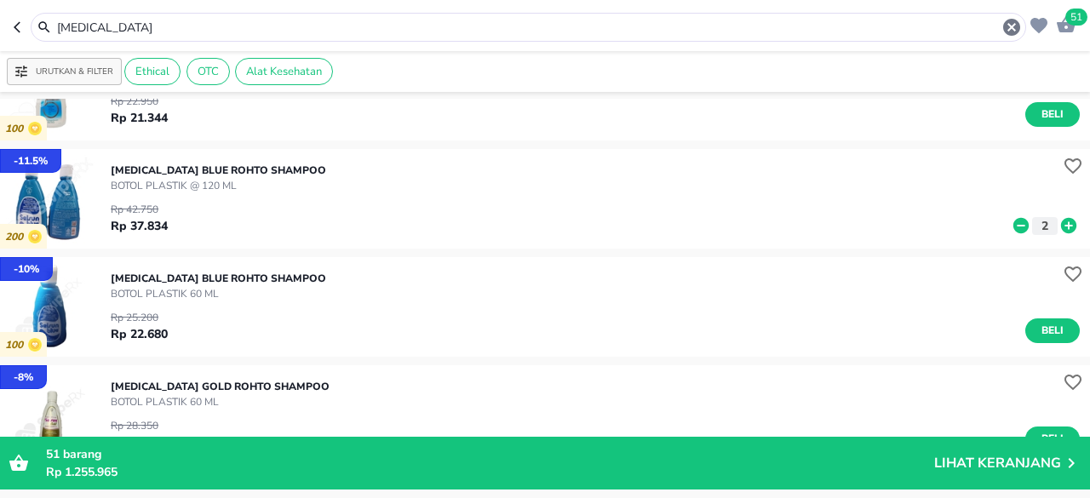
drag, startPoint x: 172, startPoint y: 32, endPoint x: 0, endPoint y: 66, distance: 175.4
click at [0, 58] on div "51 [MEDICAL_DATA] Urutkan & Filter Ethical OTC Alat Kesehatan - 13 % 200 [MEDIC…" at bounding box center [545, 249] width 1090 height 498
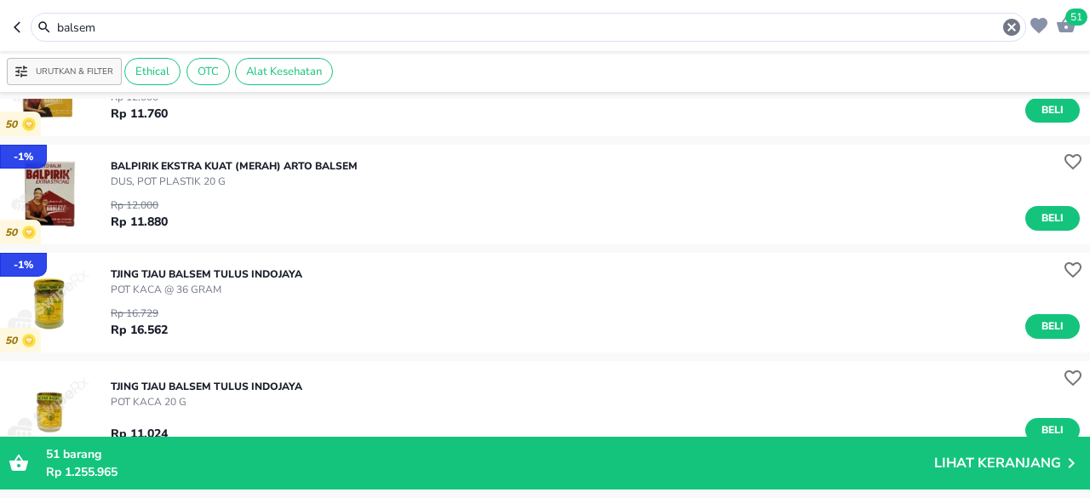
scroll to position [1034, 0]
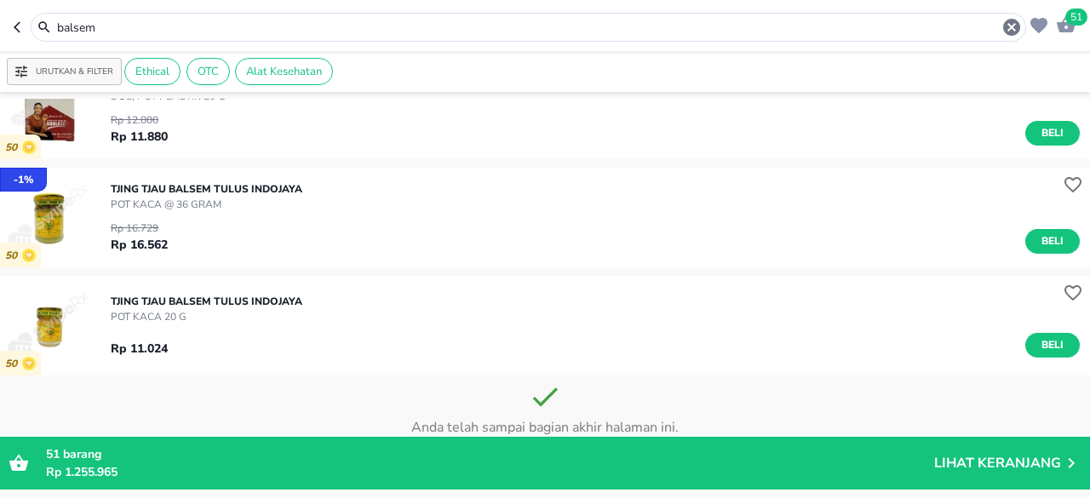
click at [114, 38] on div "balsem" at bounding box center [529, 27] width 996 height 29
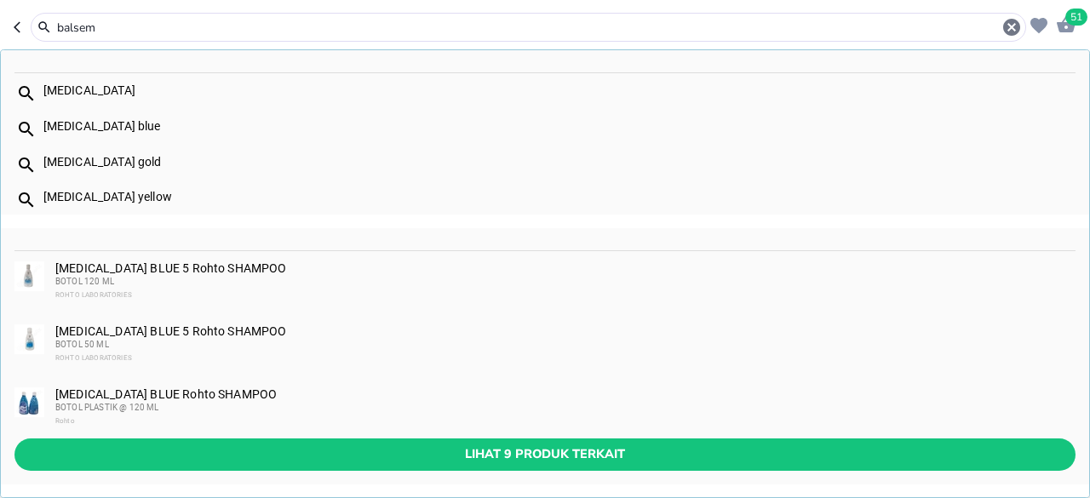
drag, startPoint x: 118, startPoint y: 27, endPoint x: 0, endPoint y: 53, distance: 121.1
click at [14, 42] on div "balsem [MEDICAL_DATA] [MEDICAL_DATA] blue [MEDICAL_DATA] gold [MEDICAL_DATA] ye…" at bounding box center [520, 27] width 1013 height 29
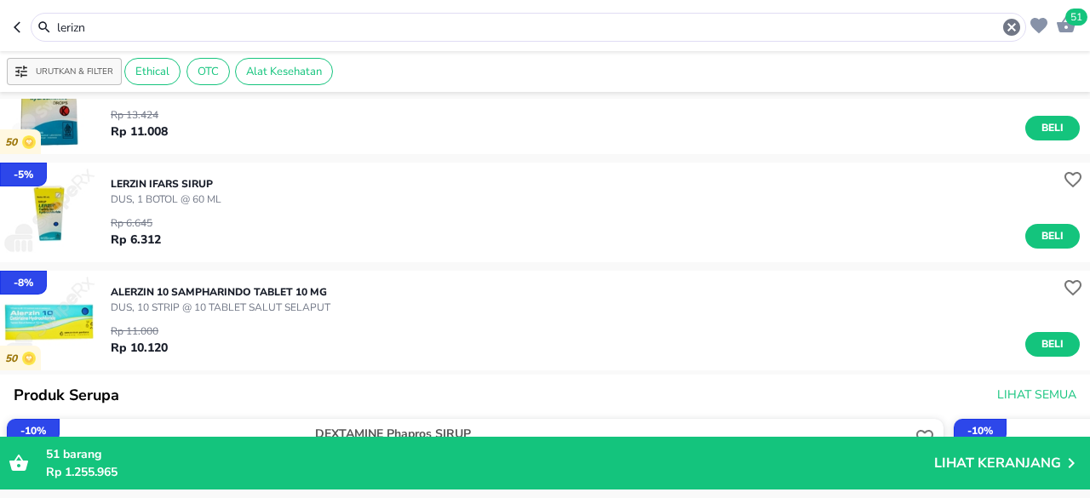
scroll to position [148, 0]
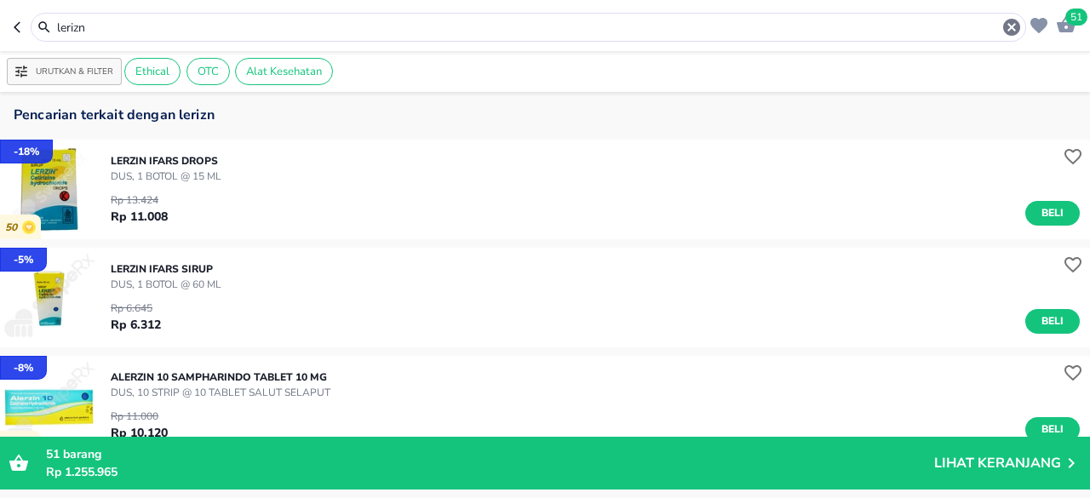
drag, startPoint x: 101, startPoint y: 38, endPoint x: 0, endPoint y: 51, distance: 101.3
click at [0, 51] on div "51 lerizn Urutkan & Filter Ethical OTC Alat Kesehatan Ups! Tidak ada hasil untu…" at bounding box center [545, 249] width 1090 height 498
click at [141, 30] on input "lerizn" at bounding box center [528, 28] width 946 height 18
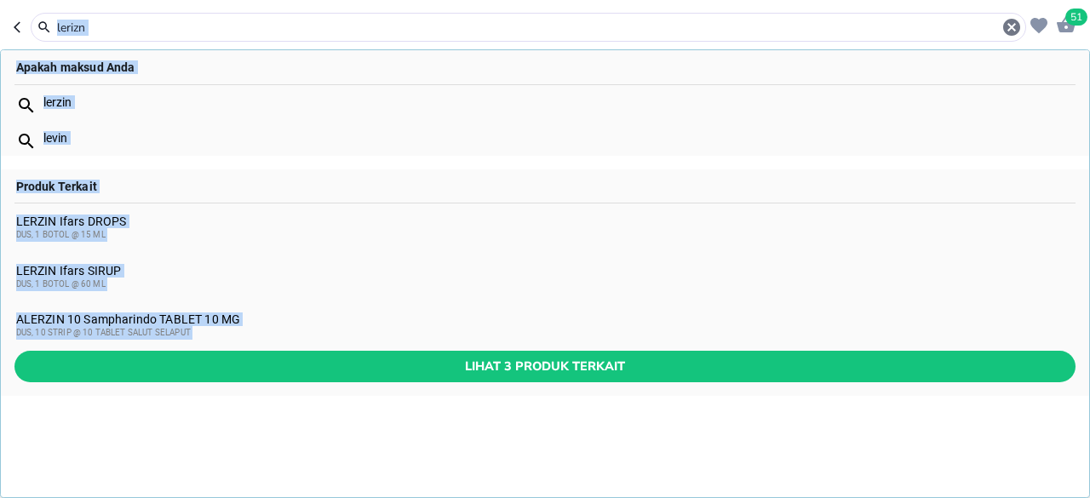
click at [193, 19] on input "lerizn" at bounding box center [528, 28] width 946 height 18
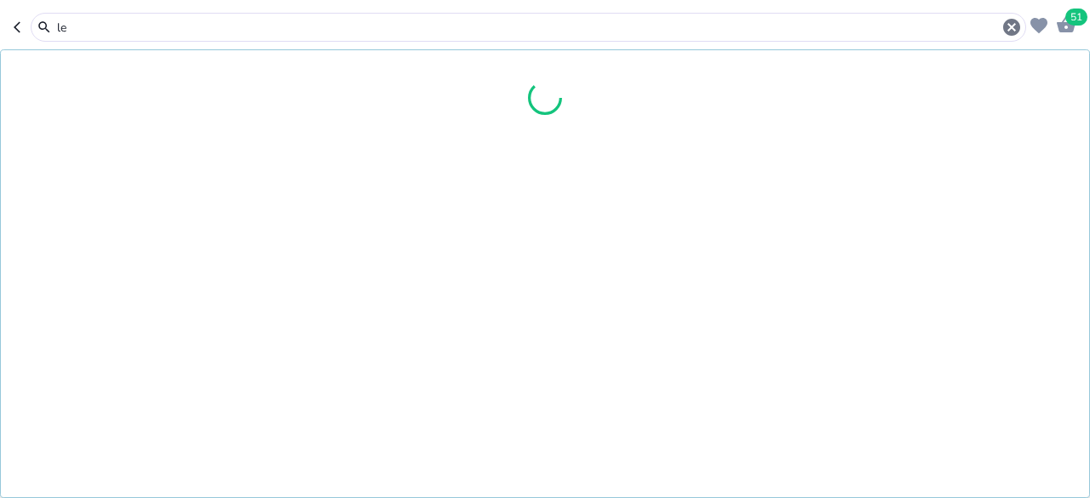
type input "l"
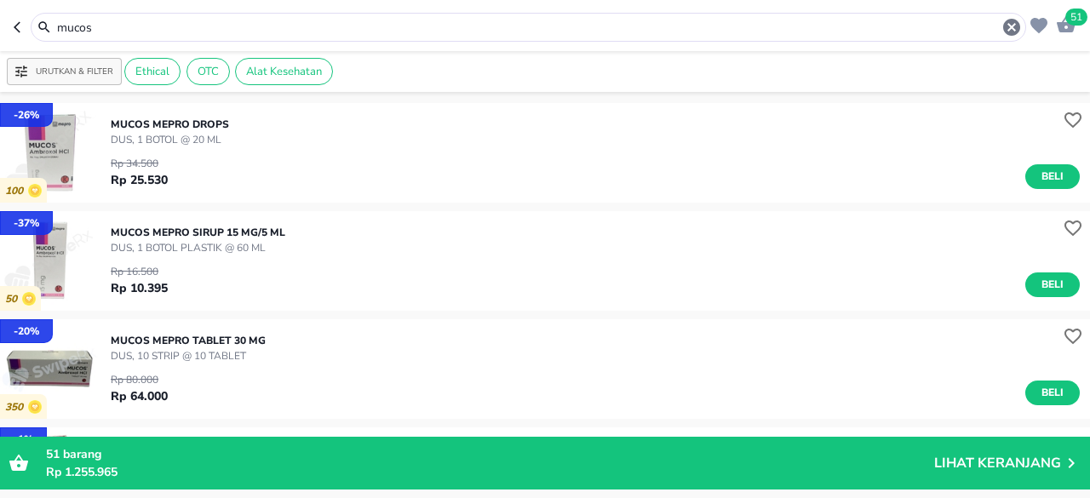
drag, startPoint x: 167, startPoint y: 27, endPoint x: 0, endPoint y: 105, distance: 184.1
click at [0, 96] on div "51 mucos Urutkan & Filter Ethical OTC Alat Kesehatan - 26 % 100 MUCOS Mepro DRO…" at bounding box center [545, 249] width 1090 height 498
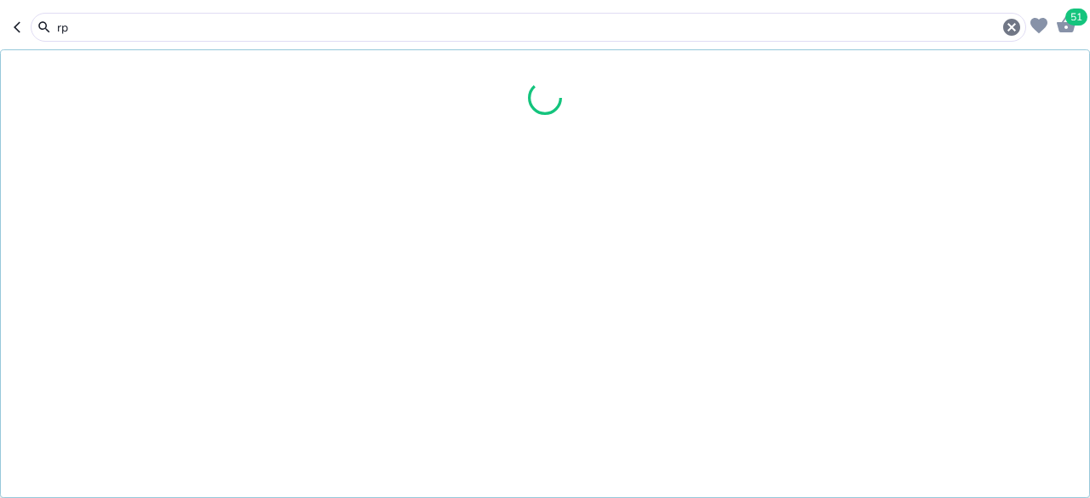
type input "r"
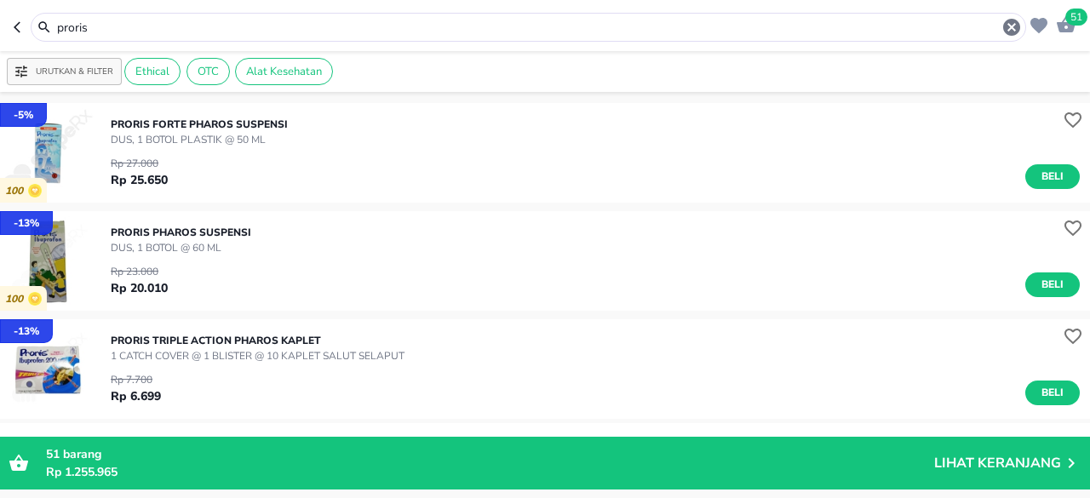
drag, startPoint x: 104, startPoint y: 30, endPoint x: 0, endPoint y: 13, distance: 105.3
click at [0, 15] on header "51 proris" at bounding box center [545, 25] width 1090 height 51
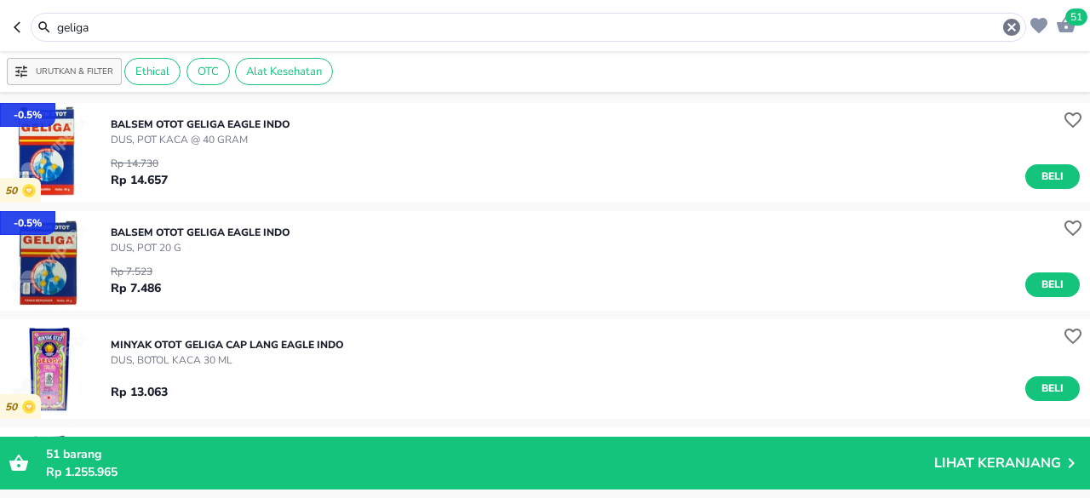
scroll to position [85, 0]
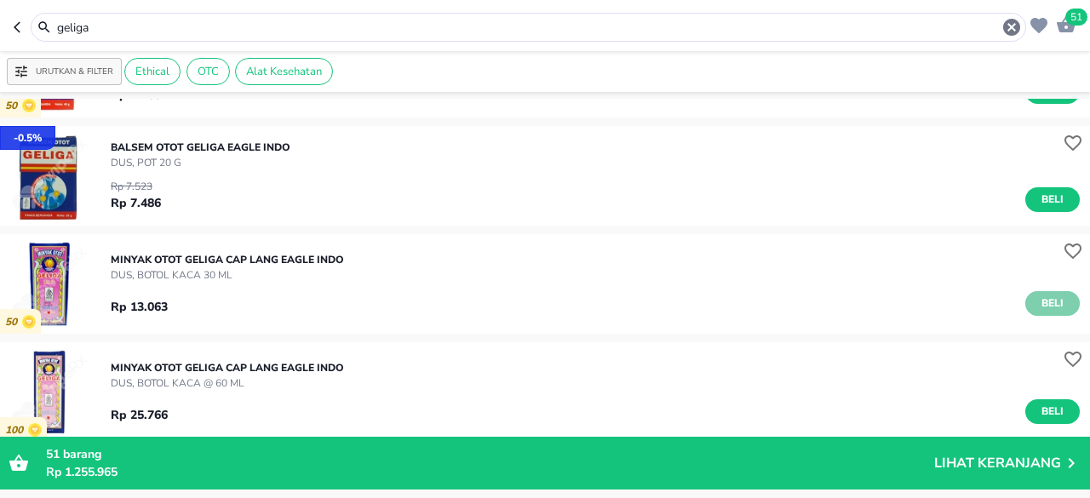
click at [1038, 302] on span "Beli" at bounding box center [1052, 304] width 29 height 18
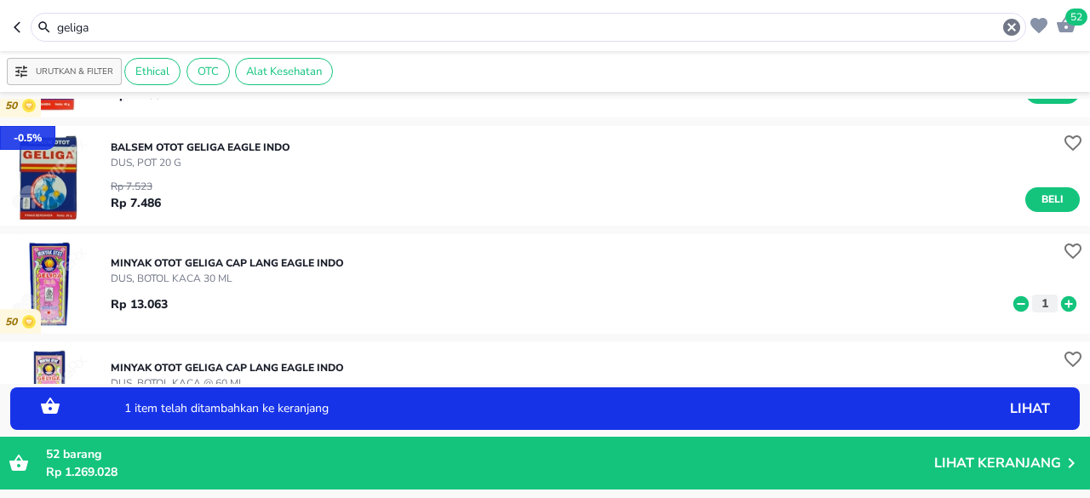
click at [1061, 304] on icon at bounding box center [1068, 303] width 15 height 15
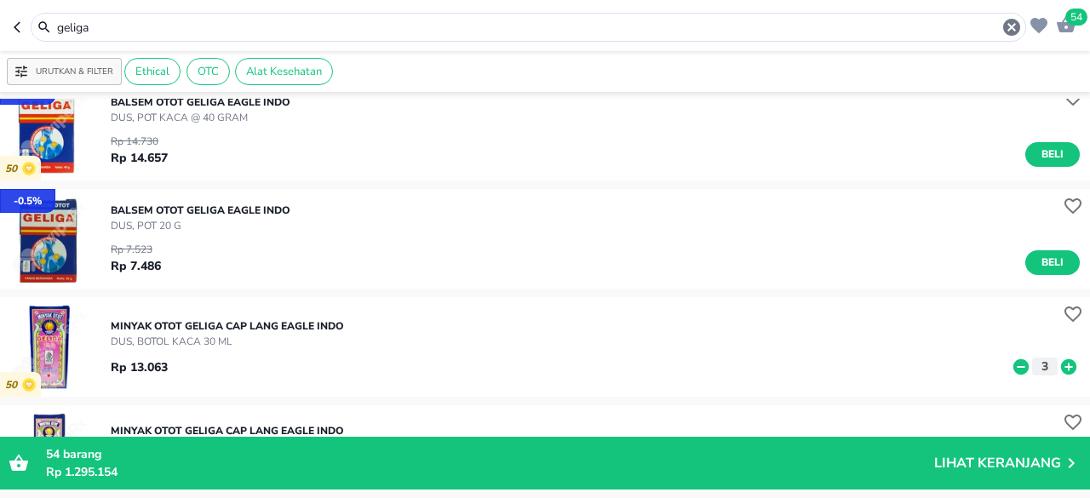
scroll to position [0, 0]
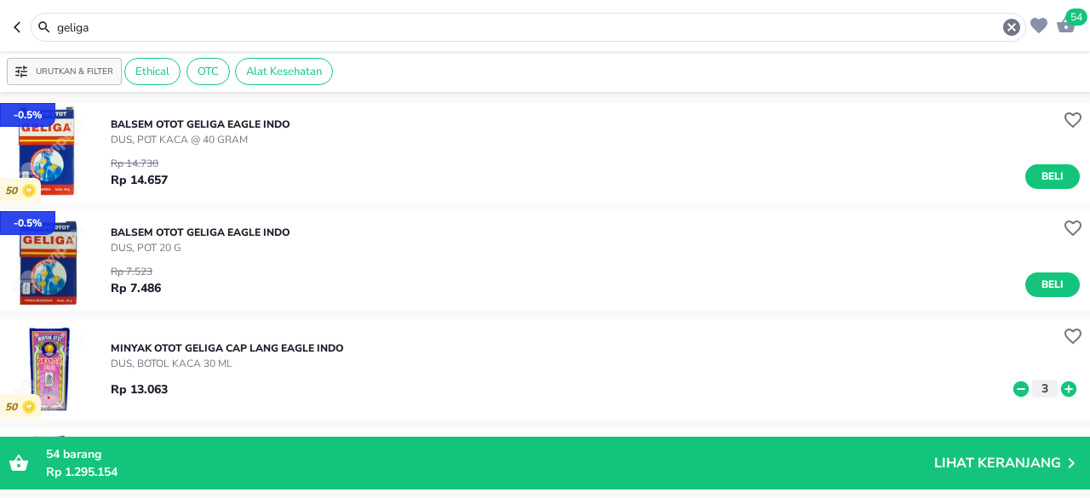
drag, startPoint x: 131, startPoint y: 20, endPoint x: 0, endPoint y: -11, distance: 134.7
click at [0, 0] on html "Halo Apotek Kreator Kesehatan, selamat datang! 54 geliga Urutkan & Filter Ethic…" at bounding box center [545, 0] width 1090 height 0
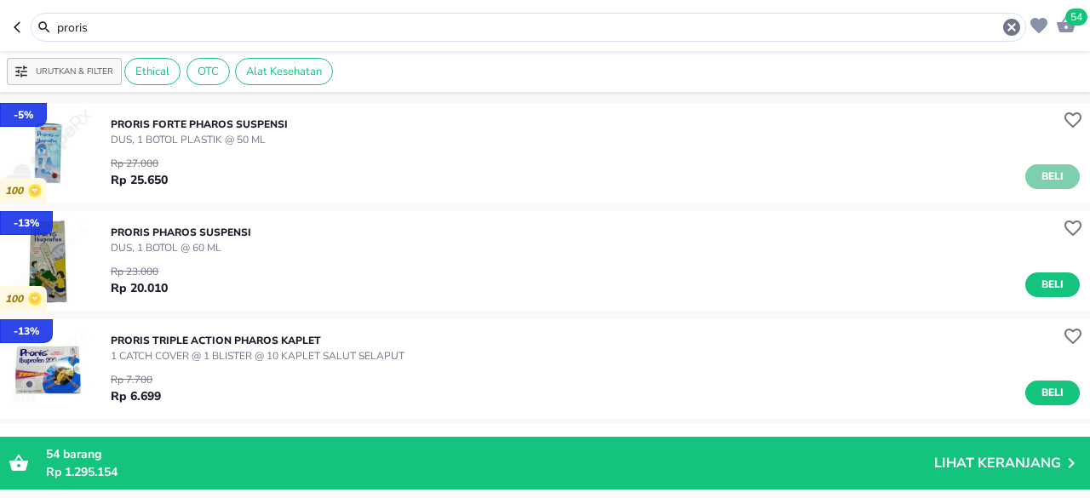
click at [1037, 184] on button "Beli" at bounding box center [1053, 176] width 55 height 25
drag, startPoint x: 134, startPoint y: 31, endPoint x: 0, endPoint y: 41, distance: 134.1
click at [0, 43] on header "55 proris" at bounding box center [545, 25] width 1090 height 51
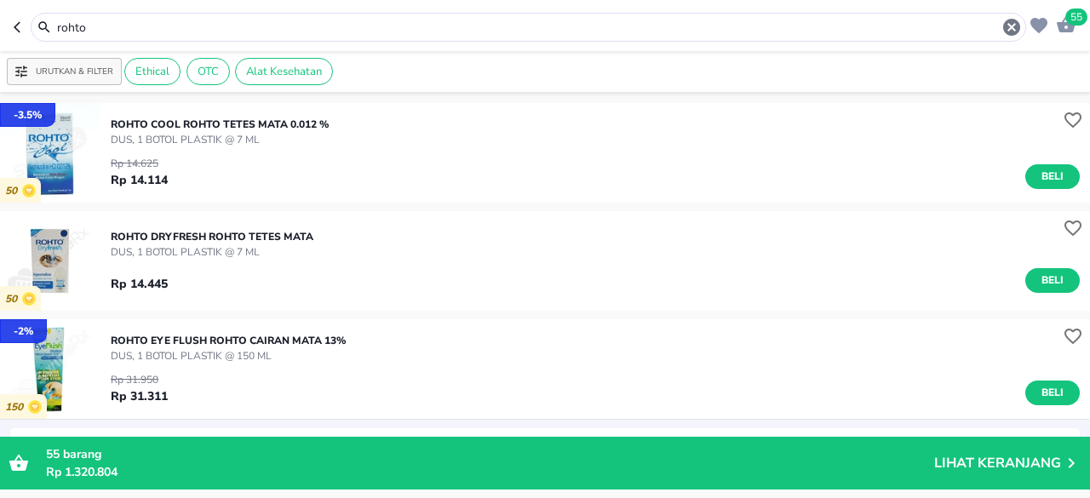
drag, startPoint x: 117, startPoint y: 25, endPoint x: 0, endPoint y: 25, distance: 116.7
click at [0, 25] on header "55 rohto" at bounding box center [545, 25] width 1090 height 51
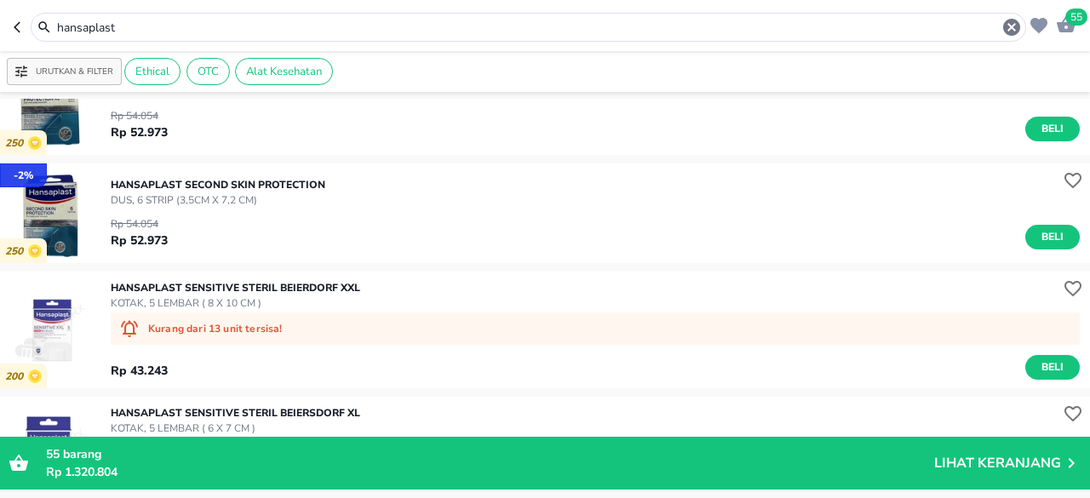
scroll to position [2873, 0]
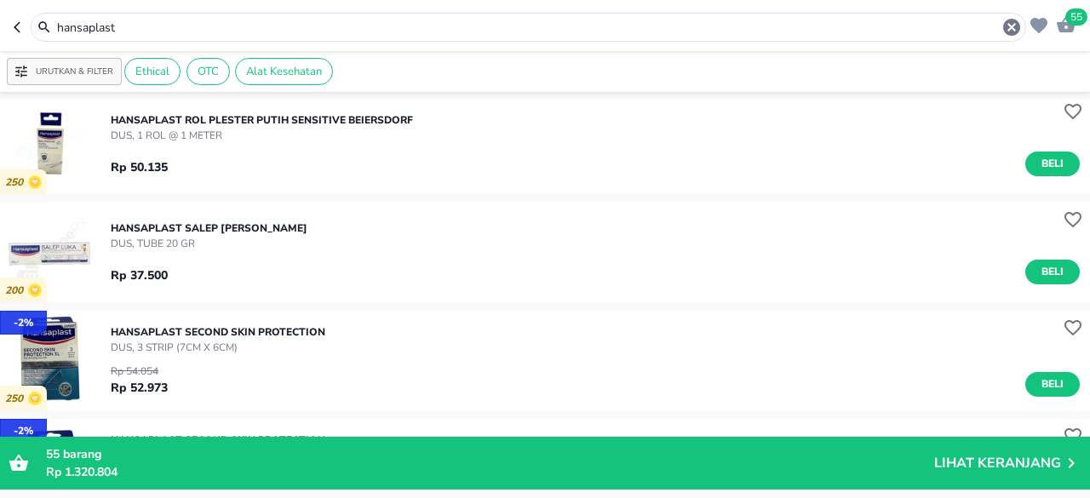
drag, startPoint x: 1041, startPoint y: 266, endPoint x: 1067, endPoint y: 277, distance: 27.9
click at [1041, 267] on span "Beli" at bounding box center [1052, 272] width 29 height 18
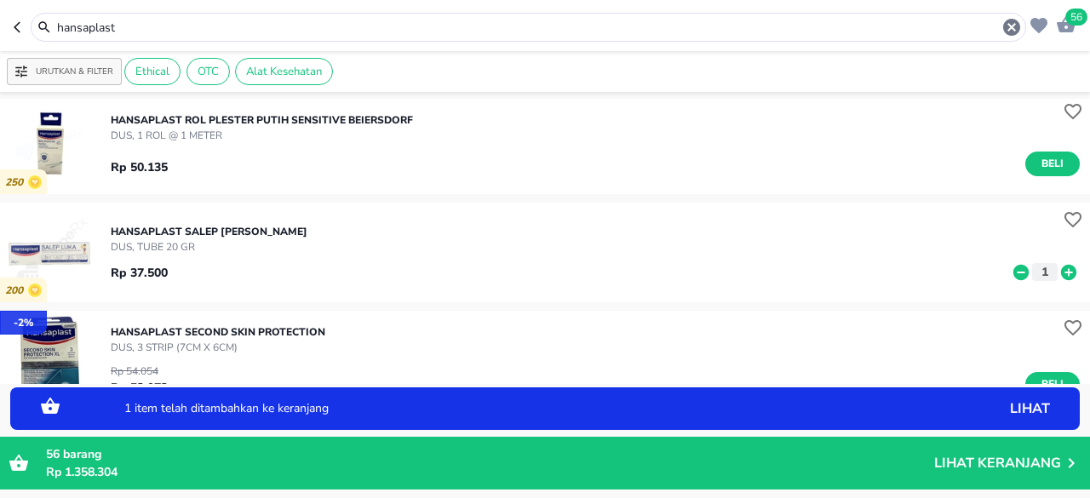
click at [1058, 273] on icon at bounding box center [1069, 272] width 22 height 19
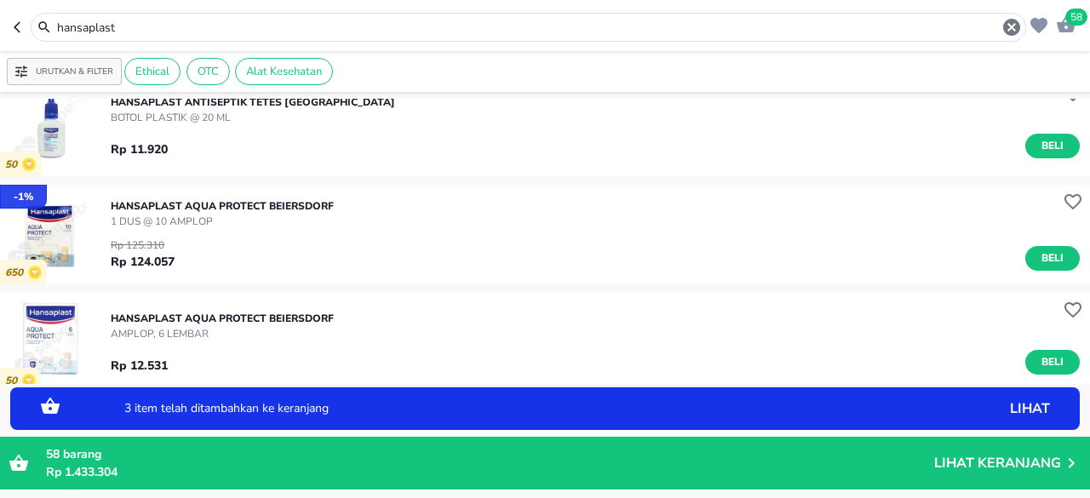
scroll to position [0, 0]
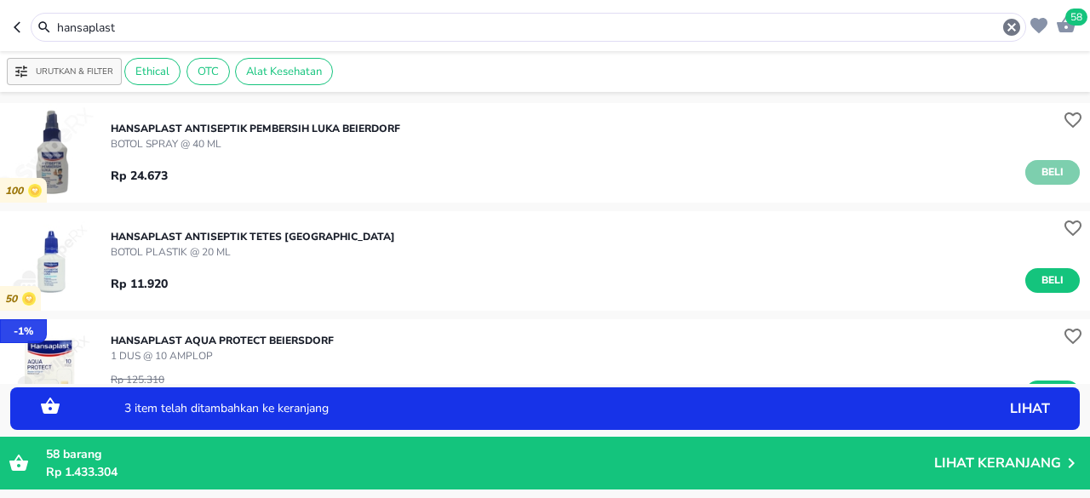
click at [1038, 180] on span "Beli" at bounding box center [1052, 173] width 29 height 18
click at [1059, 180] on icon at bounding box center [1069, 173] width 22 height 19
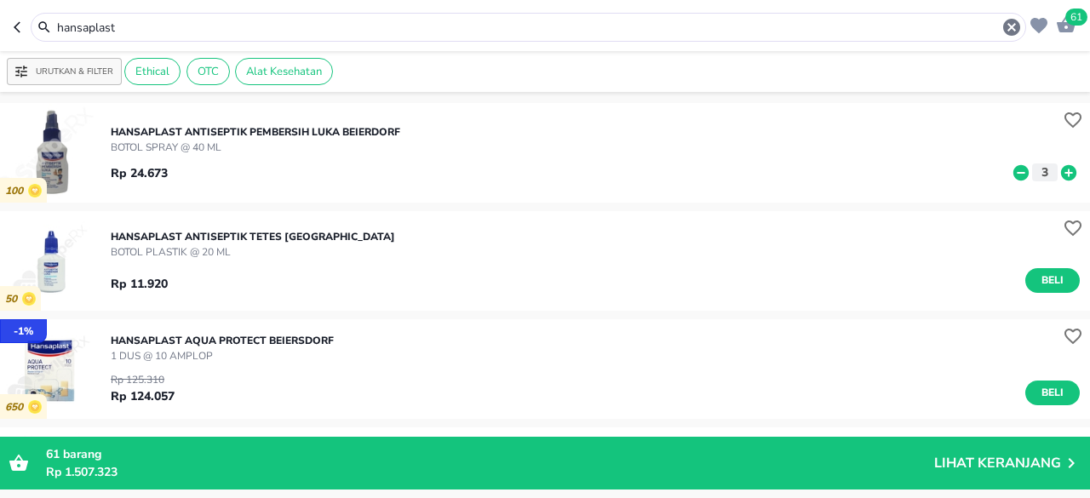
click at [1014, 172] on icon at bounding box center [1021, 171] width 15 height 15
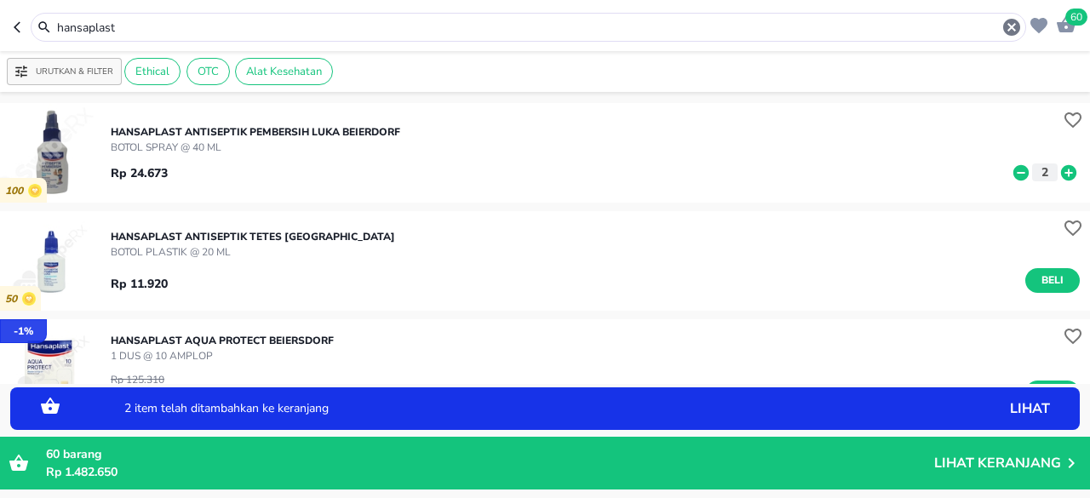
click at [1010, 173] on icon at bounding box center [1021, 173] width 22 height 19
click at [1058, 172] on icon at bounding box center [1069, 173] width 22 height 19
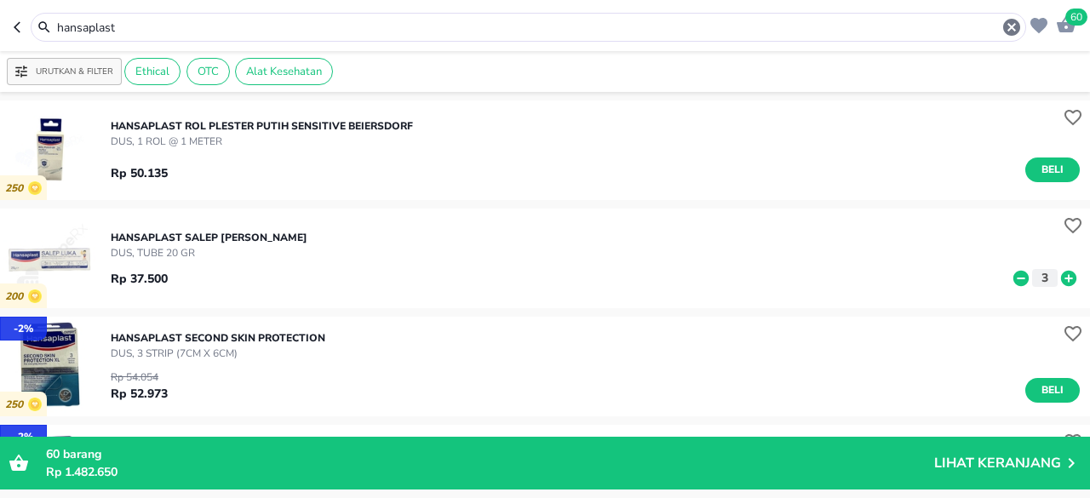
scroll to position [2982, 0]
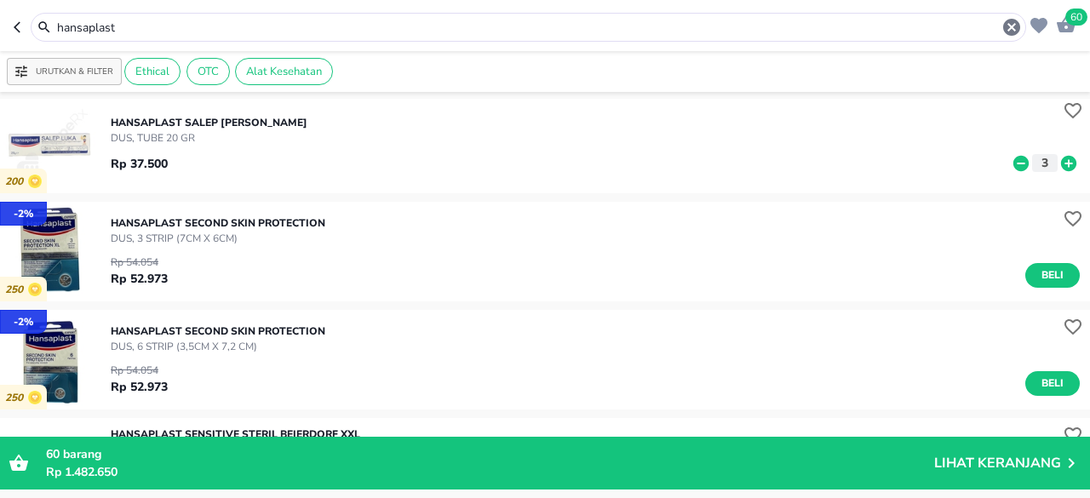
click at [1010, 163] on icon at bounding box center [1021, 163] width 22 height 19
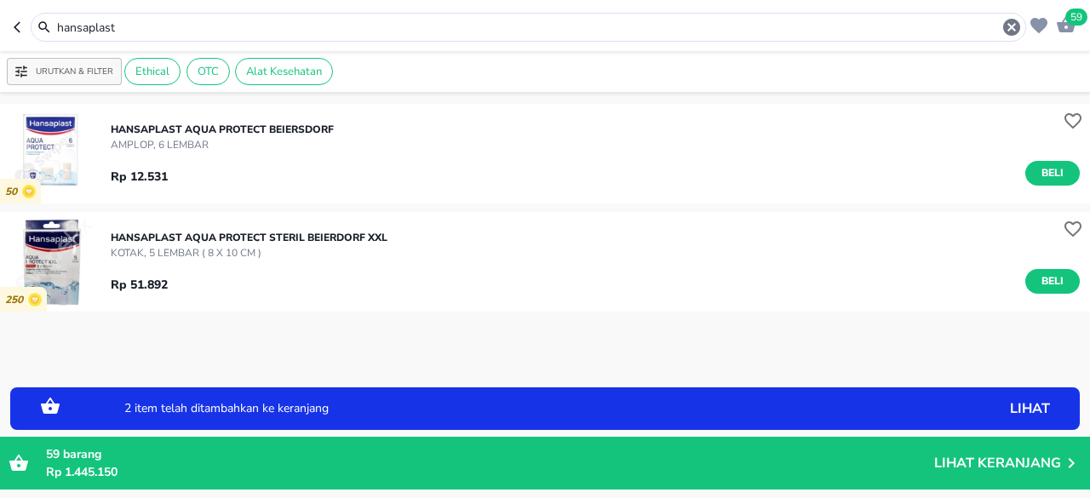
scroll to position [0, 0]
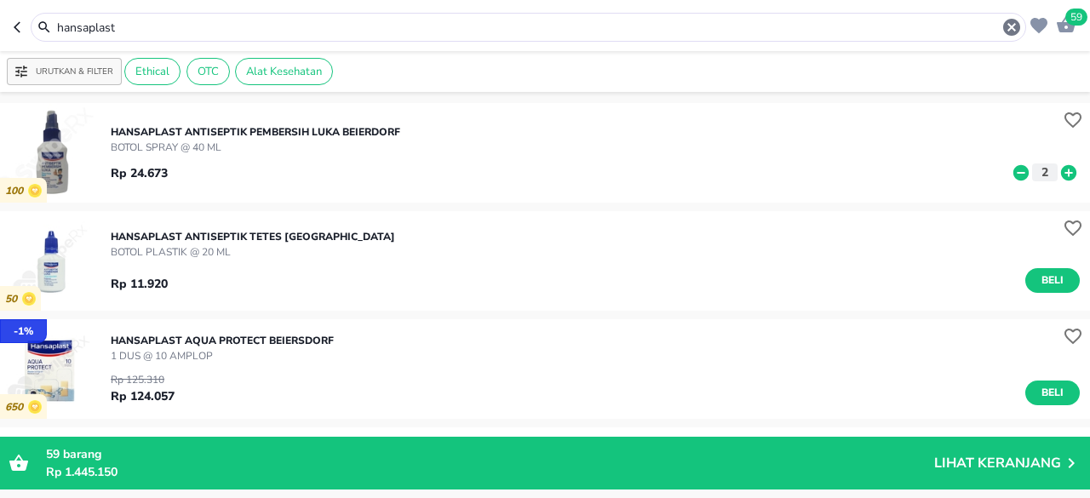
click at [1010, 173] on icon at bounding box center [1021, 173] width 22 height 19
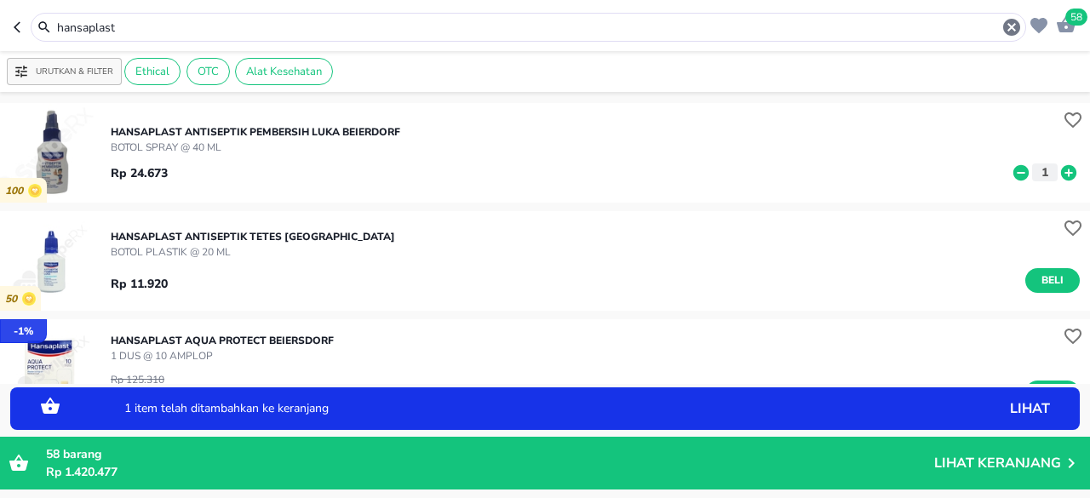
click at [1010, 172] on icon at bounding box center [1021, 173] width 22 height 19
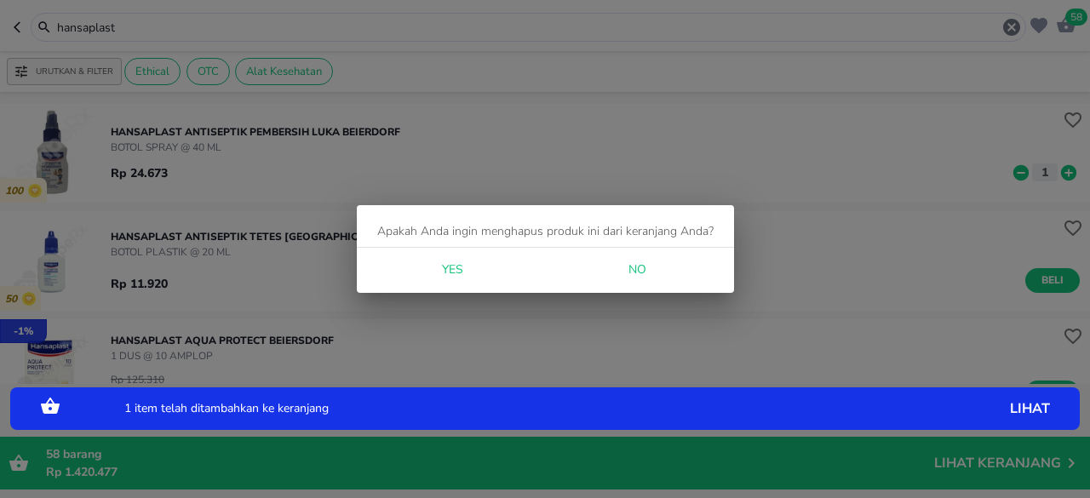
click at [460, 269] on span "Yes" at bounding box center [452, 270] width 41 height 21
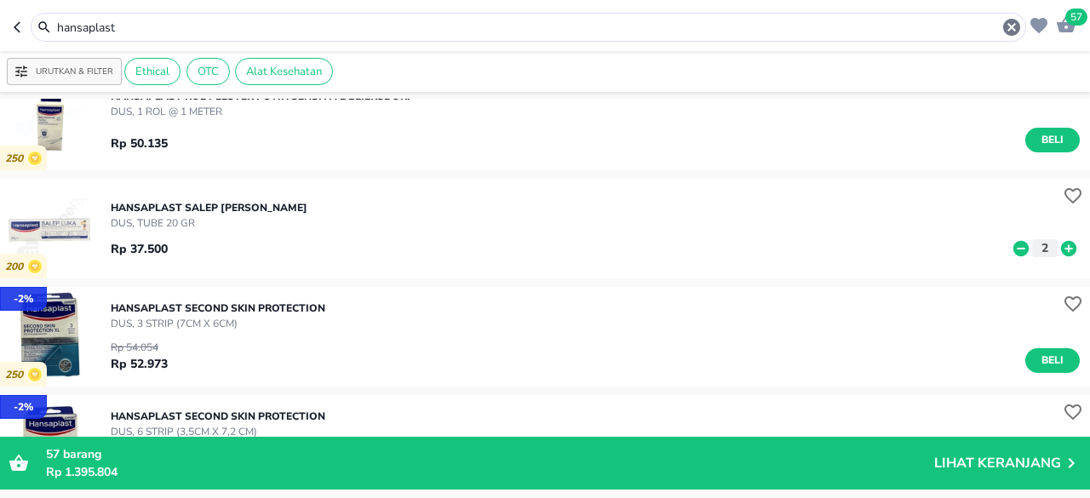
scroll to position [2982, 0]
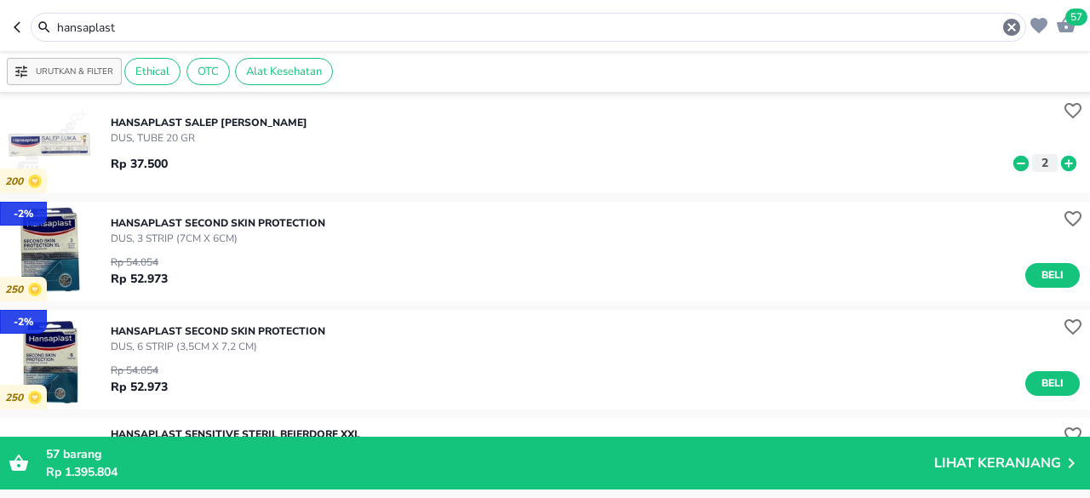
click at [1014, 164] on icon at bounding box center [1021, 162] width 15 height 15
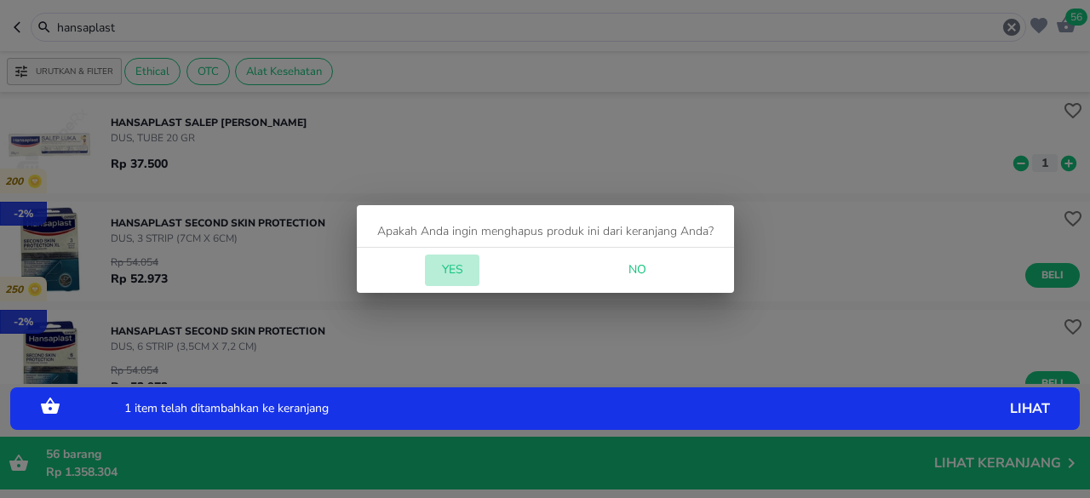
click at [460, 272] on span "Yes" at bounding box center [452, 270] width 41 height 21
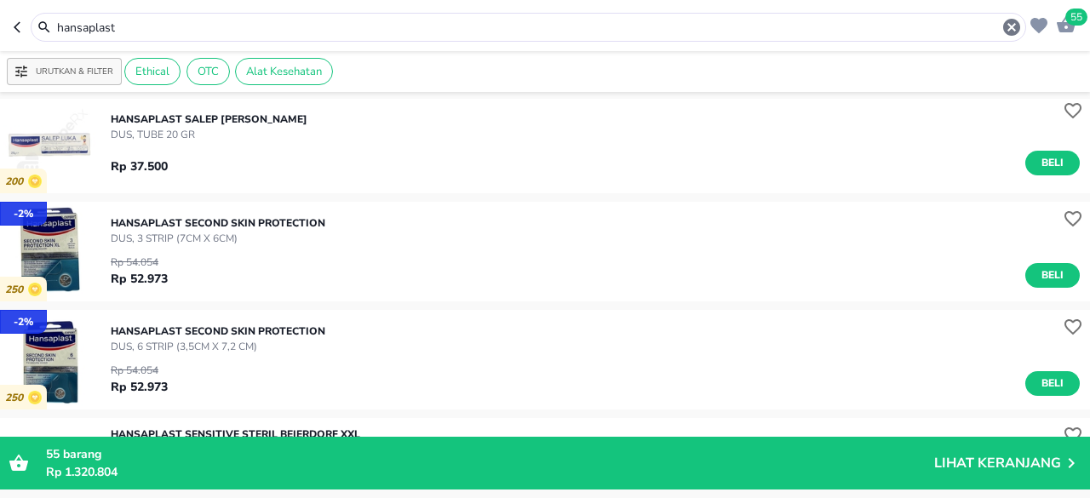
drag, startPoint x: 172, startPoint y: 26, endPoint x: 0, endPoint y: 42, distance: 172.8
click at [0, 42] on header "55 hansaplast" at bounding box center [545, 25] width 1090 height 51
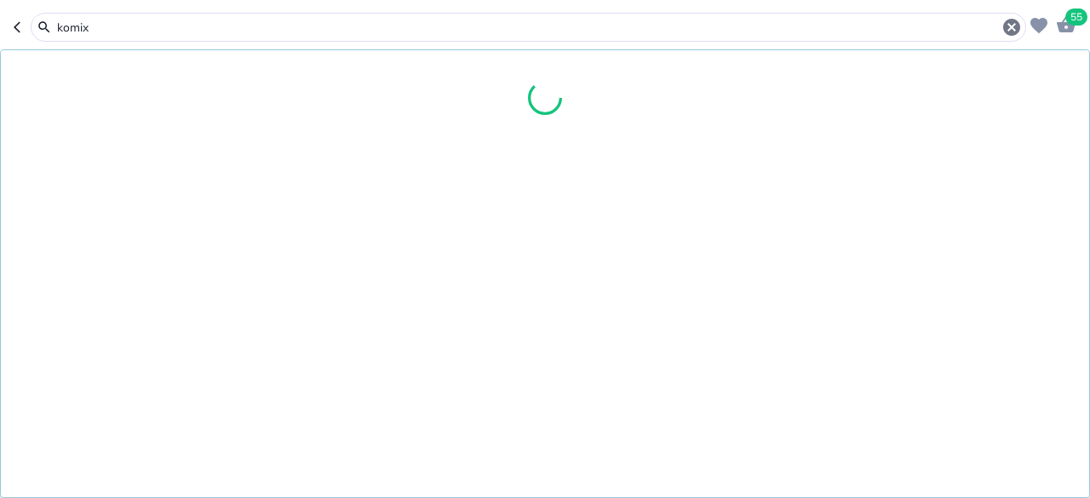
type input "komix"
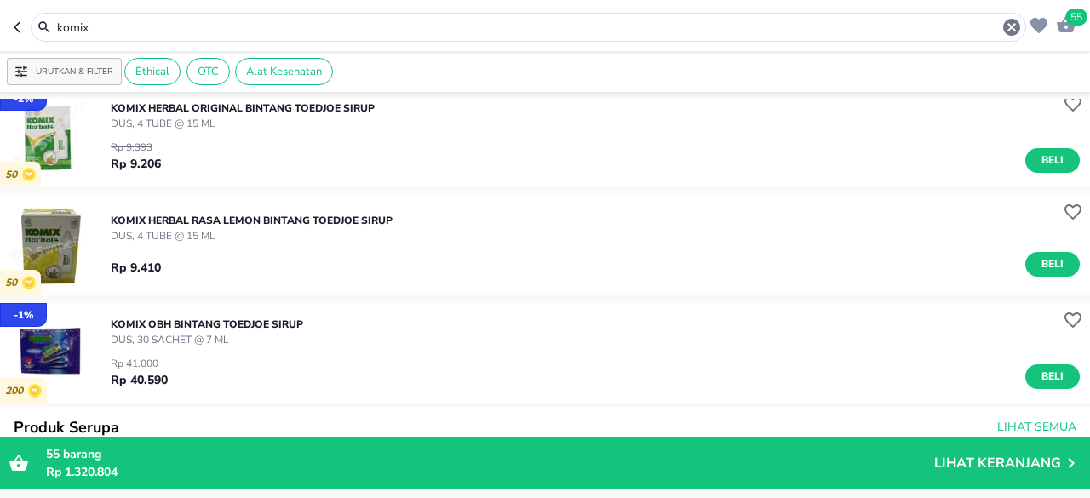
scroll to position [414, 0]
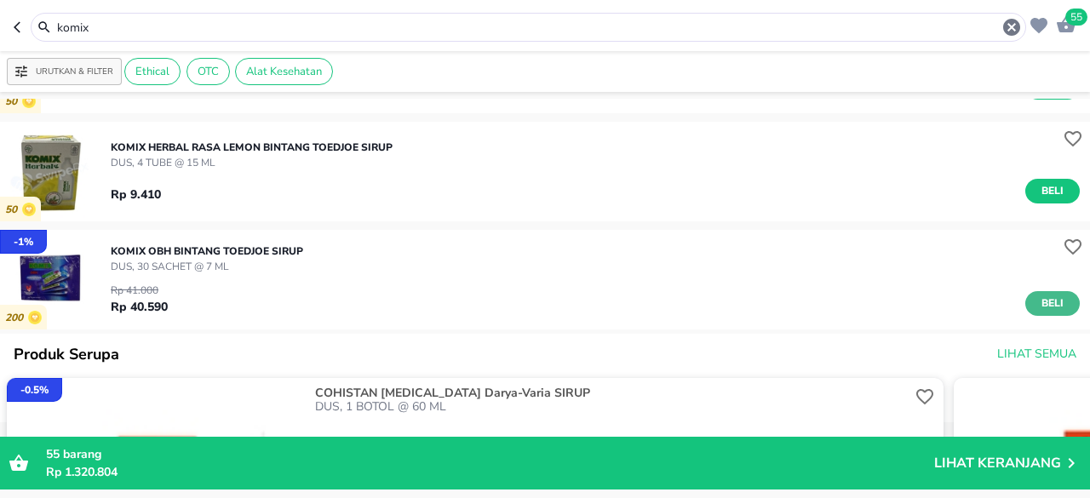
click at [1038, 304] on span "Beli" at bounding box center [1052, 304] width 29 height 18
click at [1072, 25] on span "56" at bounding box center [1066, 26] width 20 height 18
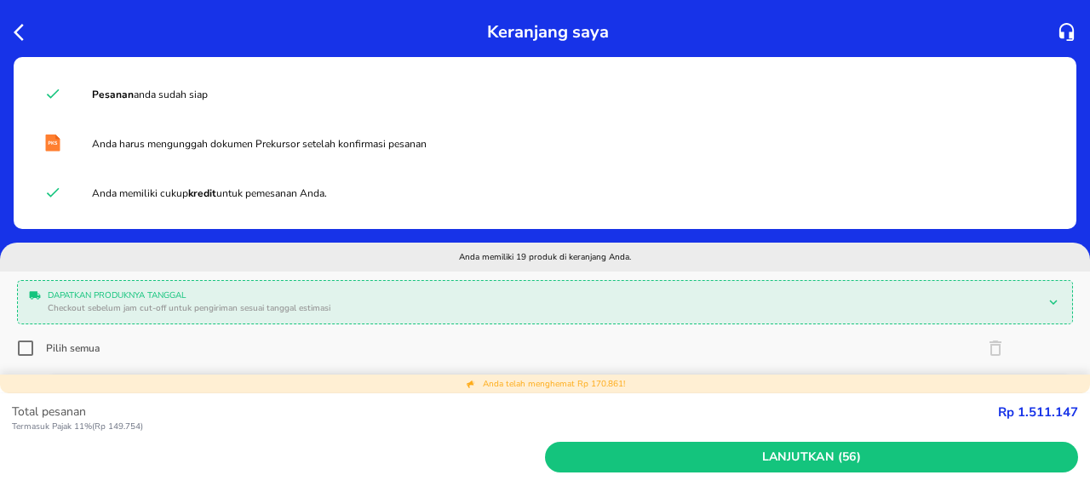
click at [997, 457] on span "Lanjutkan (56)" at bounding box center [812, 457] width 520 height 21
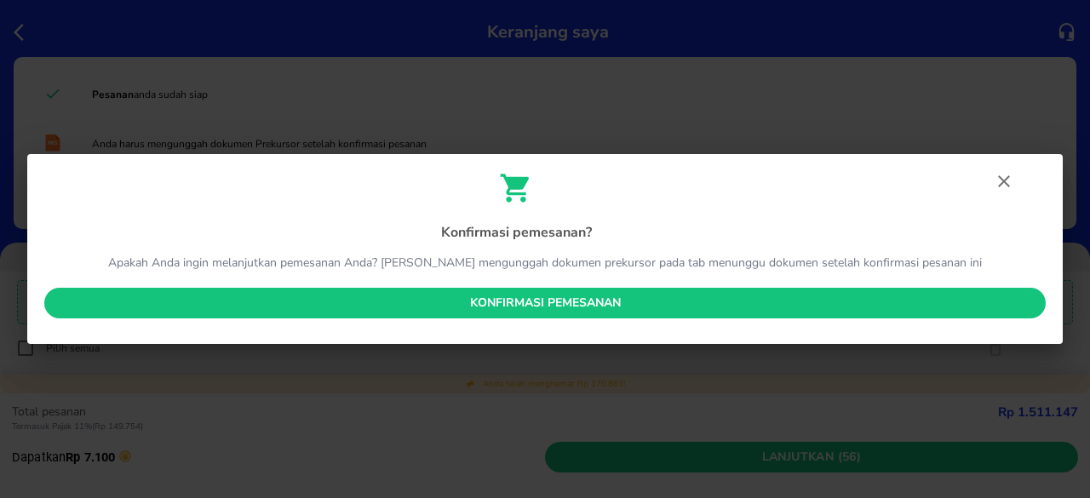
scroll to position [187, 0]
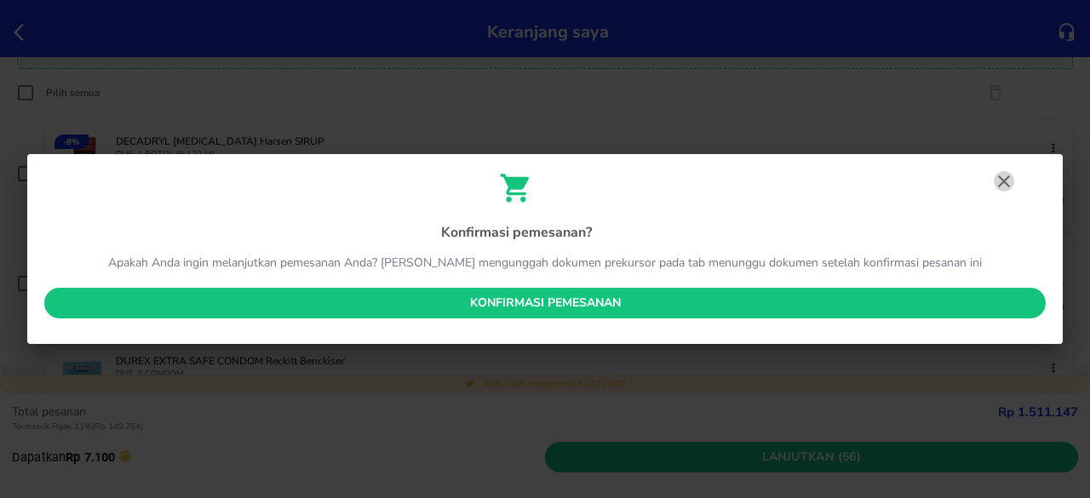
click at [1007, 179] on icon "button" at bounding box center [1004, 181] width 12 height 12
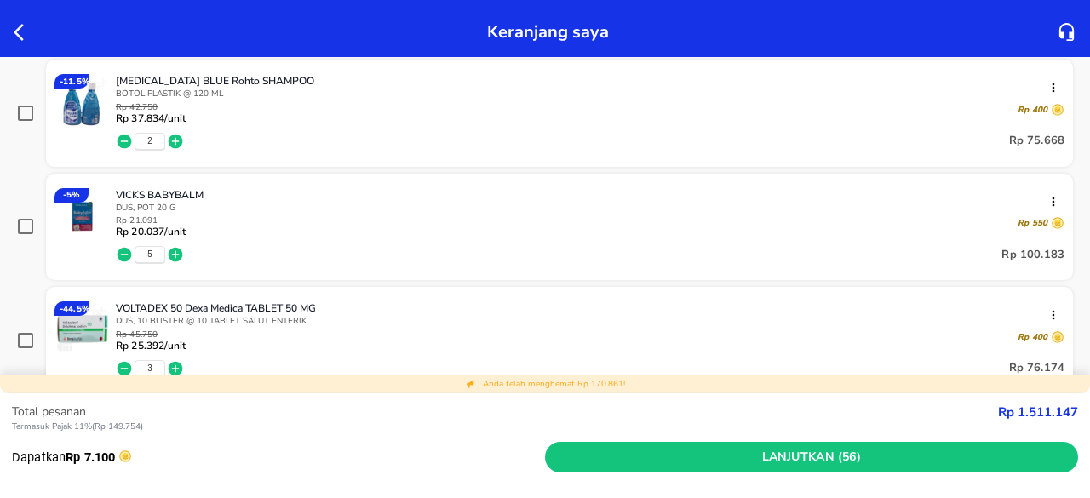
scroll to position [2215, 0]
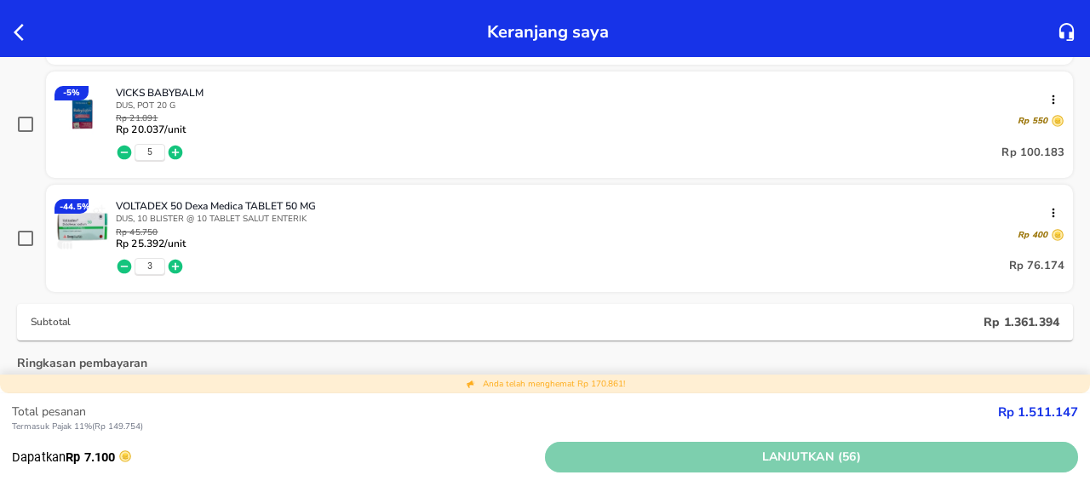
click at [796, 451] on span "Lanjutkan (56)" at bounding box center [812, 457] width 520 height 21
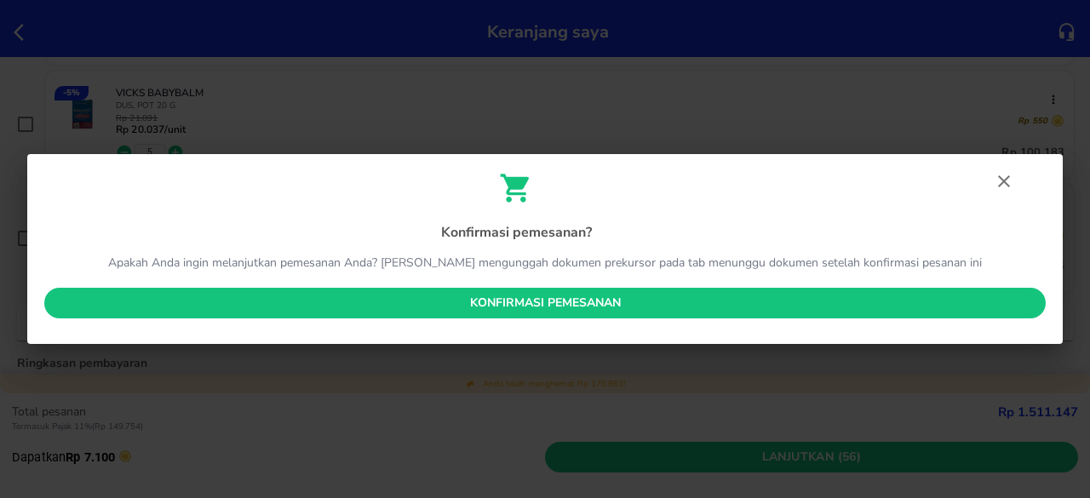
drag, startPoint x: 434, startPoint y: 272, endPoint x: 451, endPoint y: 297, distance: 30.7
click at [451, 297] on div "Konfirmasi pemesanan ? Apakah Anda ingin melanjutkan pemesanan Anda? Dan harap …" at bounding box center [545, 249] width 1036 height 191
click at [451, 297] on span "Konfirmasi pemesanan" at bounding box center [545, 303] width 975 height 21
click at [451, 298] on div "Konfirmasi pemesanan ? Apakah Anda ingin melanjutkan pemesanan Anda? Dan harap …" at bounding box center [545, 249] width 1036 height 191
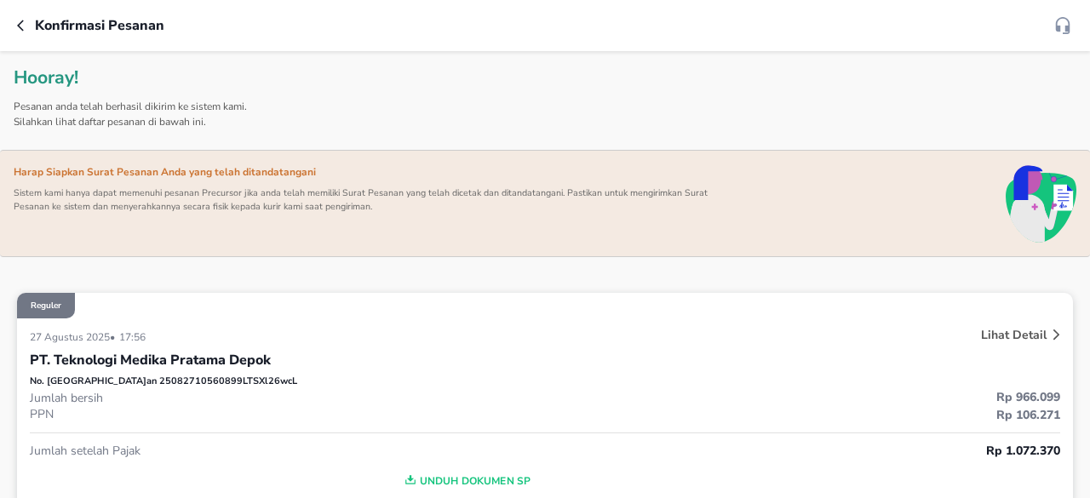
click at [538, 308] on div "Reguler" at bounding box center [545, 306] width 1056 height 26
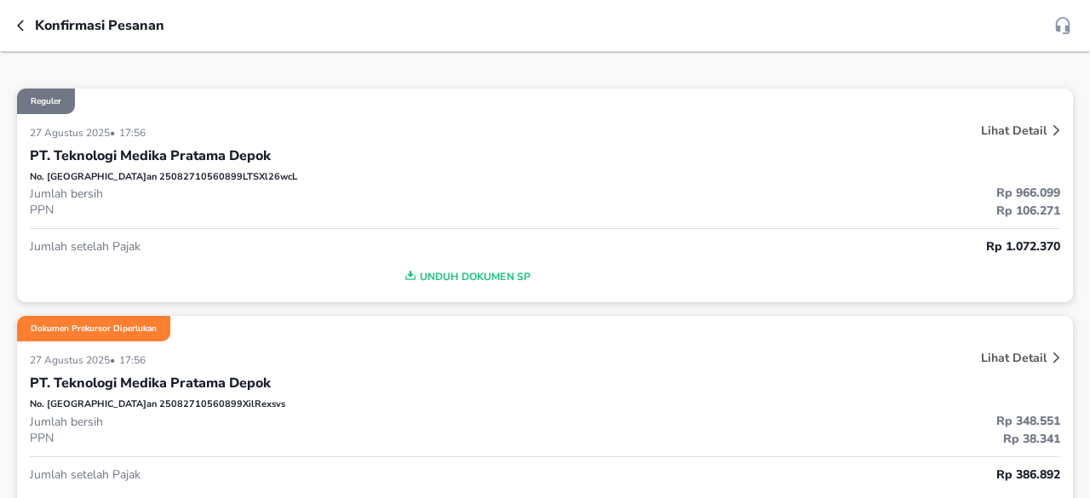
scroll to position [256, 0]
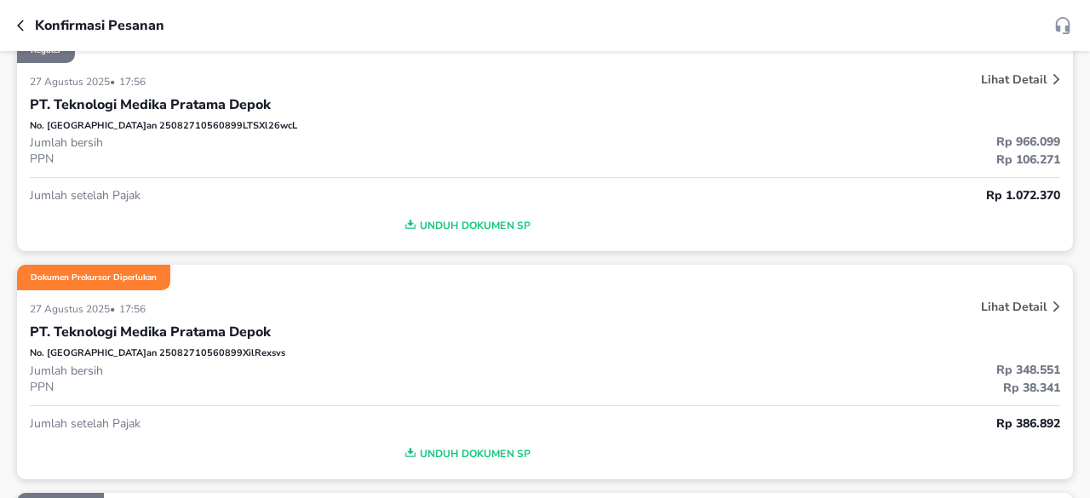
click at [479, 207] on div "Unduh Dokumen SP" at bounding box center [545, 221] width 1031 height 34
click at [481, 216] on span "Unduh Dokumen SP" at bounding box center [466, 226] width 859 height 22
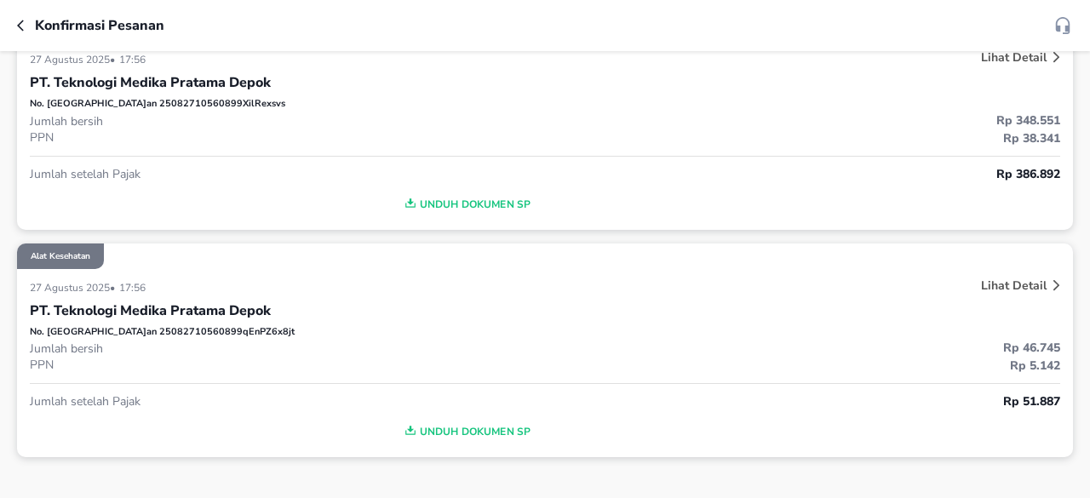
scroll to position [596, 0]
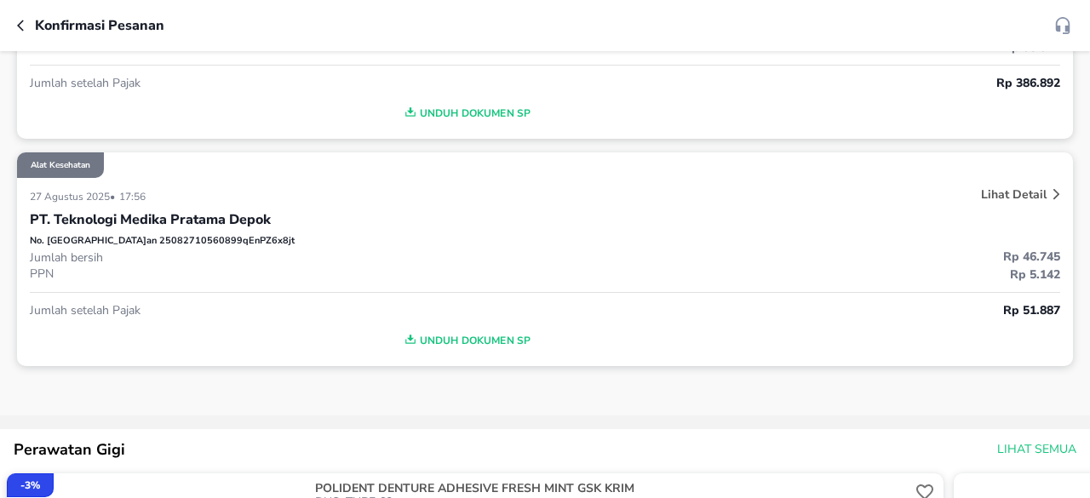
click at [446, 331] on span "Unduh Dokumen SP" at bounding box center [466, 341] width 859 height 22
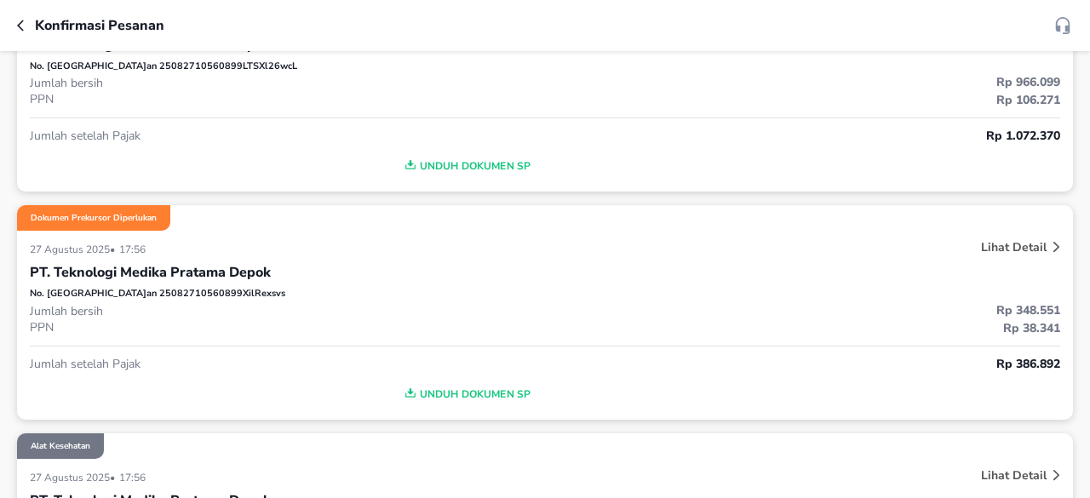
scroll to position [341, 0]
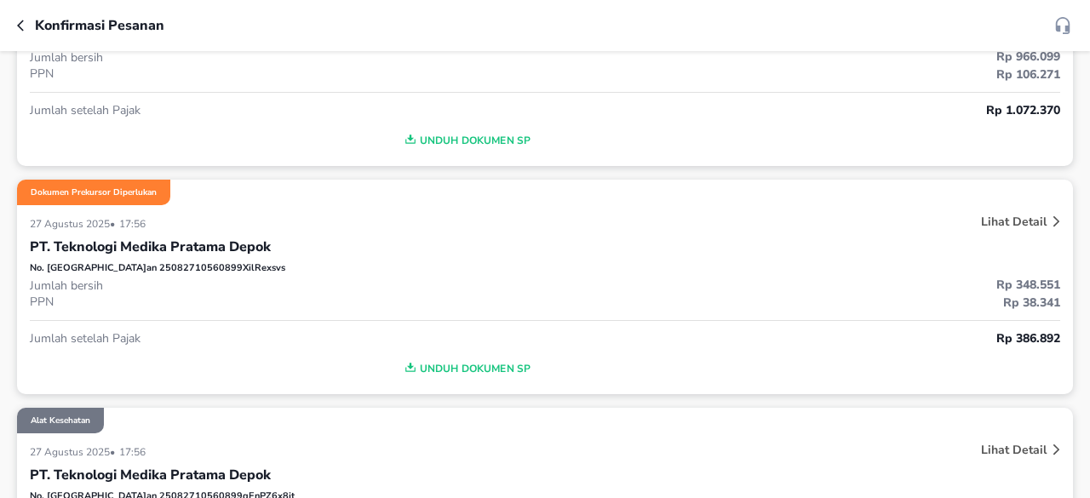
click at [468, 356] on button "Unduh Dokumen SP" at bounding box center [466, 369] width 872 height 26
click at [208, 285] on p "Jumlah bersih" at bounding box center [287, 286] width 515 height 16
click at [992, 221] on p "Lihat Detail" at bounding box center [1014, 222] width 66 height 16
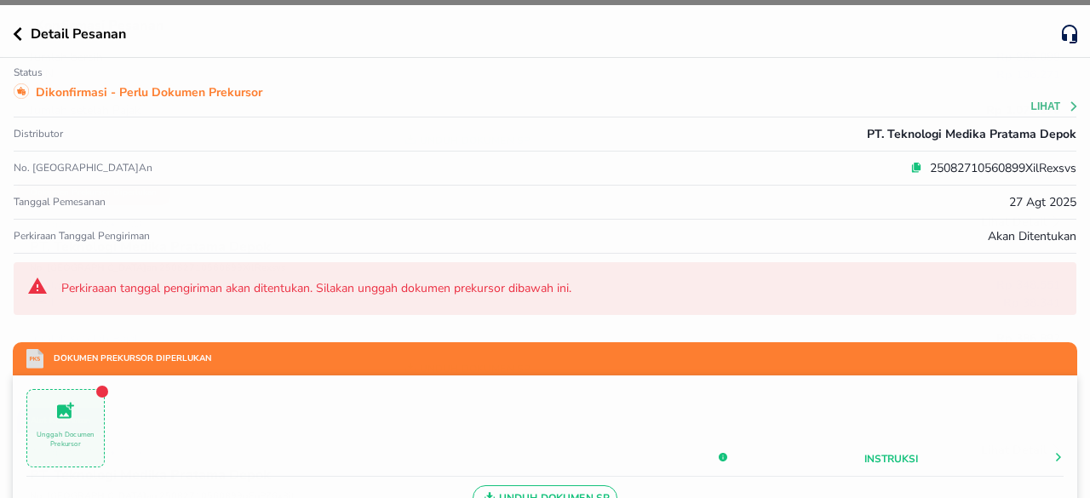
click at [85, 233] on p "Perkiraan Tanggal Pengiriman" at bounding box center [82, 236] width 136 height 14
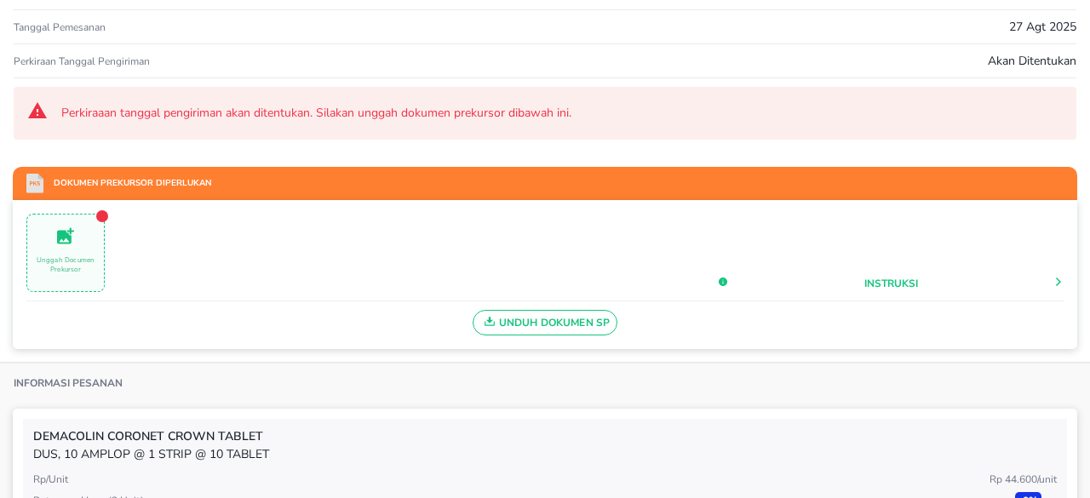
click at [75, 246] on span "Unggah Documen Prekursor" at bounding box center [65, 253] width 77 height 55
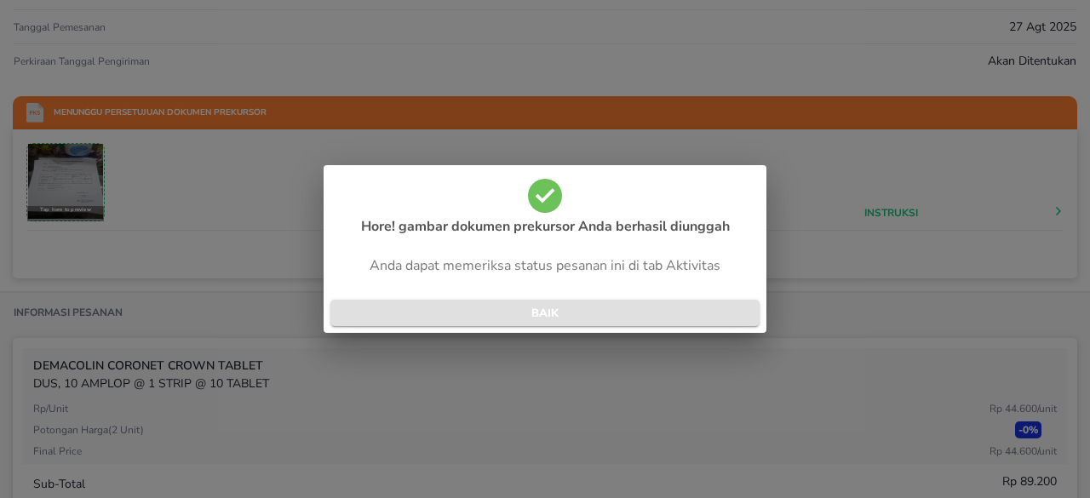
click at [569, 320] on span "BAIK" at bounding box center [545, 314] width 402 height 20
